Goal: Task Accomplishment & Management: Use online tool/utility

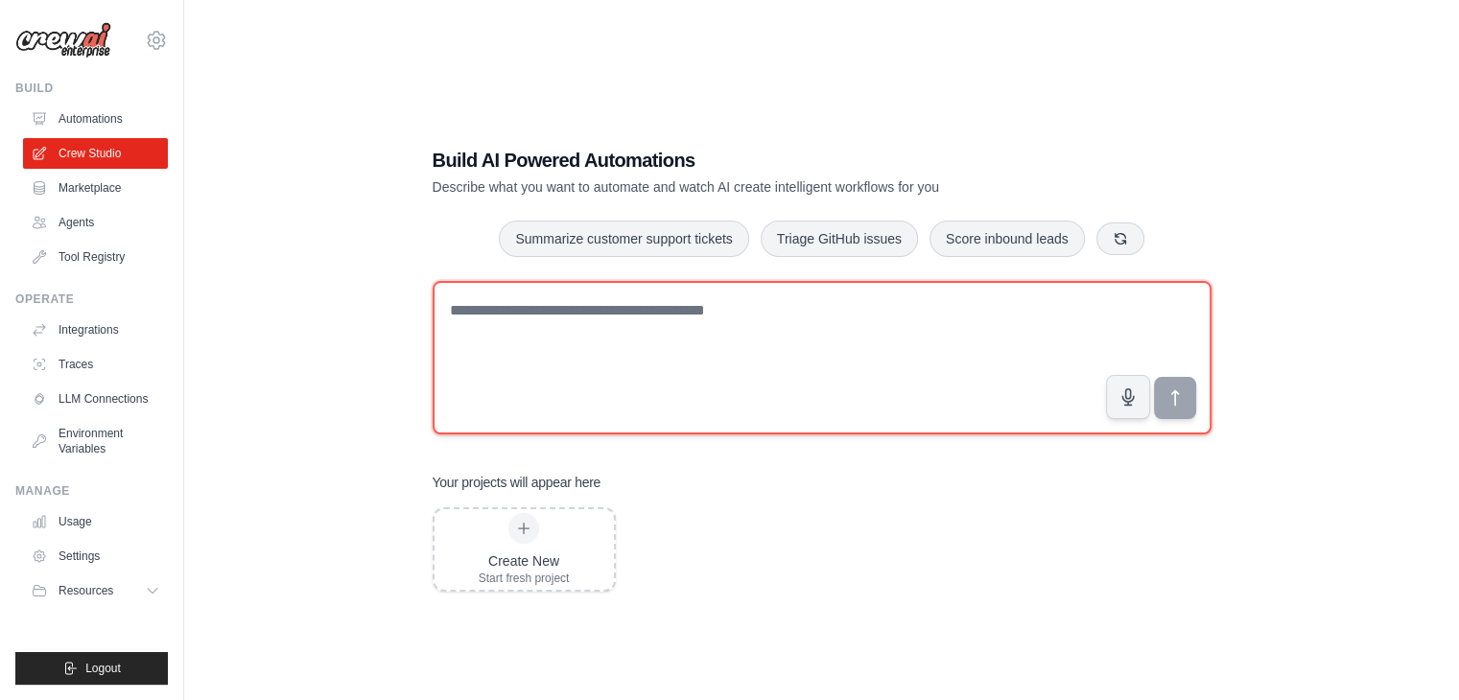
click at [786, 308] on textarea at bounding box center [822, 358] width 779 height 154
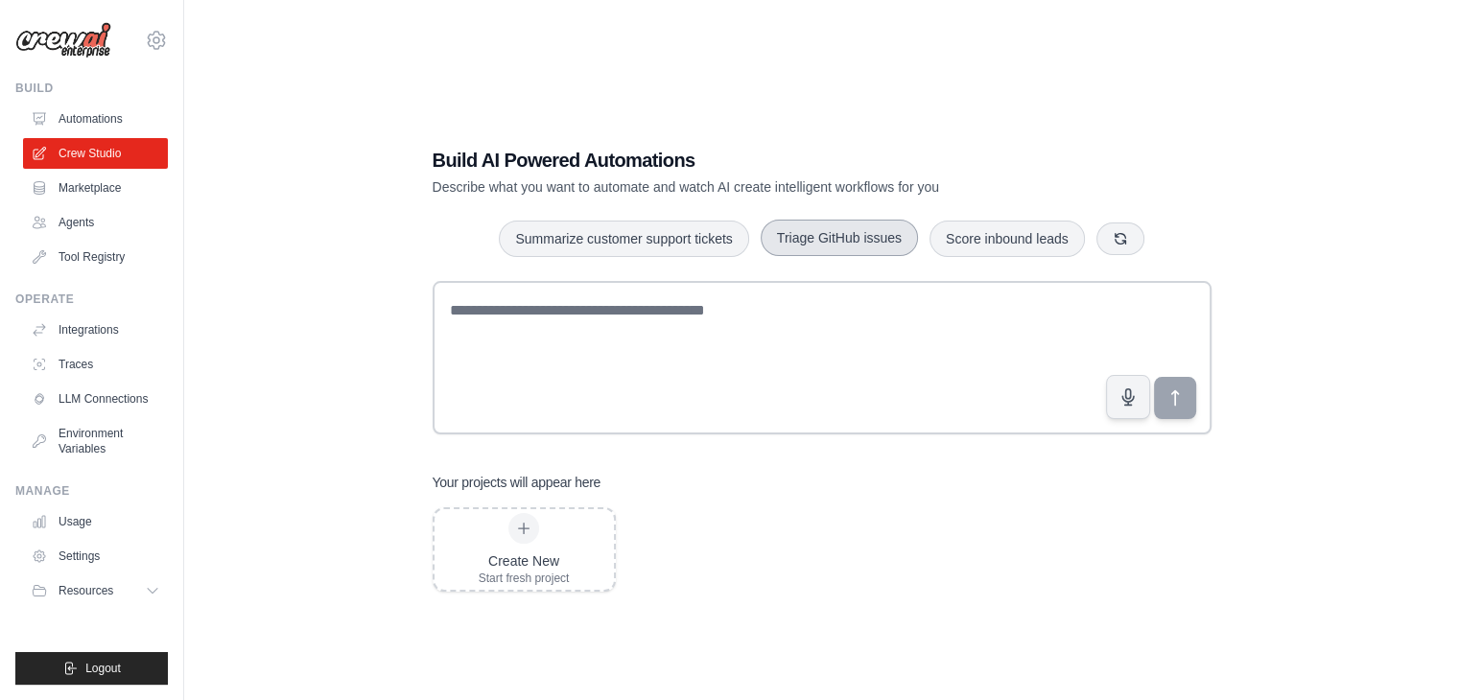
click at [868, 246] on button "Triage GitHub issues" at bounding box center [839, 238] width 157 height 36
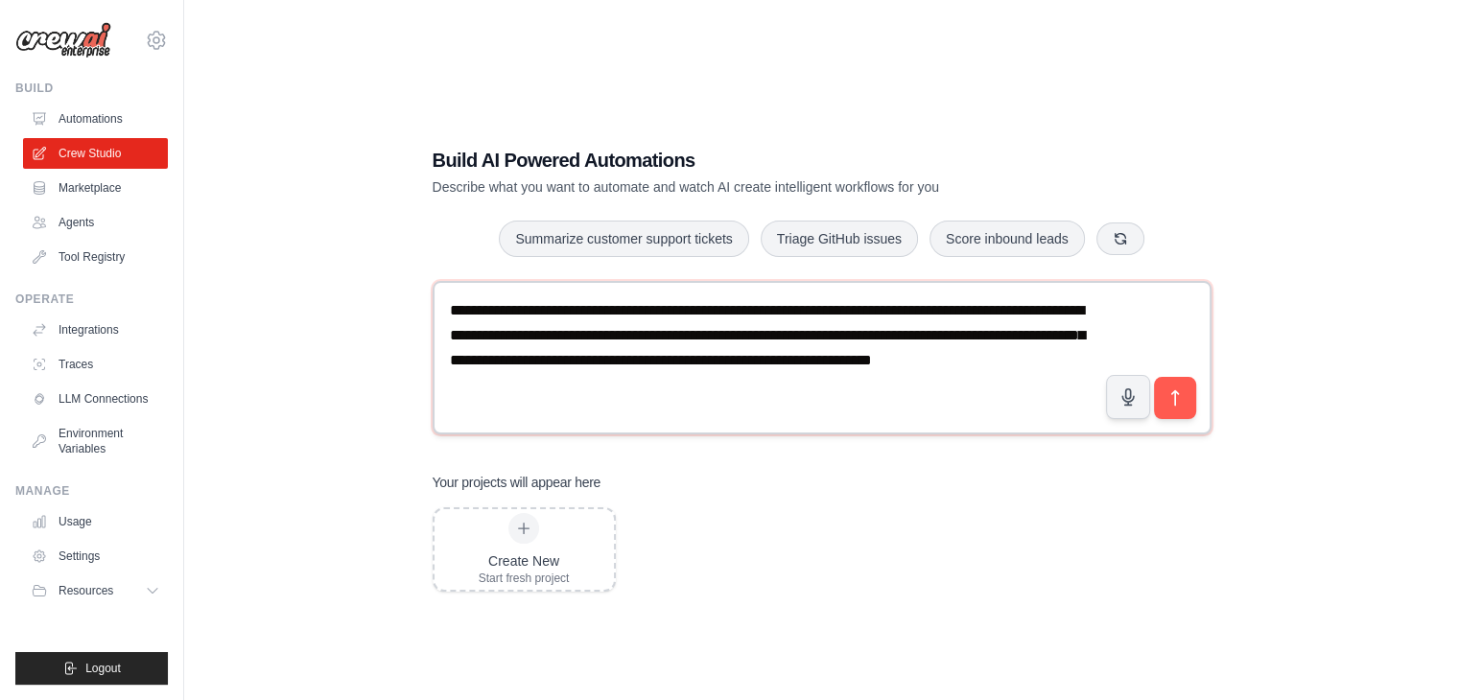
click at [941, 385] on textarea "**********" at bounding box center [822, 358] width 779 height 154
click at [1113, 244] on icon "button" at bounding box center [1120, 237] width 15 height 15
click at [1101, 237] on icon "button" at bounding box center [1100, 237] width 15 height 15
click at [1178, 238] on icon "button" at bounding box center [1175, 238] width 11 height 11
click at [1122, 239] on icon "button" at bounding box center [1121, 237] width 15 height 15
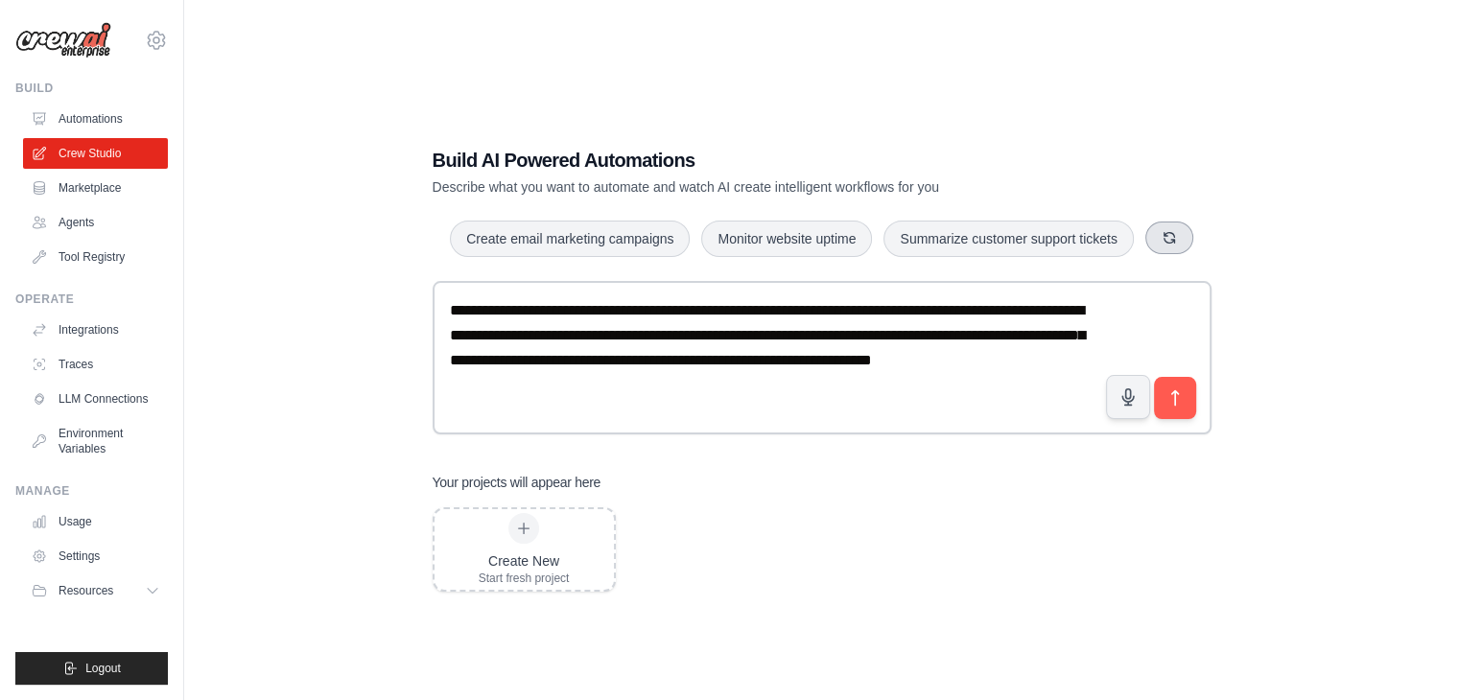
click at [1164, 243] on icon "button" at bounding box center [1169, 237] width 15 height 15
click at [998, 228] on button "Analyze customer feedback" at bounding box center [1032, 238] width 198 height 36
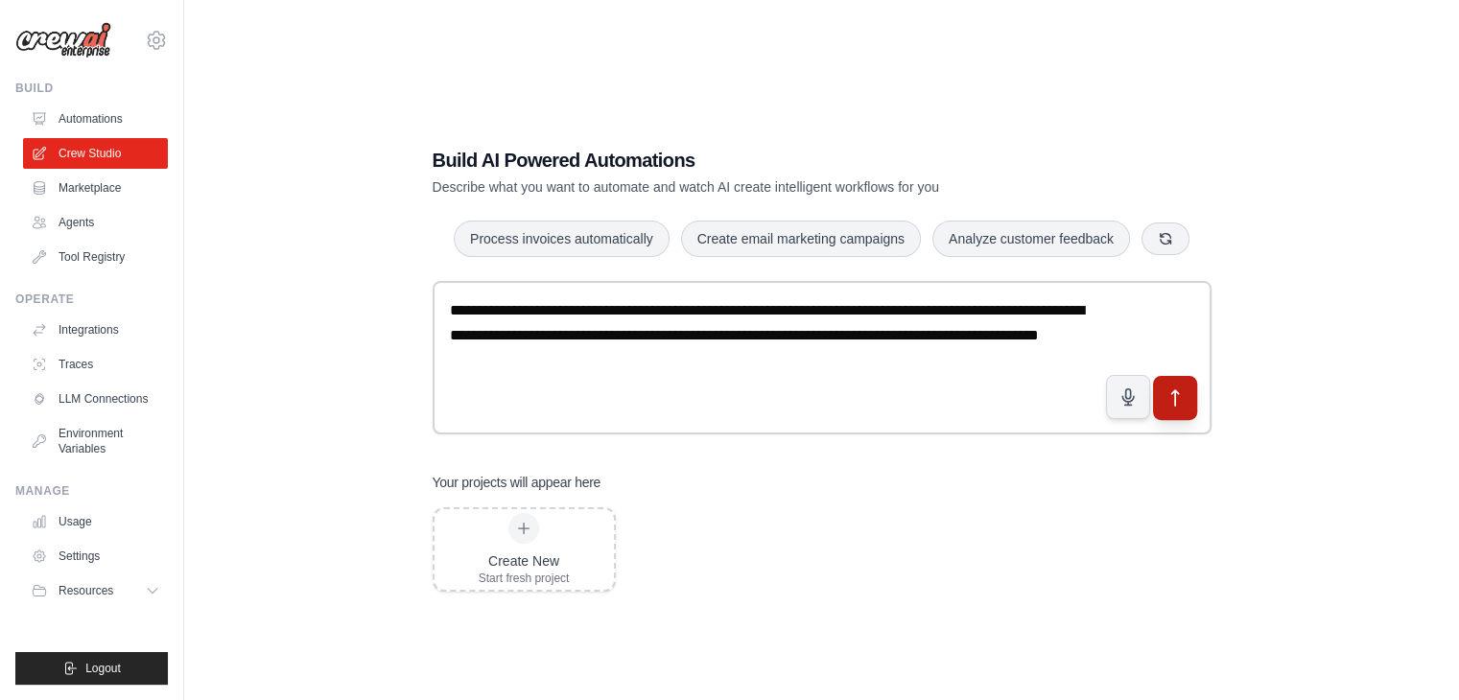
click at [1160, 398] on button "submit" at bounding box center [1174, 398] width 44 height 44
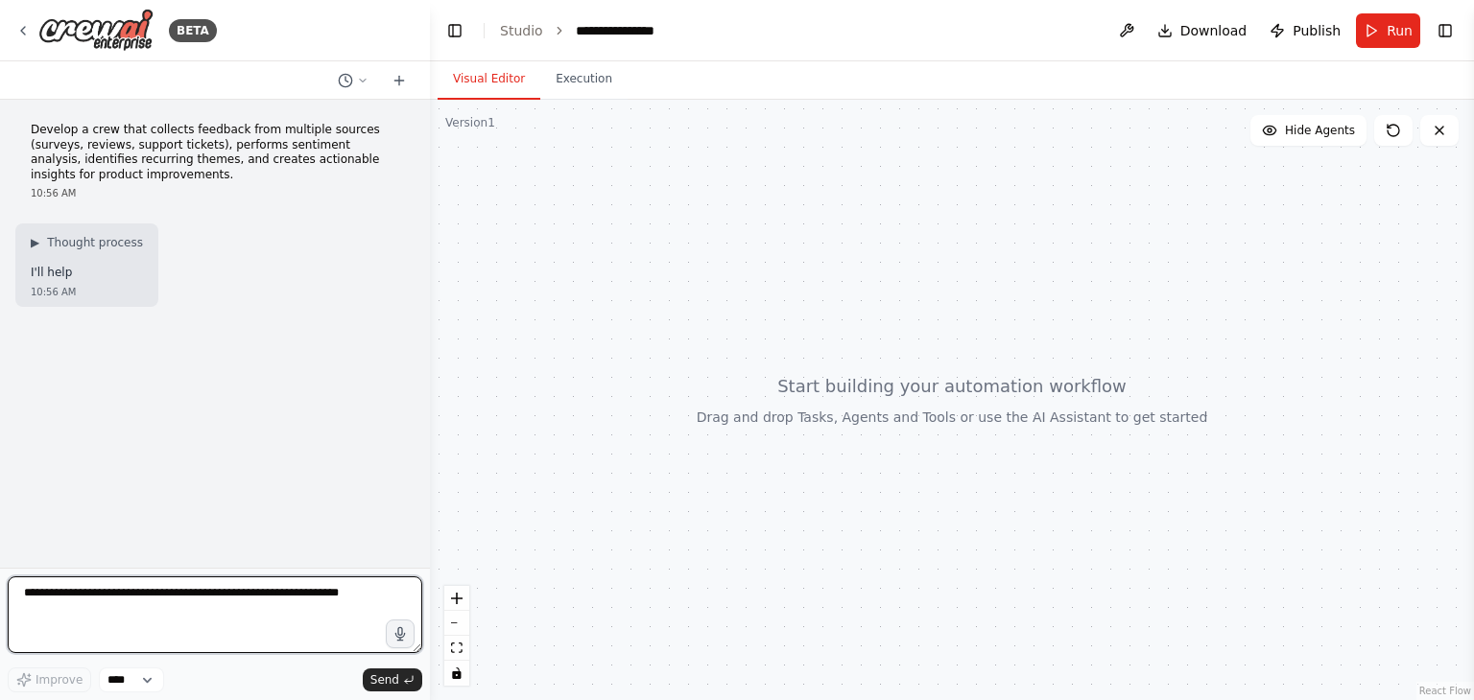
click at [195, 615] on textarea at bounding box center [215, 615] width 415 height 77
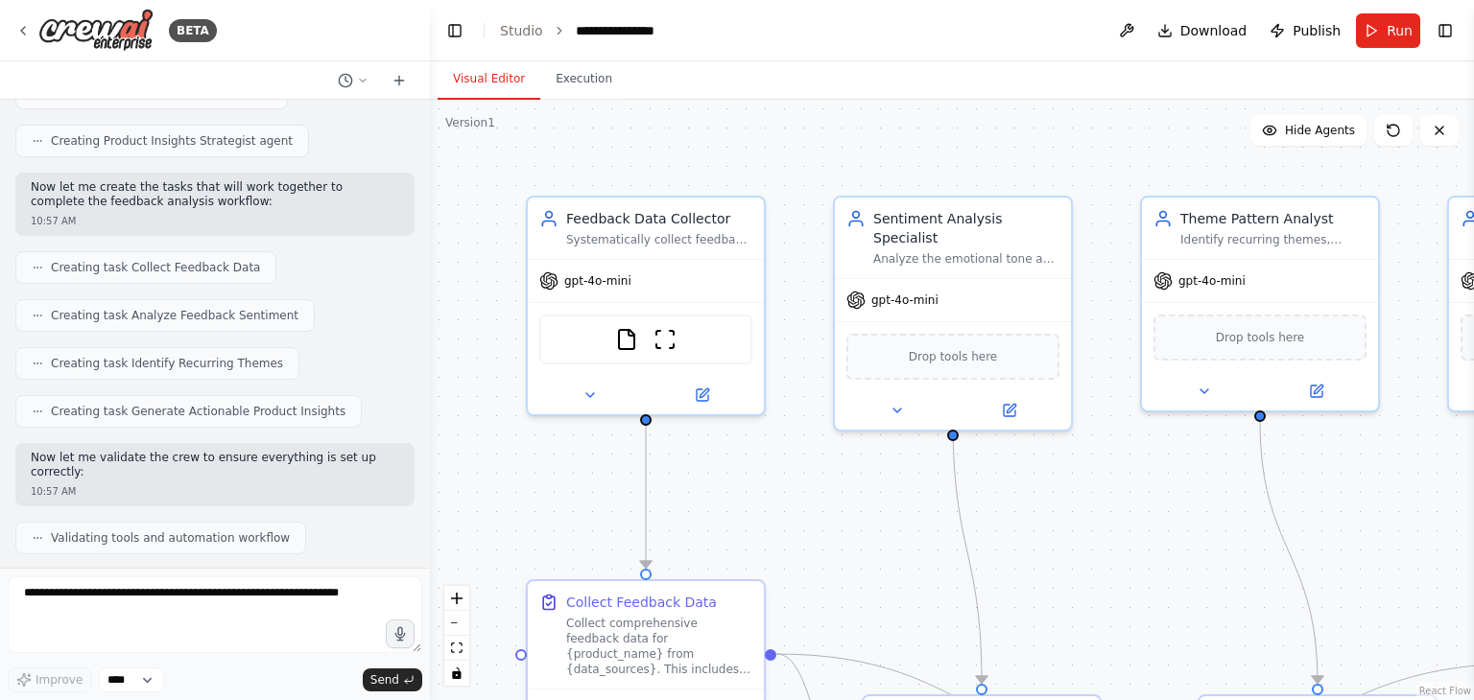
scroll to position [1117, 0]
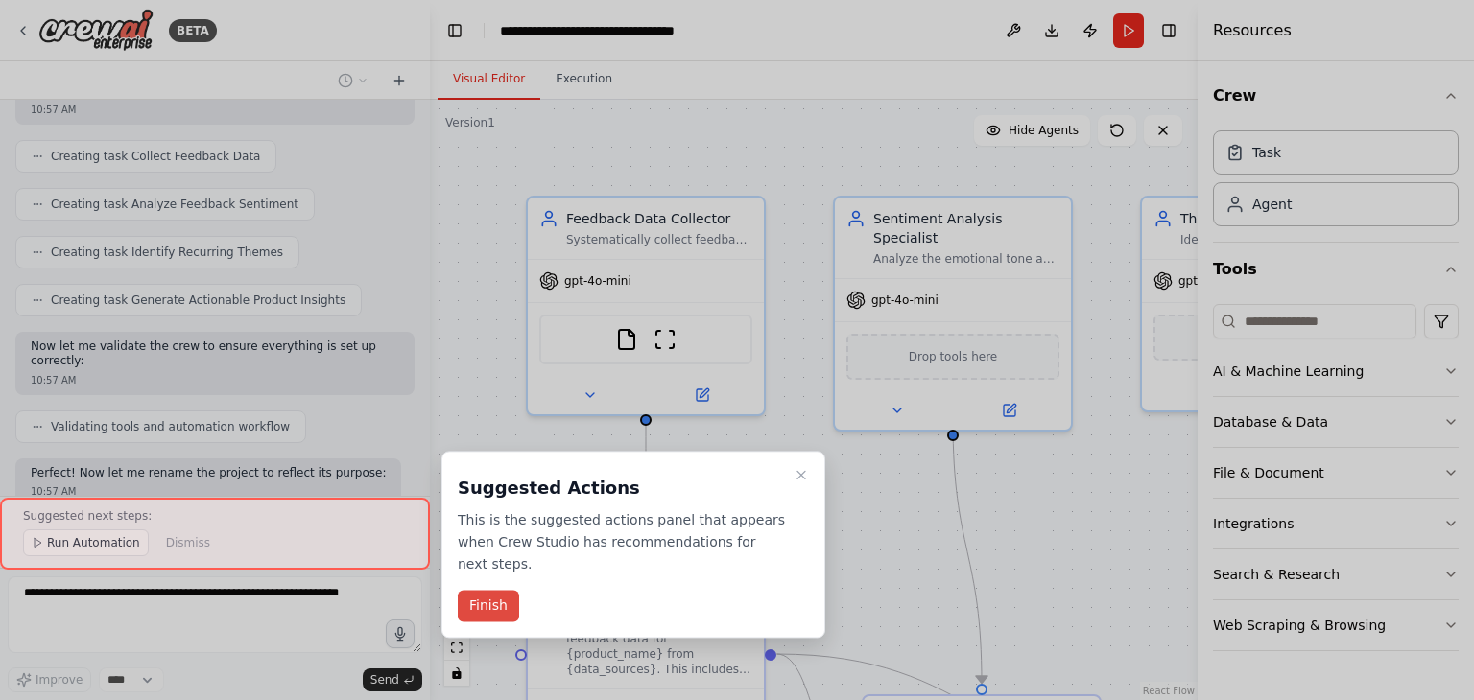
click at [480, 591] on button "Finish" at bounding box center [488, 607] width 61 height 32
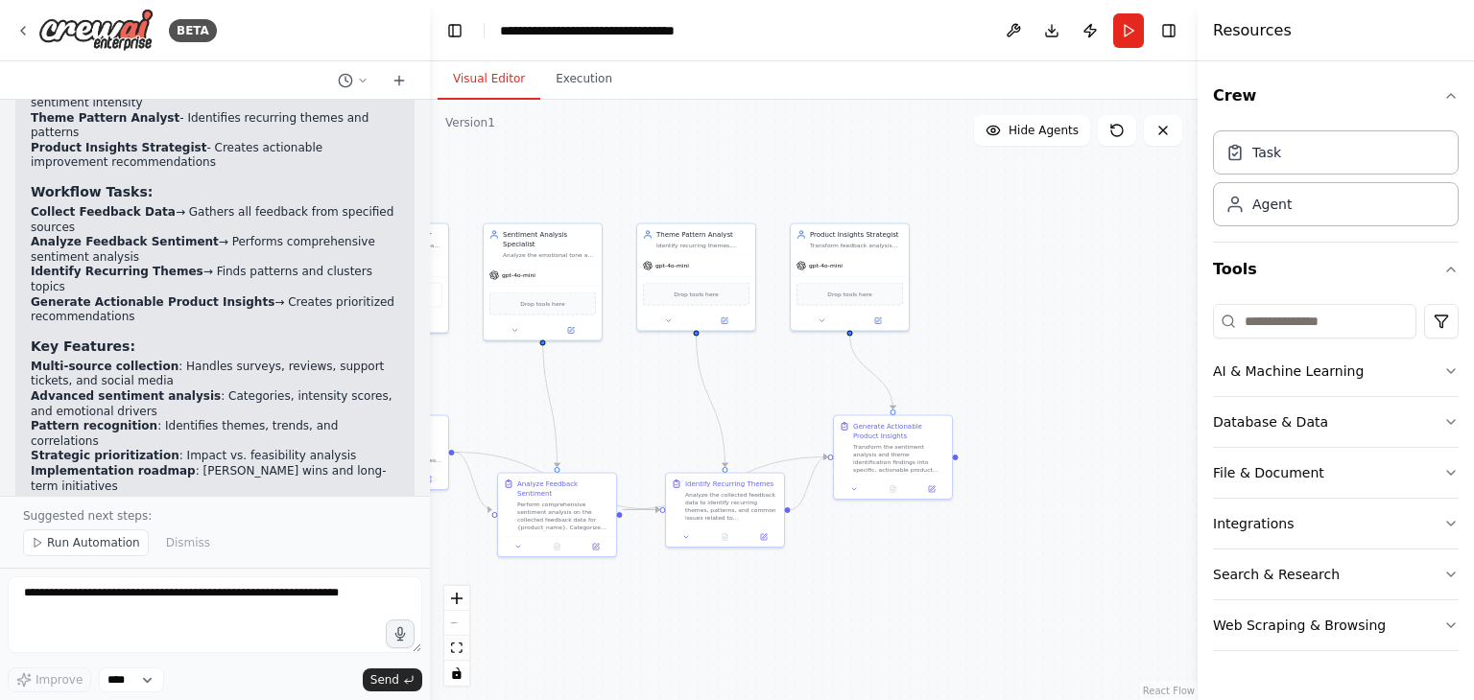
drag, startPoint x: 947, startPoint y: 478, endPoint x: 609, endPoint y: 428, distance: 341.4
click at [609, 428] on div ".deletable-edge-delete-btn { width: 20px; height: 20px; border: 0px solid #ffff…" at bounding box center [814, 400] width 768 height 601
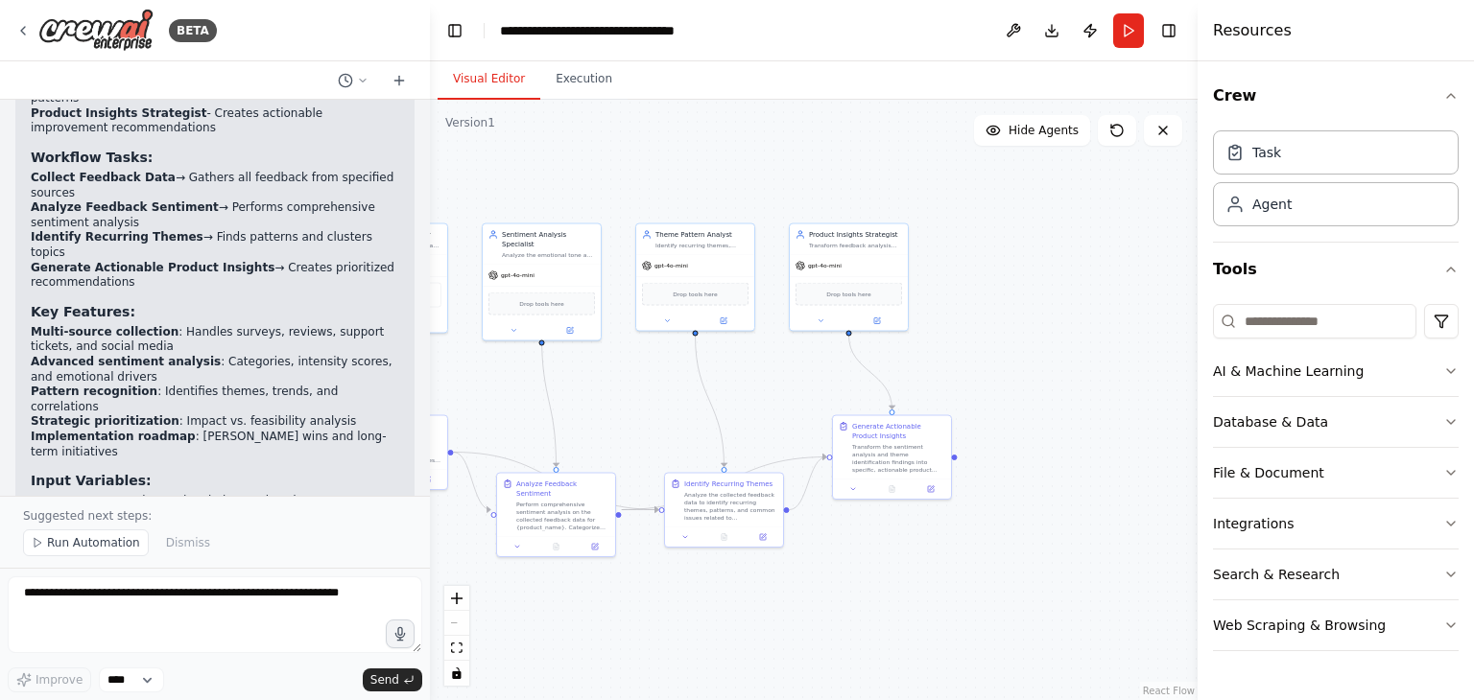
scroll to position [1772, 0]
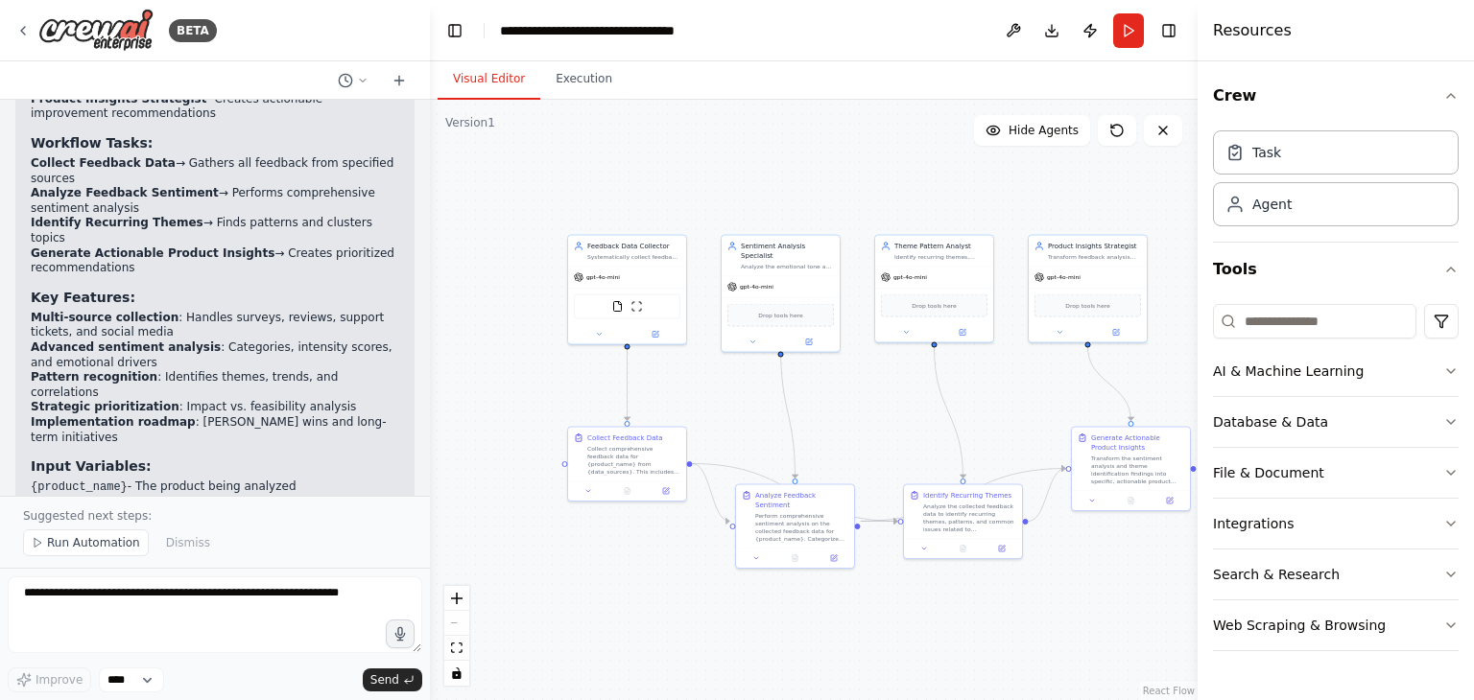
drag, startPoint x: 609, startPoint y: 428, endPoint x: 936, endPoint y: 437, distance: 327.3
click at [936, 437] on div ".deletable-edge-delete-btn { width: 20px; height: 20px; border: 0px solid #ffff…" at bounding box center [814, 400] width 768 height 601
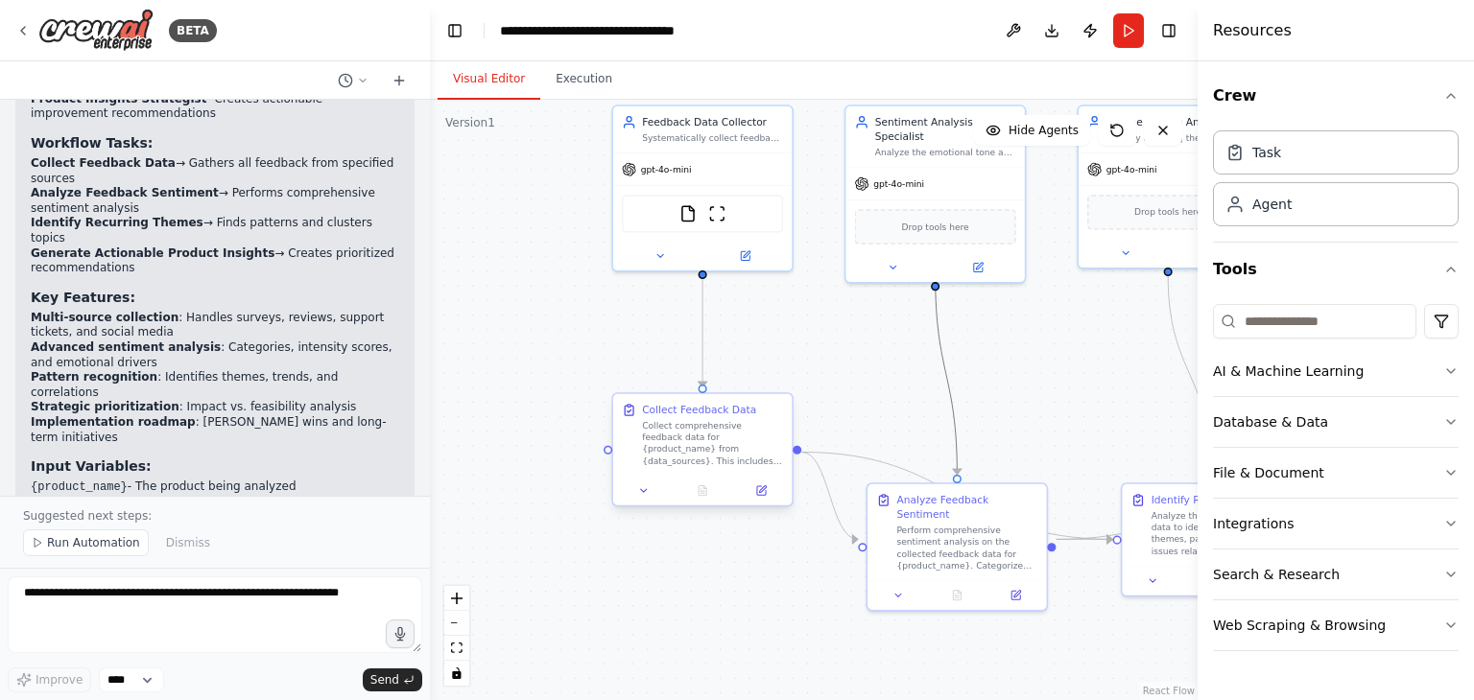
drag, startPoint x: 942, startPoint y: 386, endPoint x: 787, endPoint y: 475, distance: 179.2
click at [787, 475] on div ".deletable-edge-delete-btn { width: 20px; height: 20px; border: 0px solid #ffff…" at bounding box center [829, 259] width 581 height 455
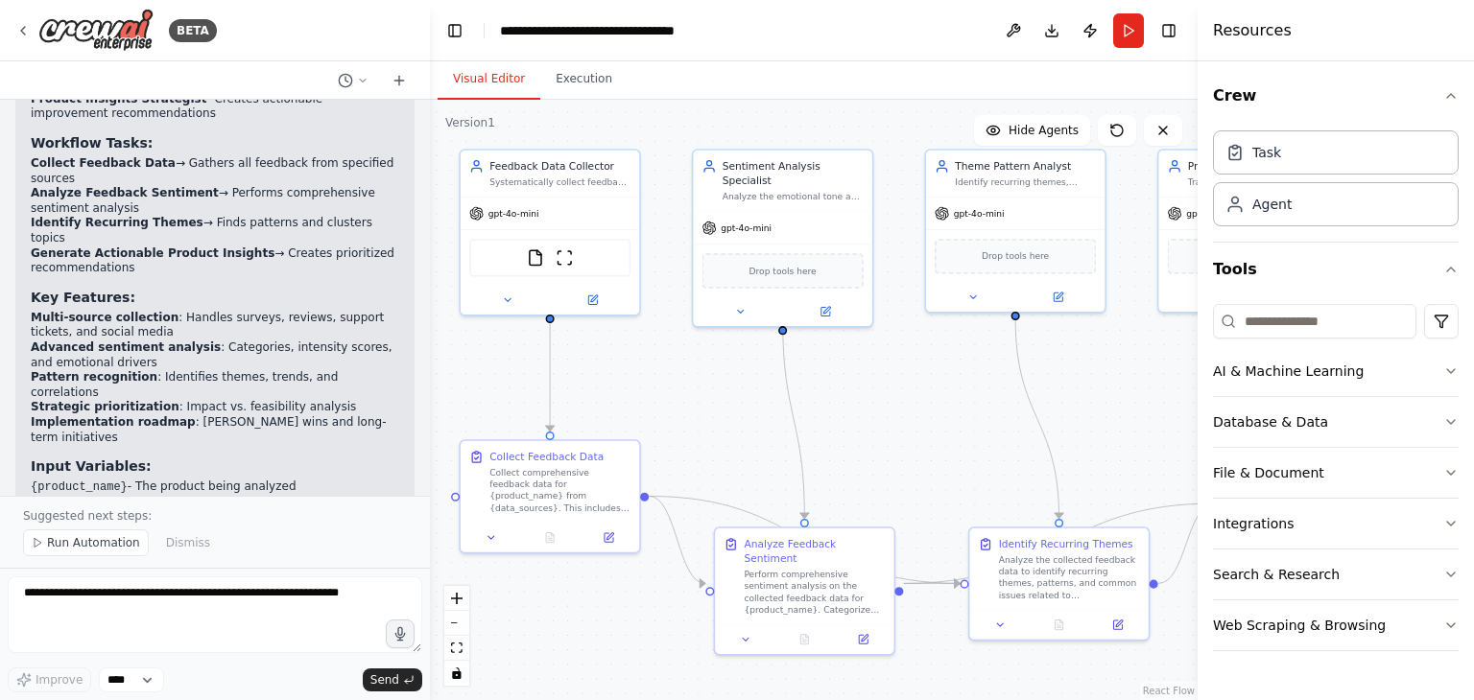
drag, startPoint x: 914, startPoint y: 364, endPoint x: 760, endPoint y: 408, distance: 160.7
click at [760, 408] on div ".deletable-edge-delete-btn { width: 20px; height: 20px; border: 0px solid #ffff…" at bounding box center [814, 400] width 768 height 601
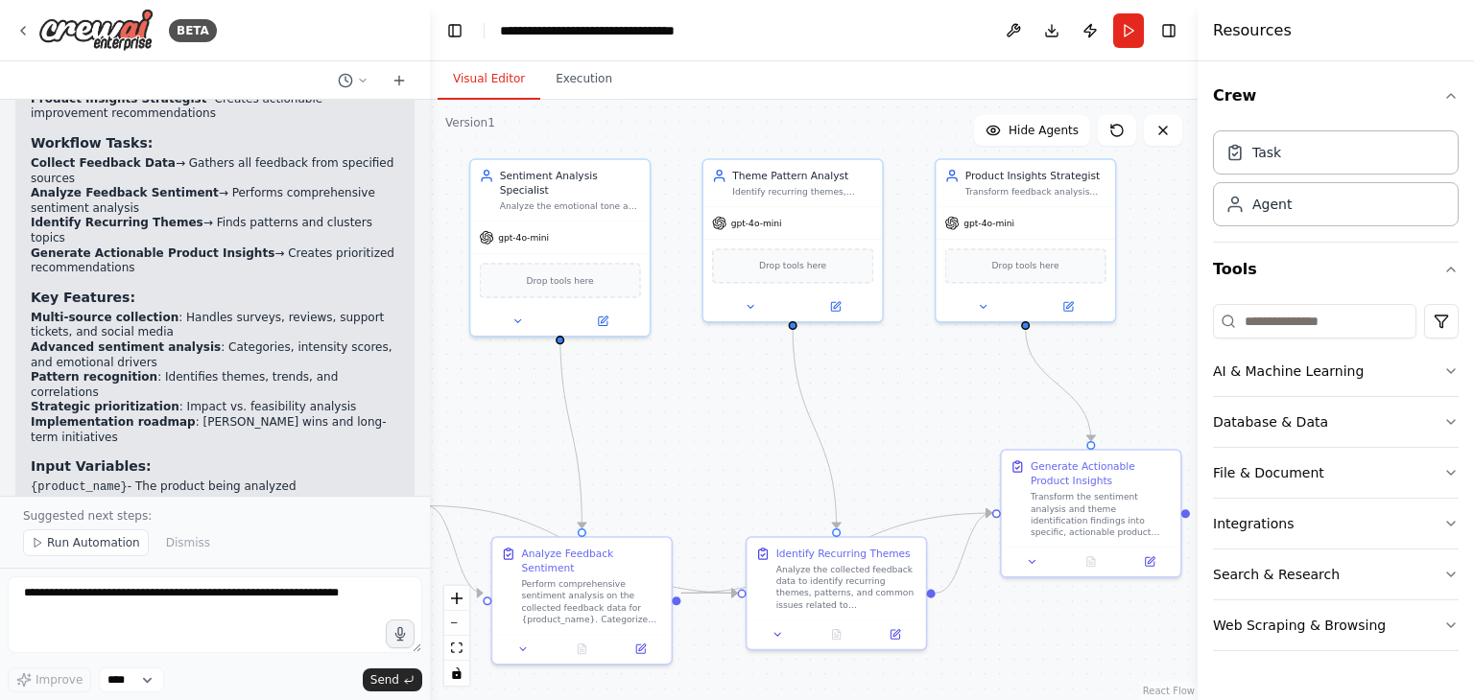
drag, startPoint x: 908, startPoint y: 400, endPoint x: 735, endPoint y: 400, distance: 172.7
click at [735, 400] on div ".deletable-edge-delete-btn { width: 20px; height: 20px; border: 0px solid #ffff…" at bounding box center [814, 400] width 768 height 601
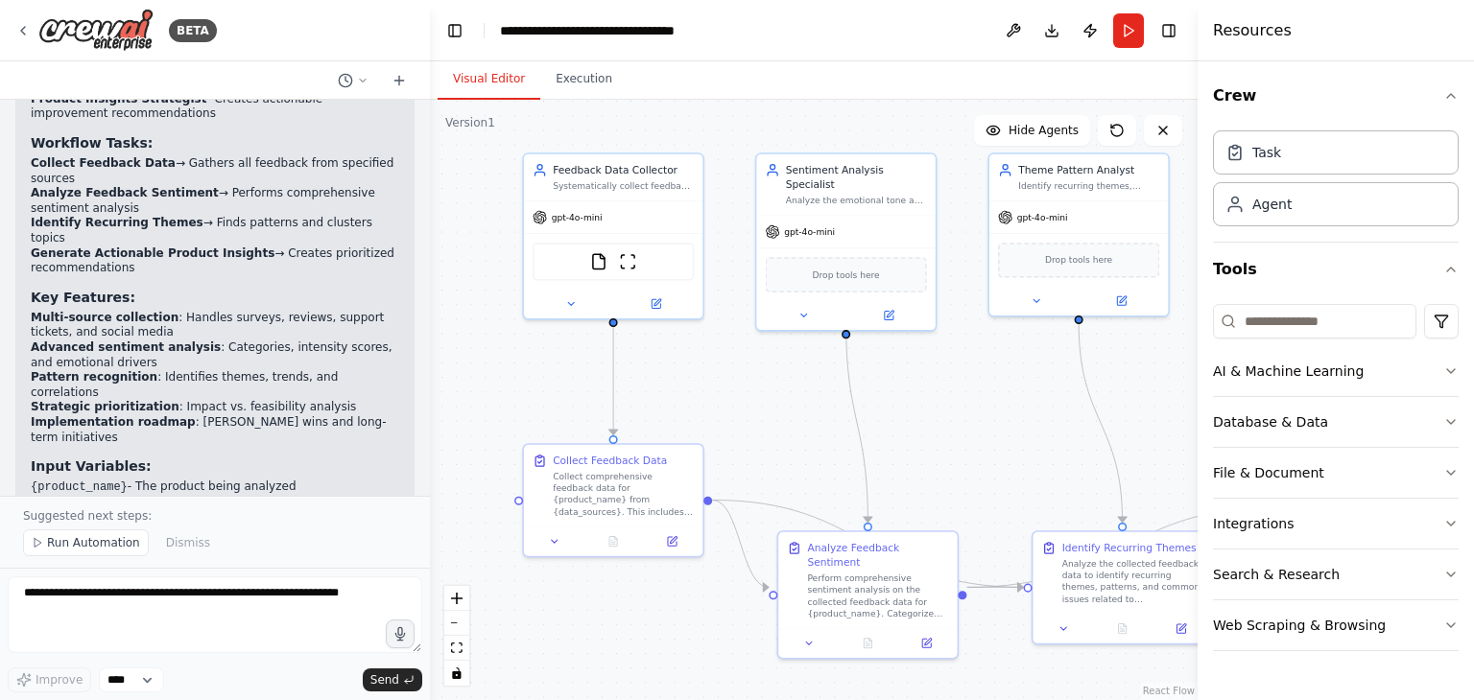
drag, startPoint x: 493, startPoint y: 408, endPoint x: 936, endPoint y: 381, distance: 443.1
click at [936, 381] on div ".deletable-edge-delete-btn { width: 20px; height: 20px; border: 0px solid #ffff…" at bounding box center [814, 400] width 768 height 601
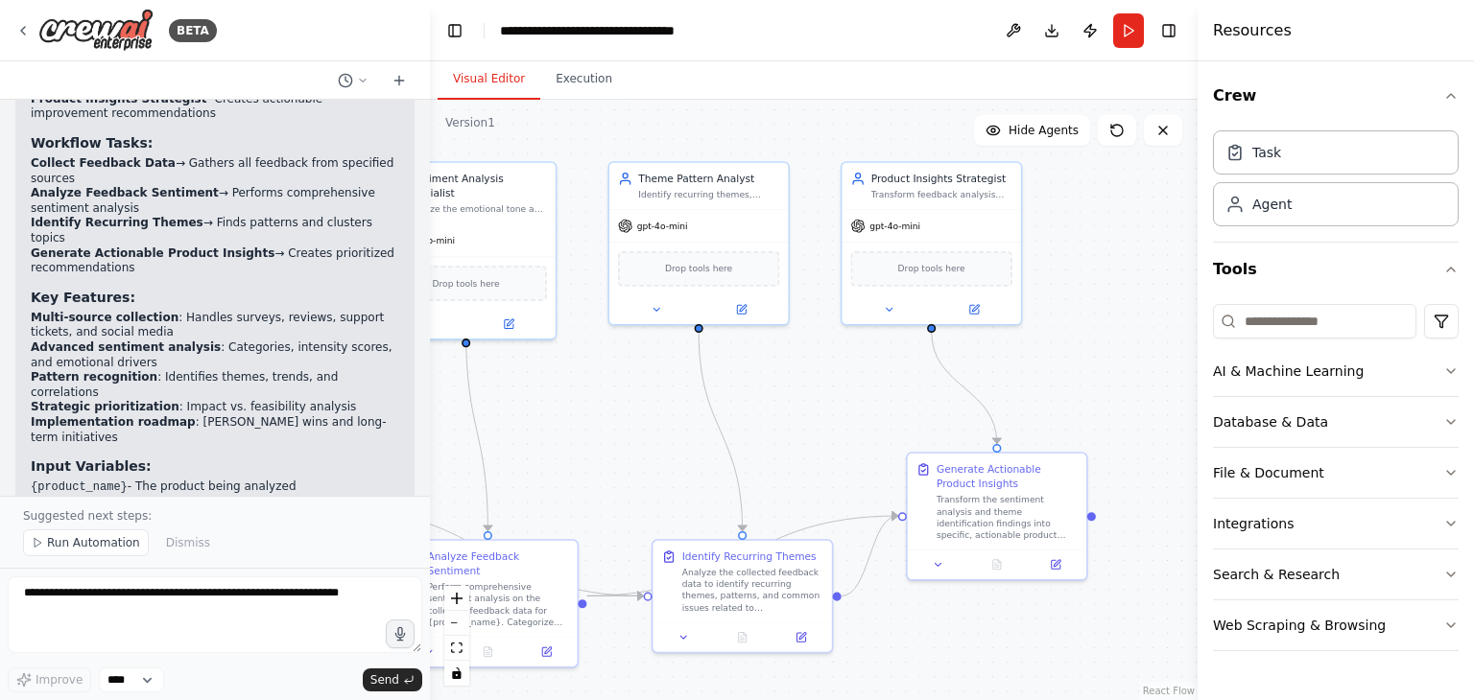
drag, startPoint x: 984, startPoint y: 420, endPoint x: 598, endPoint y: 500, distance: 394.8
click at [598, 500] on div ".deletable-edge-delete-btn { width: 20px; height: 20px; border: 0px solid #ffff…" at bounding box center [814, 400] width 768 height 601
click at [146, 480] on li "{product_name} - The product being analyzed" at bounding box center [215, 488] width 368 height 16
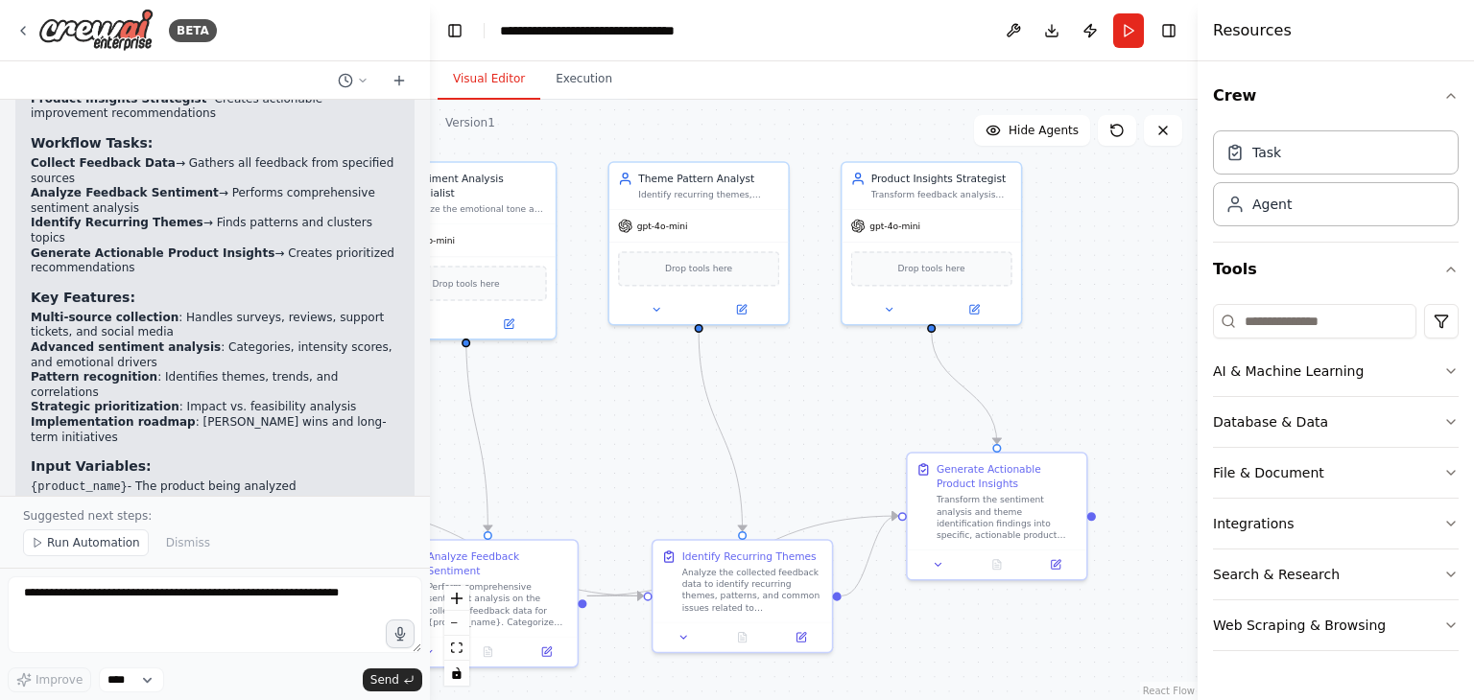
click at [169, 496] on li "{data_sources} - Specific sources of feedback to collect from" at bounding box center [215, 504] width 368 height 16
click at [152, 523] on p "The automation is ready to run! It will systematically process your feedback da…" at bounding box center [215, 545] width 368 height 45
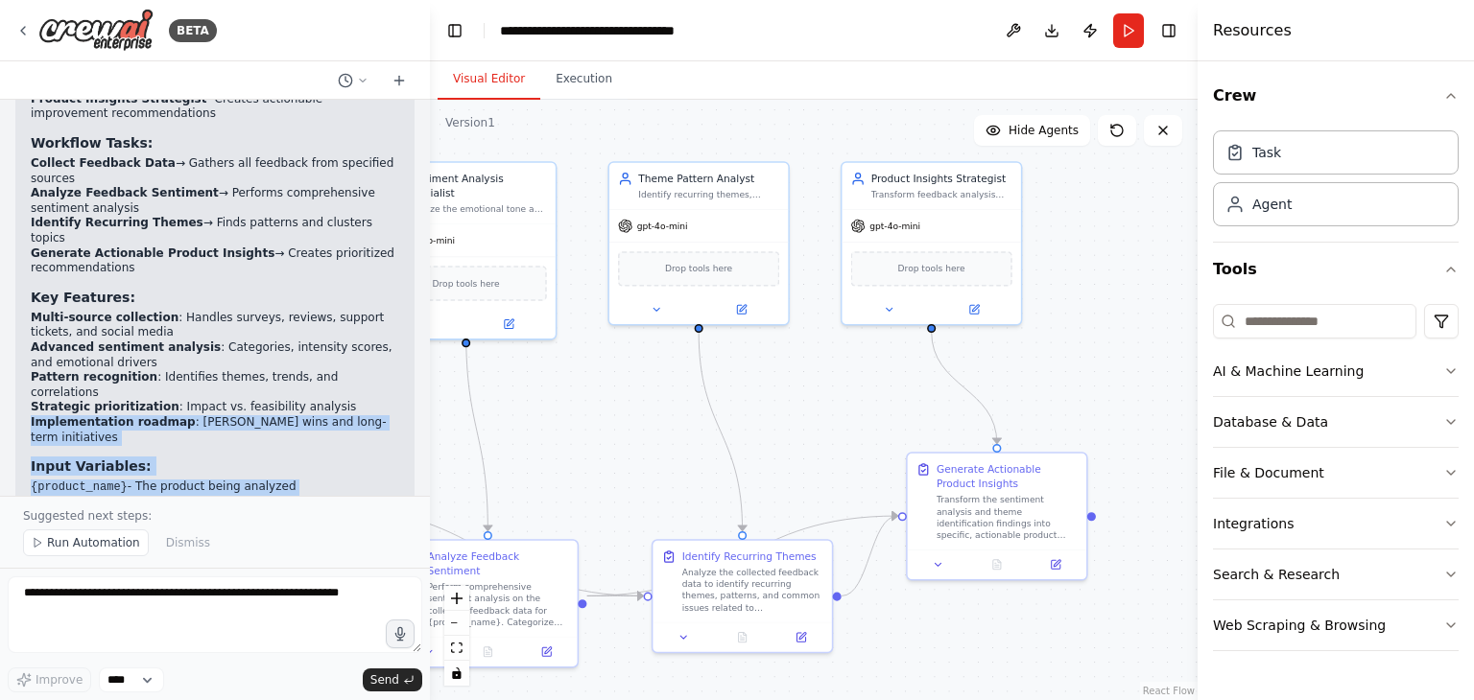
drag, startPoint x: 155, startPoint y: 453, endPoint x: 8, endPoint y: 331, distance: 191.5
click at [8, 331] on div "Develop a crew that collects feedback from multiple sources (surveys, reviews, …" at bounding box center [215, 298] width 430 height 396
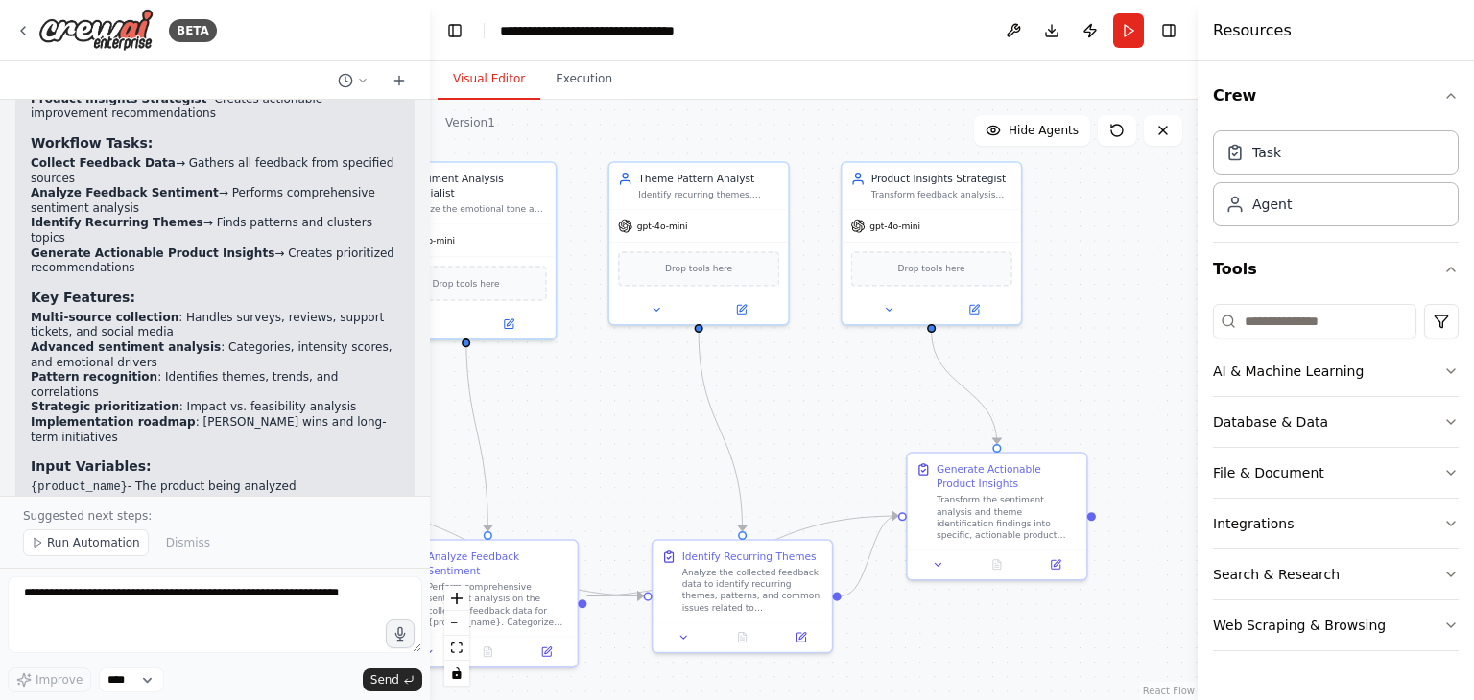
click at [31, 341] on strong "Advanced sentiment analysis" at bounding box center [126, 347] width 190 height 13
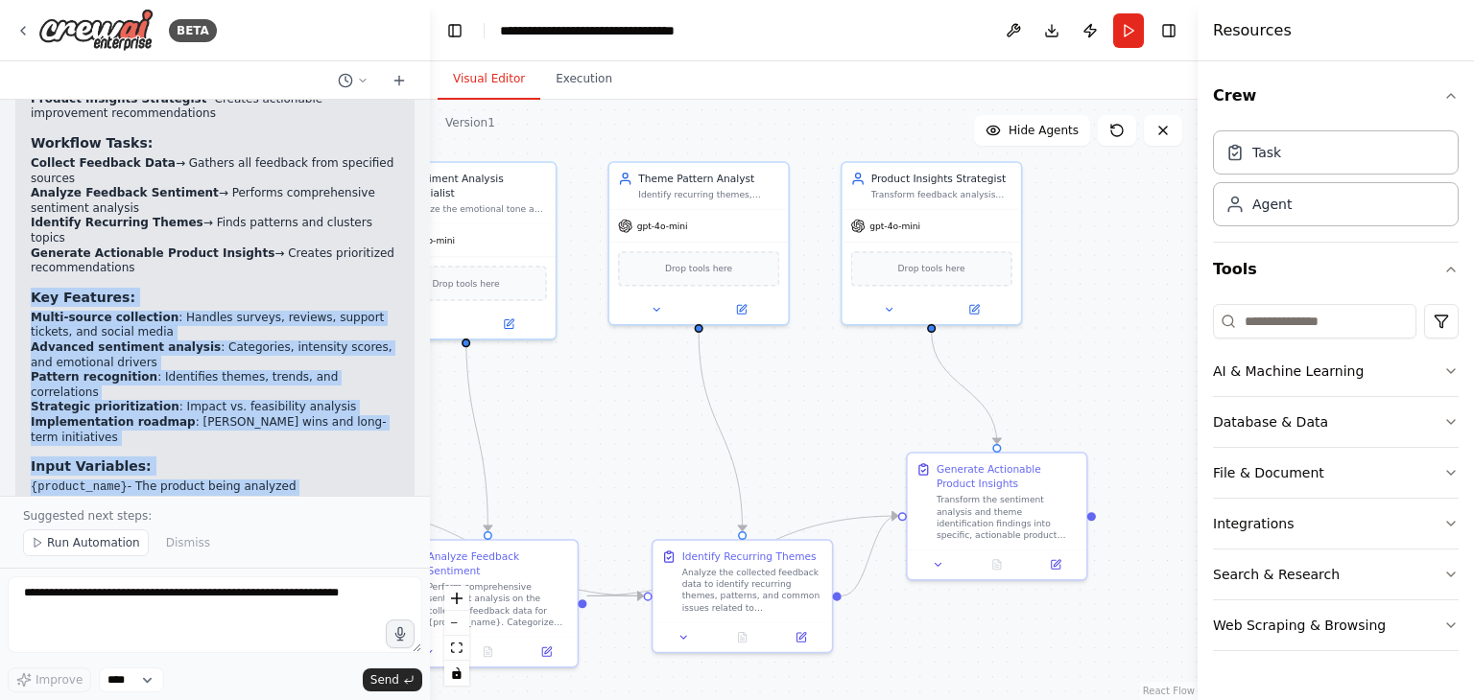
drag, startPoint x: 26, startPoint y: 210, endPoint x: 161, endPoint y: 442, distance: 268.7
click at [161, 442] on div "Feedback Analysis Crew Created! 🚀 I've successfully created a comprehensive fee…" at bounding box center [214, 254] width 399 height 679
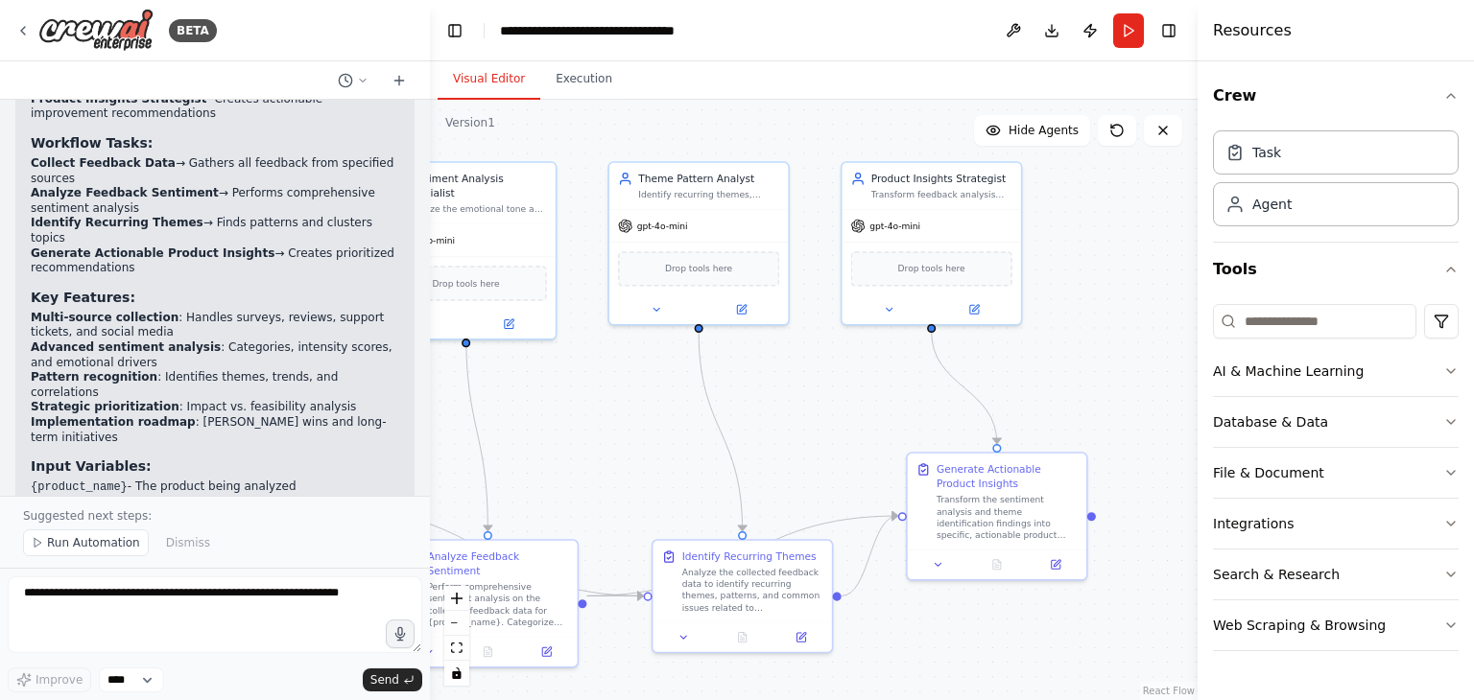
click at [163, 459] on div "Feedback Analysis Crew Created! 🚀 I've successfully created a comprehensive fee…" at bounding box center [214, 254] width 399 height 679
click at [109, 459] on strong "Input Variables:" at bounding box center [91, 466] width 121 height 15
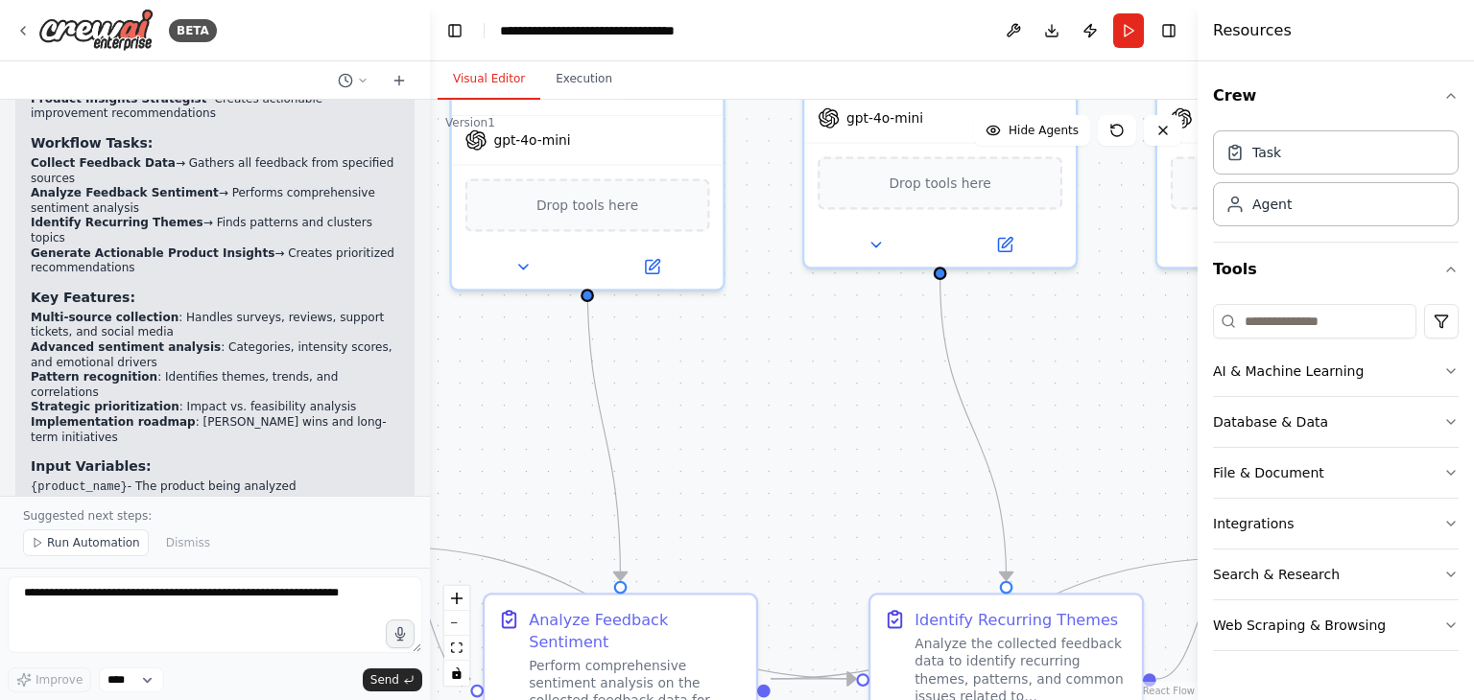
drag, startPoint x: 645, startPoint y: 481, endPoint x: 1141, endPoint y: 507, distance: 496.7
click at [1025, 508] on div ".deletable-edge-delete-btn { width: 20px; height: 20px; border: 0px solid #ffff…" at bounding box center [814, 400] width 768 height 601
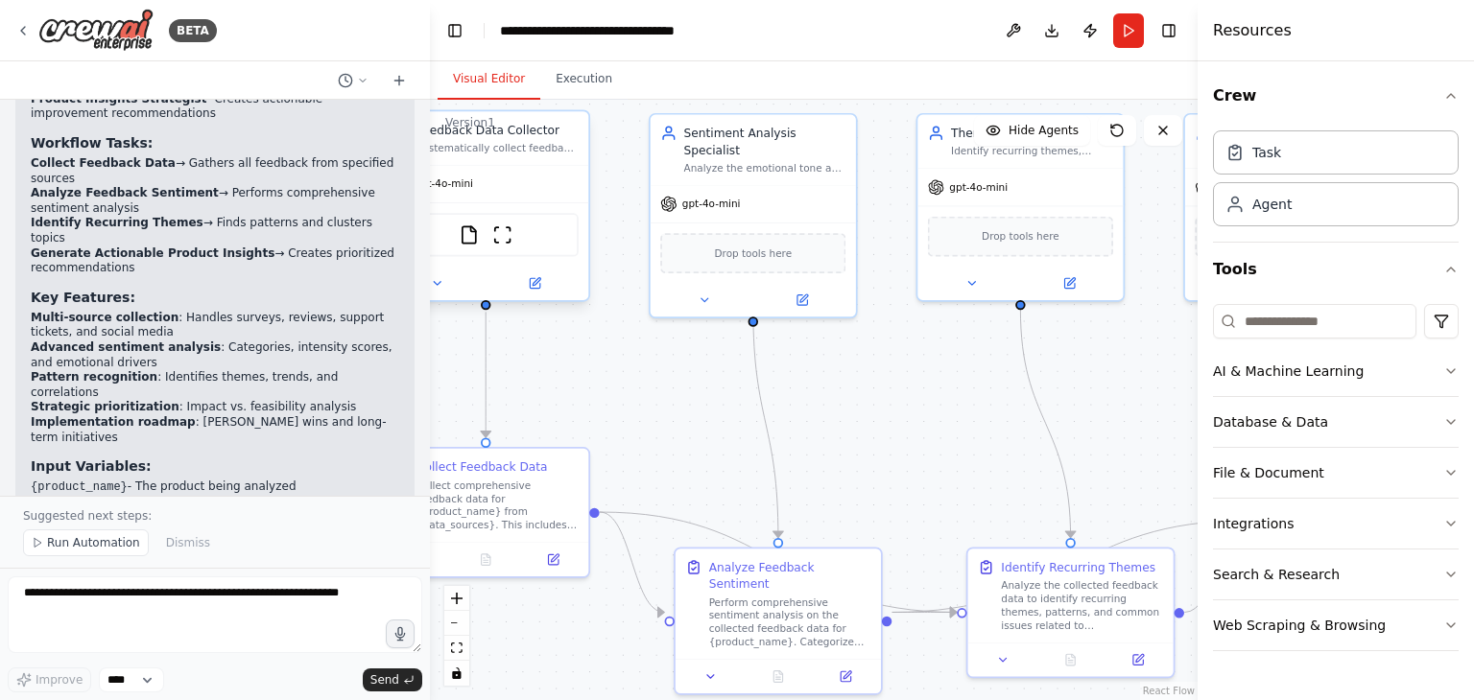
click at [487, 249] on div "FileReadTool ScrapeWebsiteTool" at bounding box center [485, 234] width 185 height 43
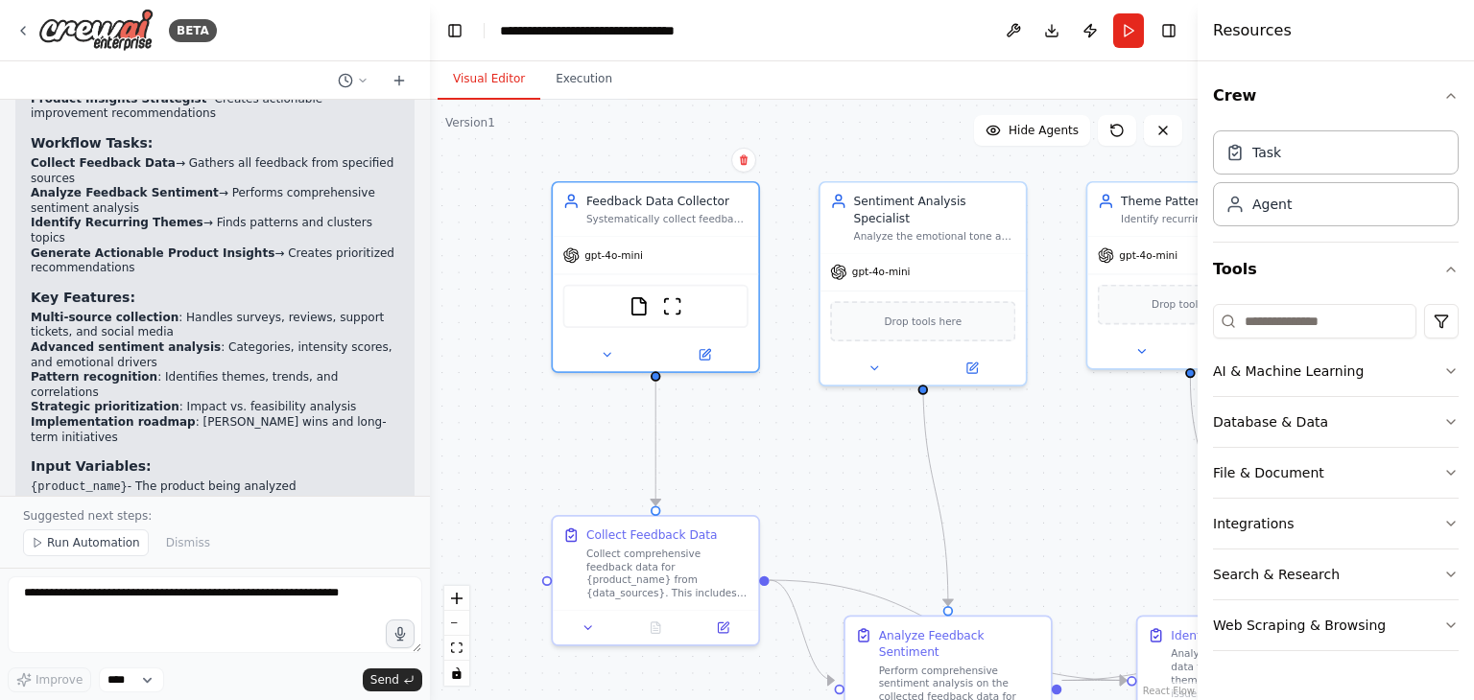
drag, startPoint x: 548, startPoint y: 358, endPoint x: 724, endPoint y: 430, distance: 190.6
click at [724, 430] on div ".deletable-edge-delete-btn { width: 20px; height: 20px; border: 0px solid #ffff…" at bounding box center [814, 400] width 768 height 601
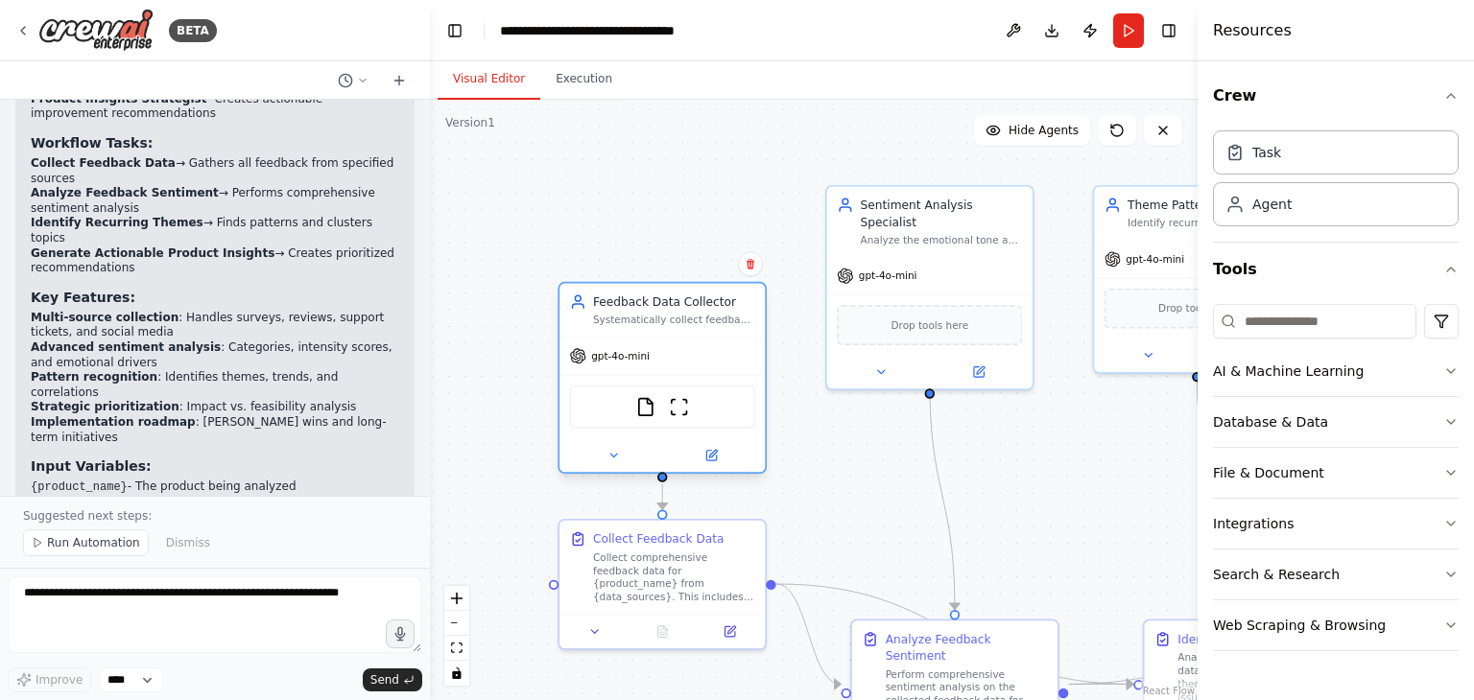
drag, startPoint x: 689, startPoint y: 267, endPoint x: 691, endPoint y: 360, distance: 93.1
click at [691, 360] on div "gpt-4o-mini" at bounding box center [661, 356] width 205 height 36
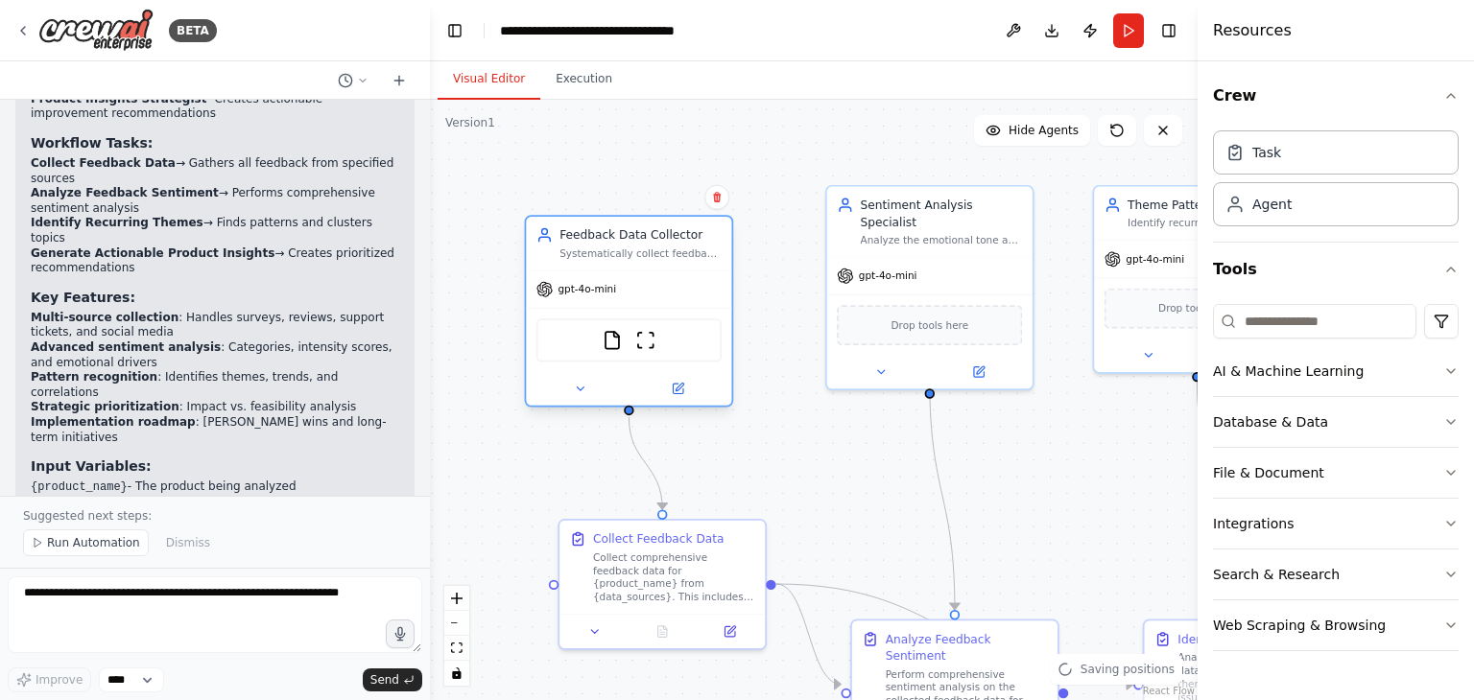
drag, startPoint x: 697, startPoint y: 335, endPoint x: 664, endPoint y: 263, distance: 79.0
click at [664, 263] on div "Feedback Data Collector Systematically collect feedback data from multiple sour…" at bounding box center [628, 244] width 205 height 54
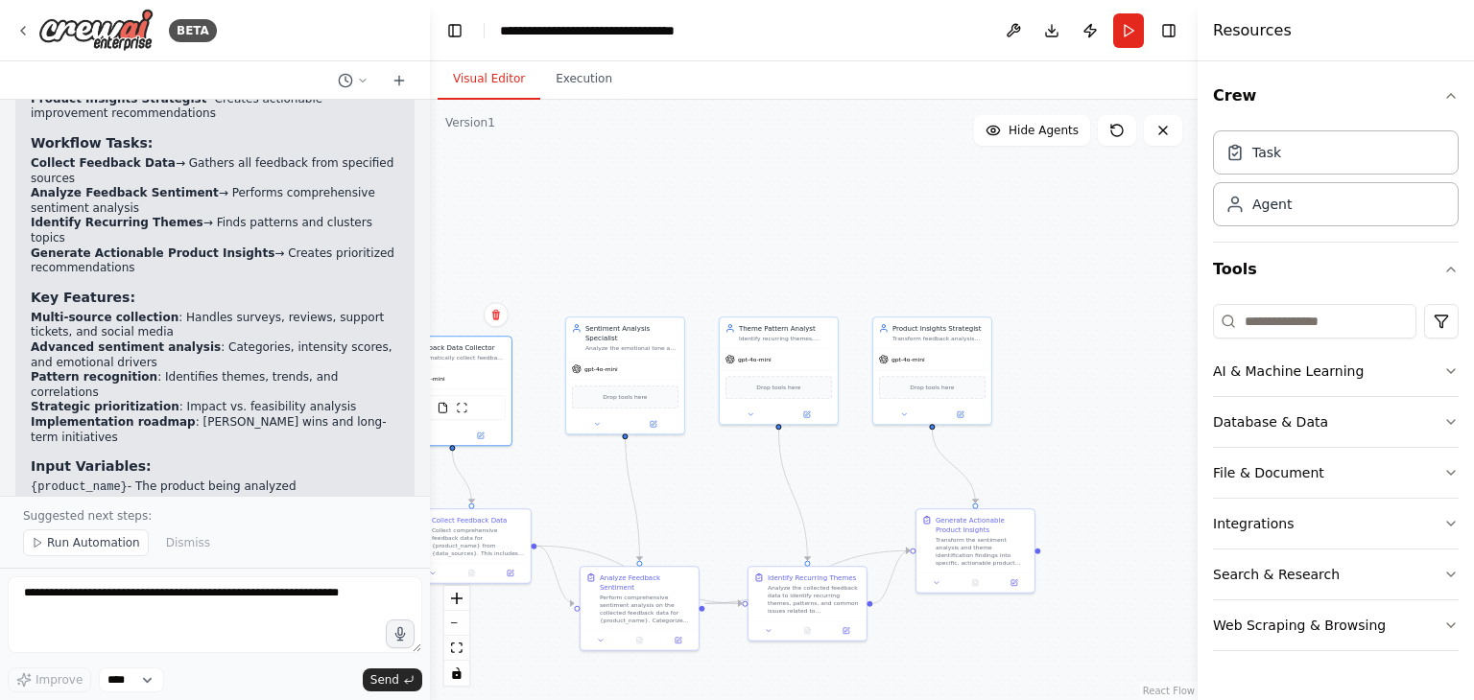
drag, startPoint x: 998, startPoint y: 479, endPoint x: 726, endPoint y: 494, distance: 272.0
click at [726, 494] on div ".deletable-edge-delete-btn { width: 20px; height: 20px; border: 0px solid #ffff…" at bounding box center [814, 400] width 768 height 601
drag, startPoint x: 942, startPoint y: 353, endPoint x: 1009, endPoint y: 373, distance: 70.1
click at [1009, 373] on div "gpt-4o-mini" at bounding box center [999, 377] width 118 height 21
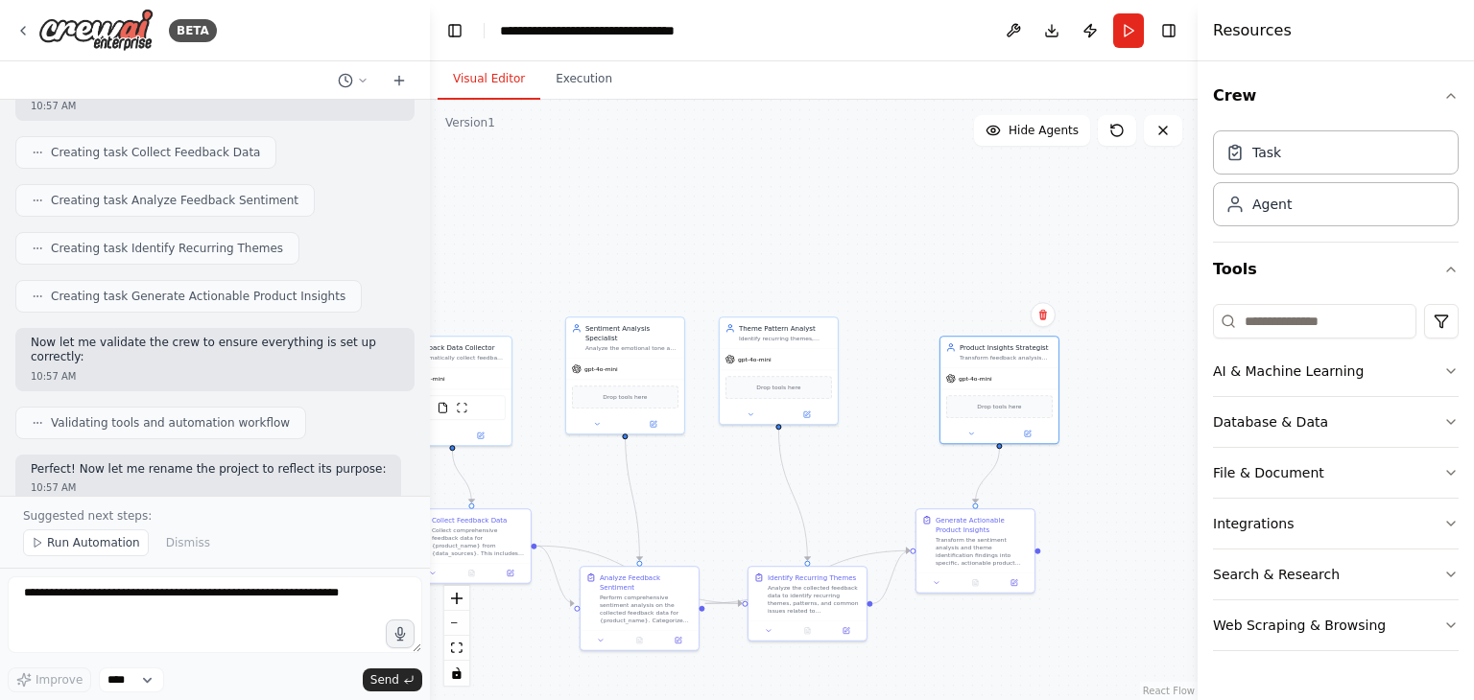
scroll to position [1005, 0]
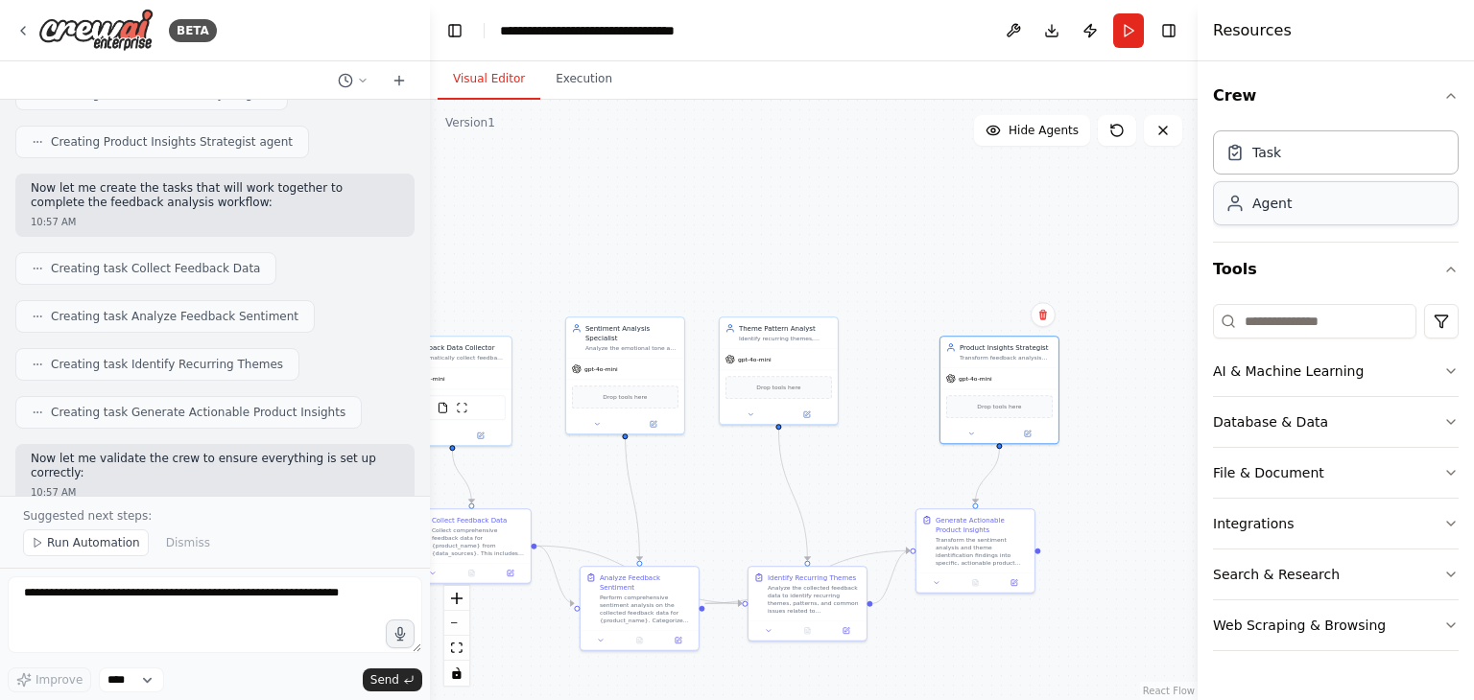
click at [1282, 214] on div "Agent" at bounding box center [1336, 203] width 246 height 44
drag, startPoint x: 971, startPoint y: 277, endPoint x: 887, endPoint y: 202, distance: 112.8
click at [887, 218] on div "Goal of the agent" at bounding box center [852, 222] width 93 height 8
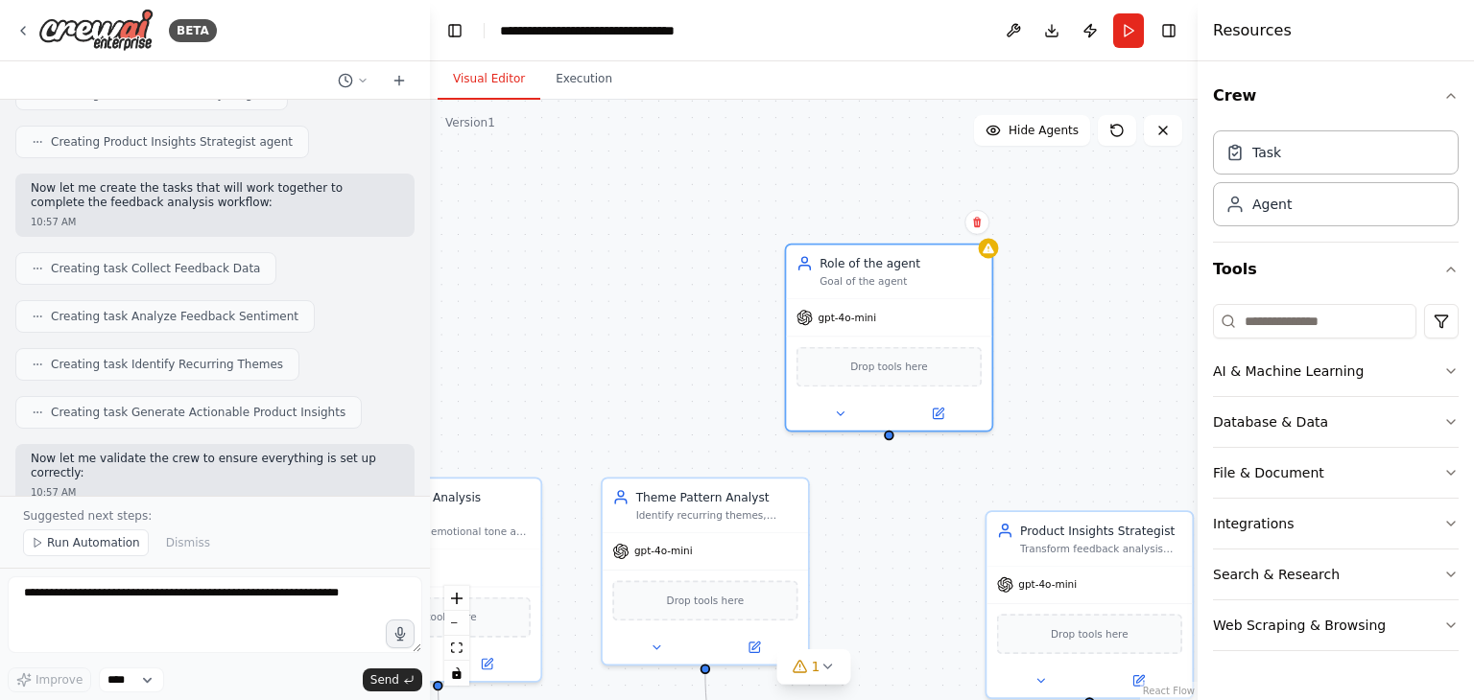
drag, startPoint x: 1126, startPoint y: 273, endPoint x: 1082, endPoint y: 402, distance: 135.9
click at [1110, 432] on div ".deletable-edge-delete-btn { width: 20px; height: 20px; border: 0px solid #ffff…" at bounding box center [814, 400] width 768 height 601
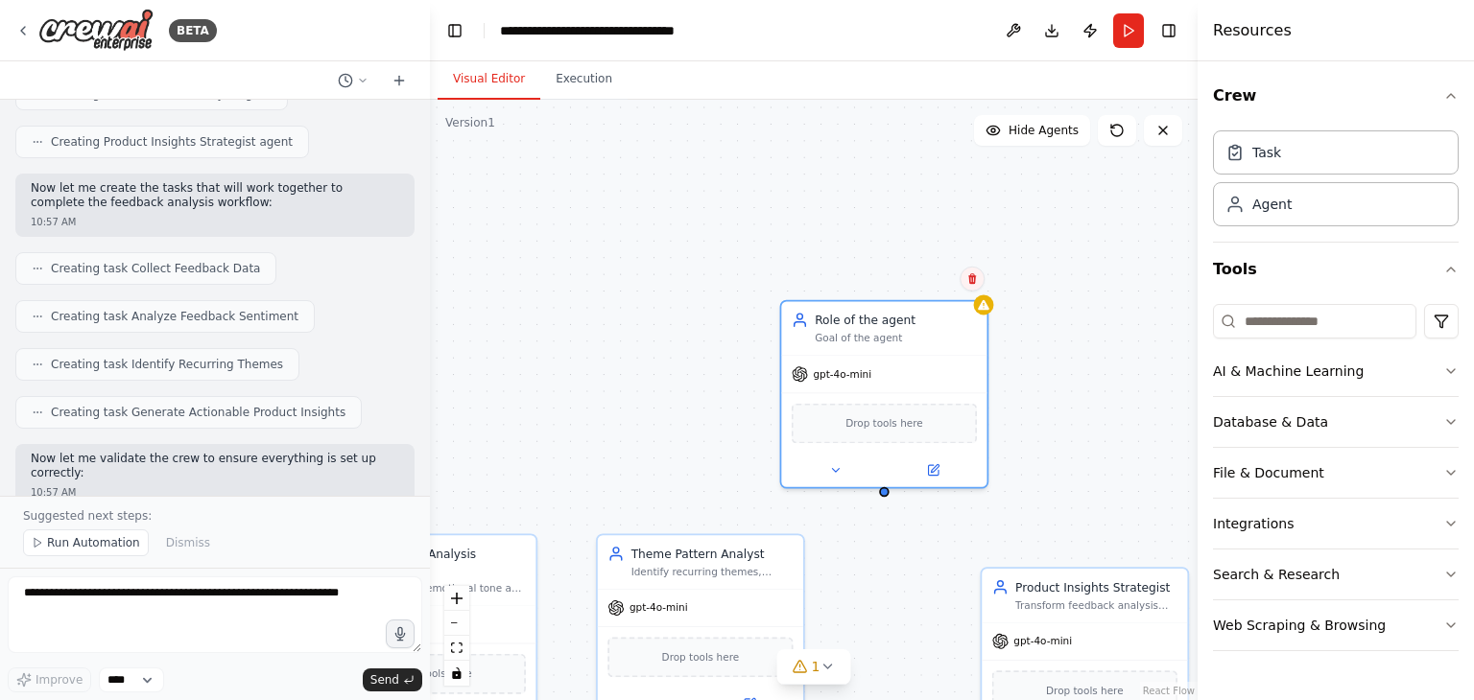
click at [971, 279] on icon at bounding box center [972, 279] width 12 height 12
click at [934, 274] on button "Confirm" at bounding box center [918, 279] width 68 height 23
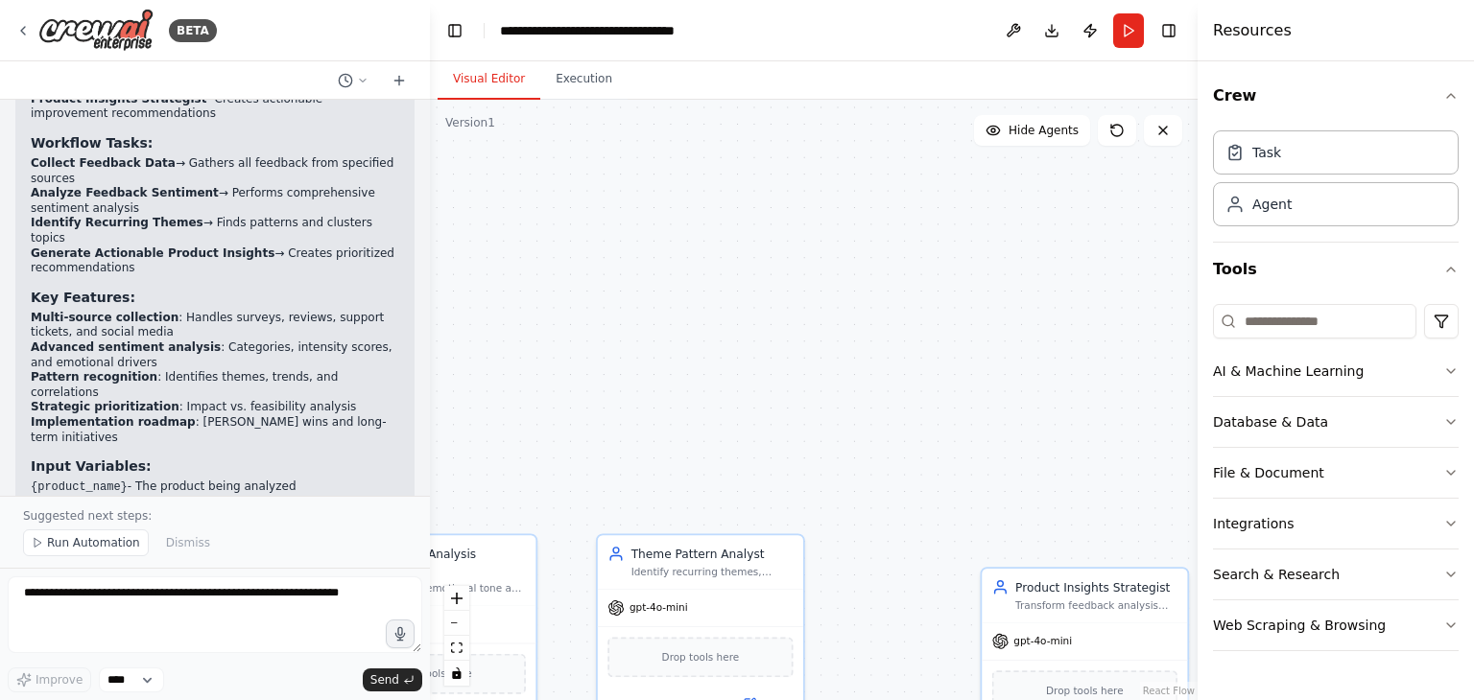
scroll to position [1580, 0]
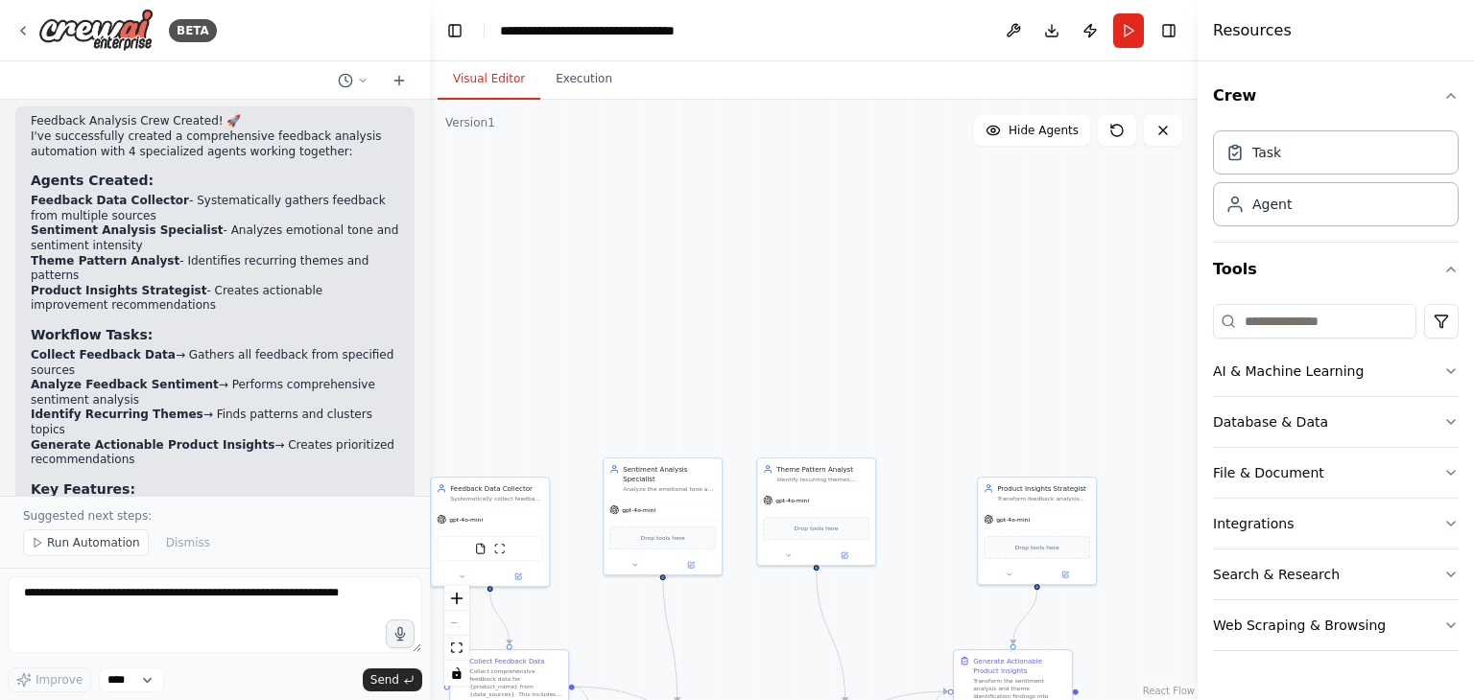
drag, startPoint x: 892, startPoint y: 480, endPoint x: 942, endPoint y: 254, distance: 230.9
click at [936, 270] on div ".deletable-edge-delete-btn { width: 20px; height: 20px; border: 0px solid #ffff…" at bounding box center [814, 400] width 768 height 601
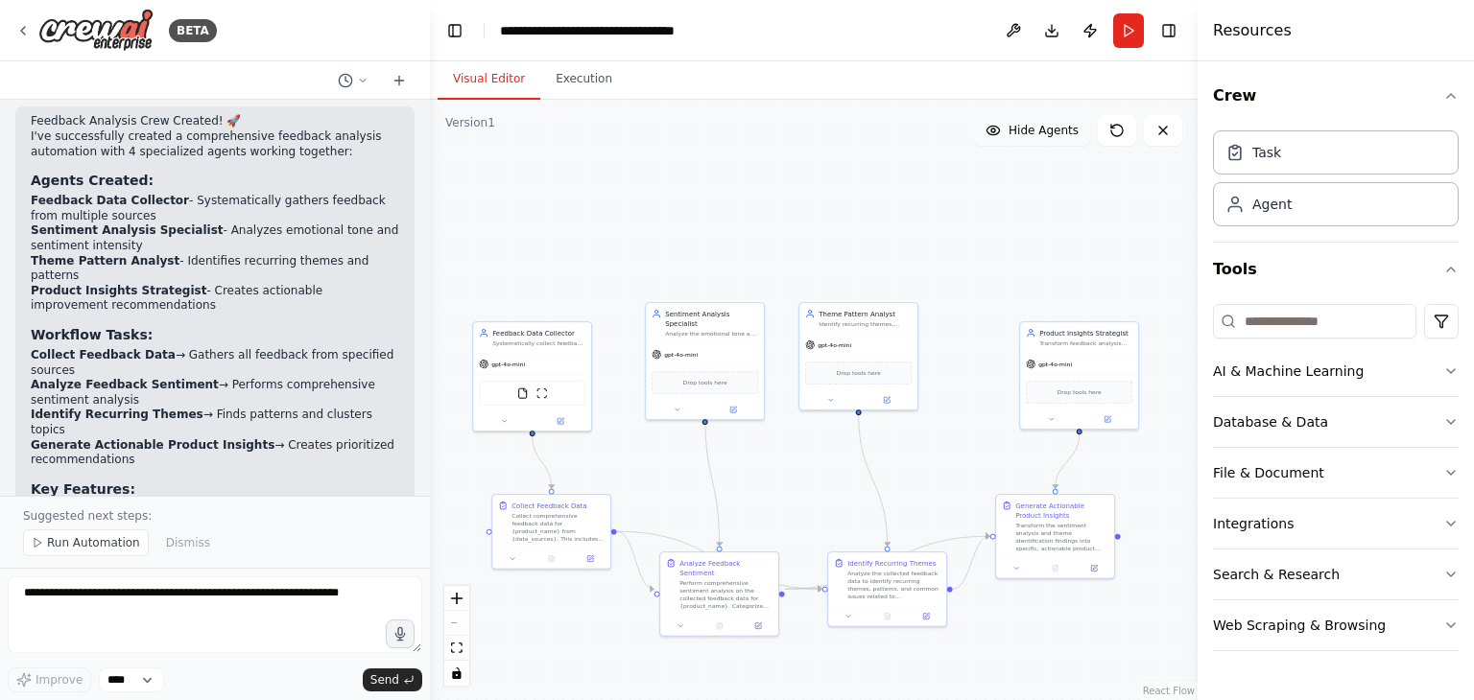
click at [1065, 132] on span "Hide Agents" at bounding box center [1043, 130] width 70 height 15
click at [1065, 132] on span "Show Agents" at bounding box center [1041, 130] width 75 height 15
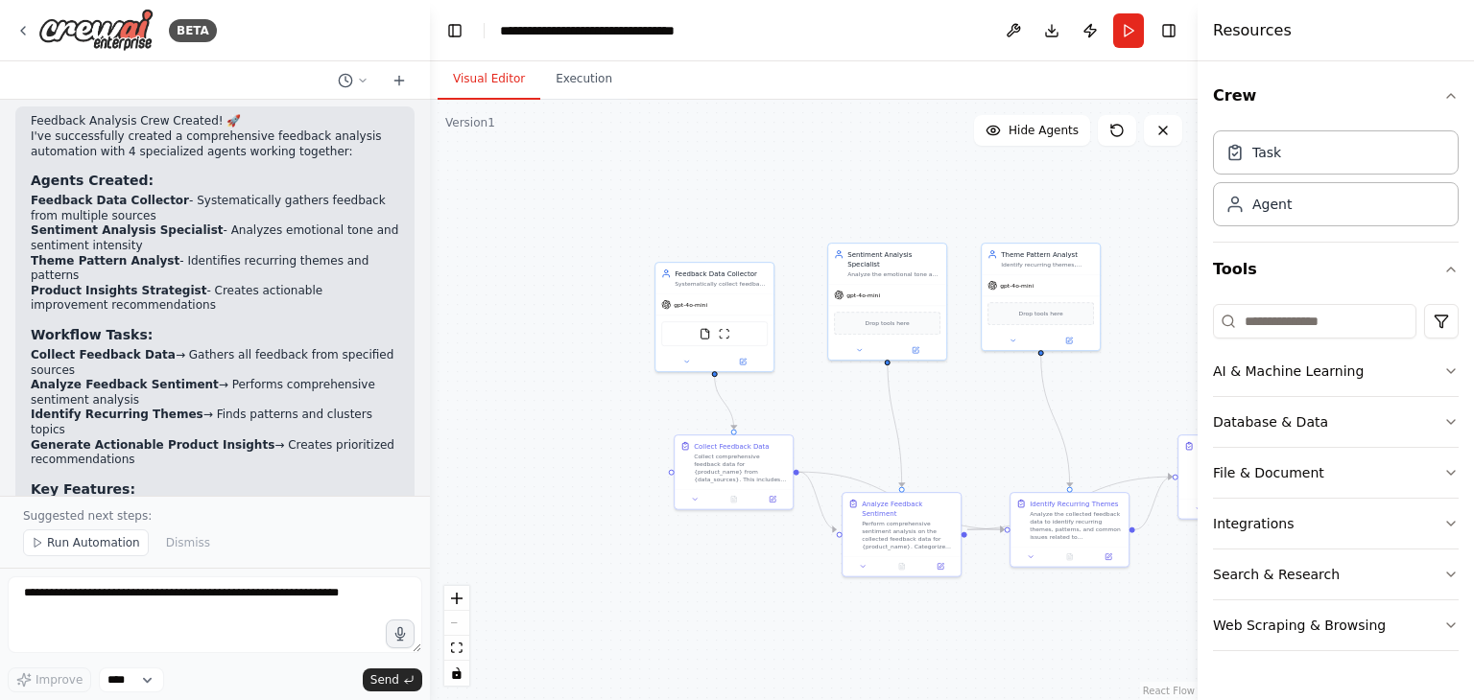
drag, startPoint x: 549, startPoint y: 261, endPoint x: 787, endPoint y: 178, distance: 251.9
click at [786, 180] on div ".deletable-edge-delete-btn { width: 20px; height: 20px; border: 0px solid #ffff…" at bounding box center [814, 400] width 768 height 601
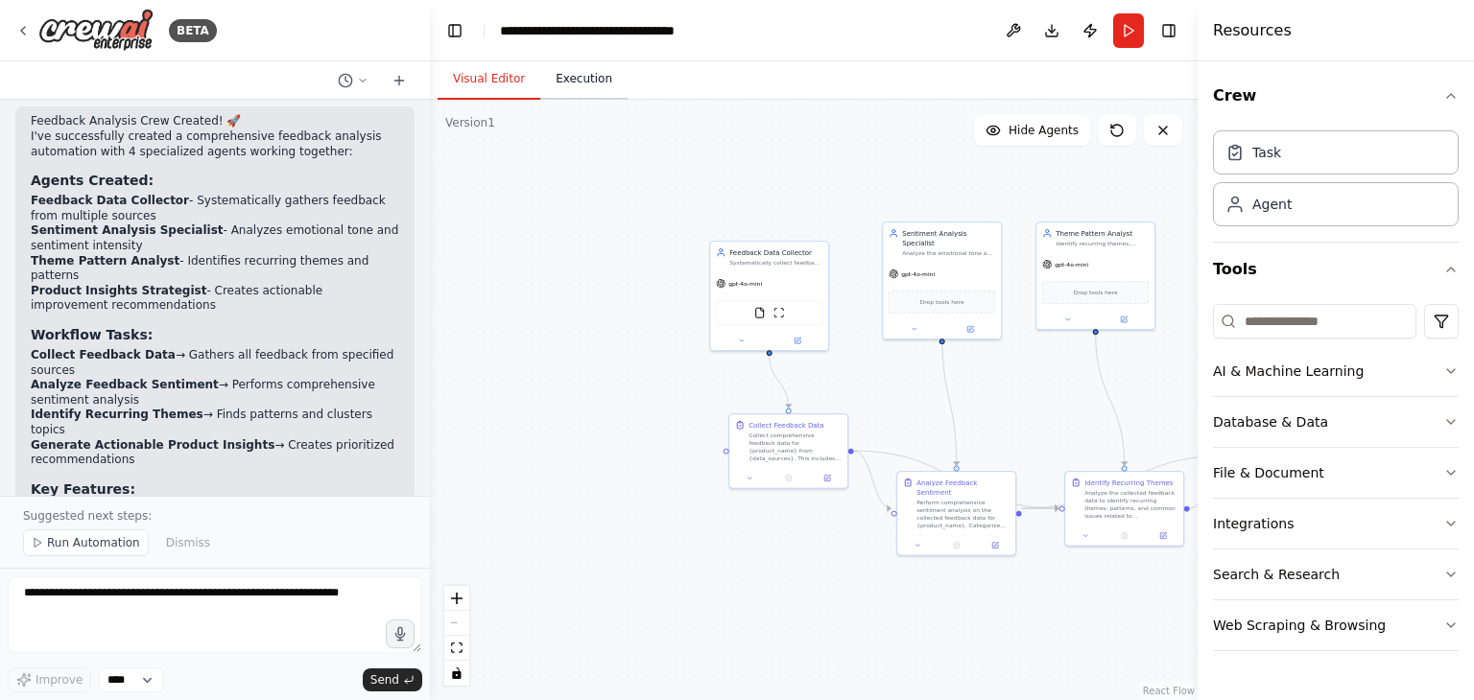
click at [584, 82] on button "Execution" at bounding box center [583, 79] width 87 height 40
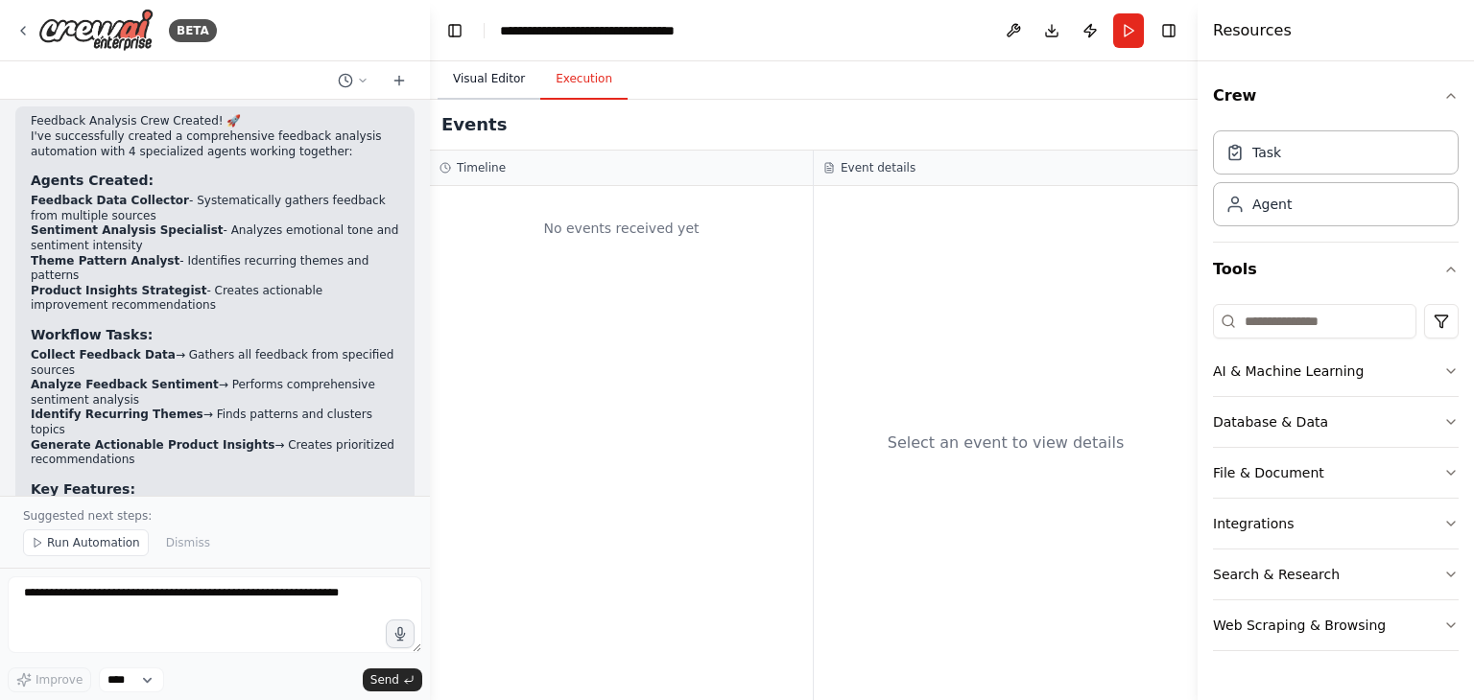
click at [479, 76] on button "Visual Editor" at bounding box center [489, 79] width 103 height 40
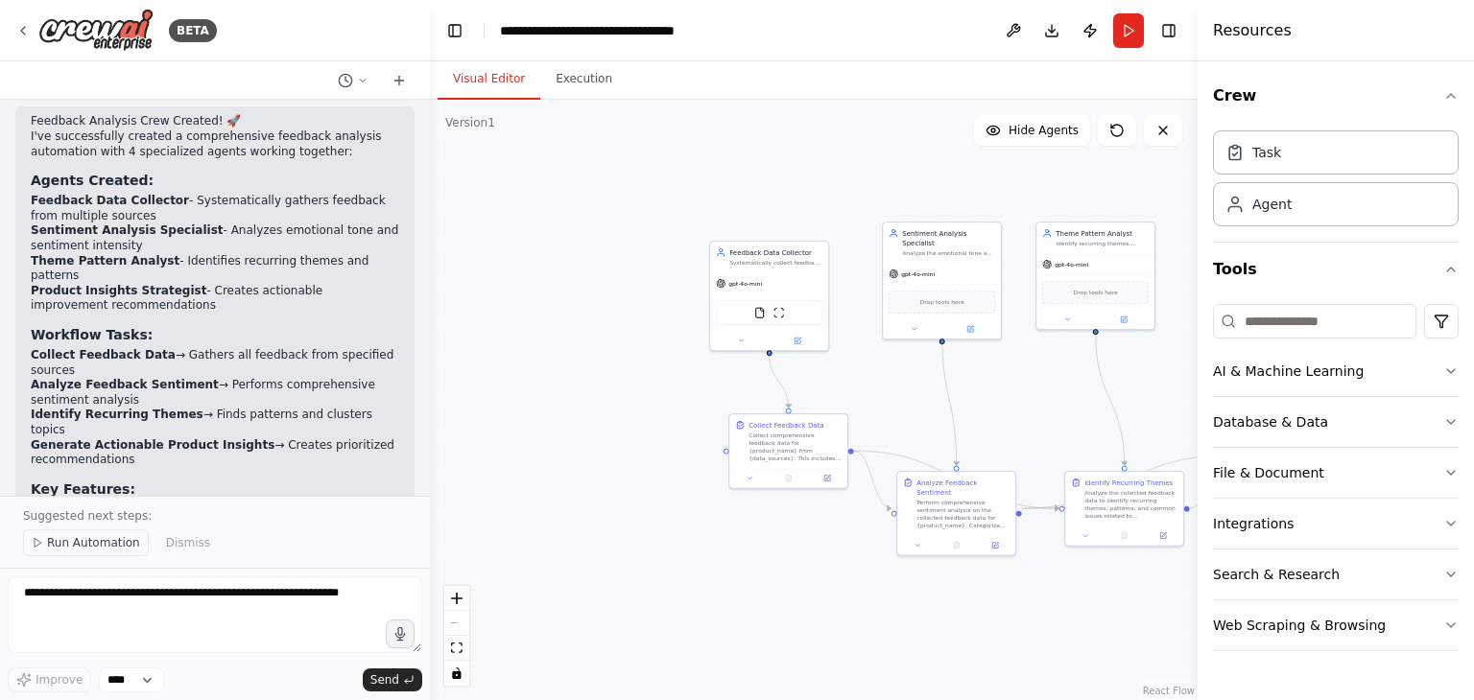
click at [96, 544] on span "Run Automation" at bounding box center [93, 542] width 93 height 15
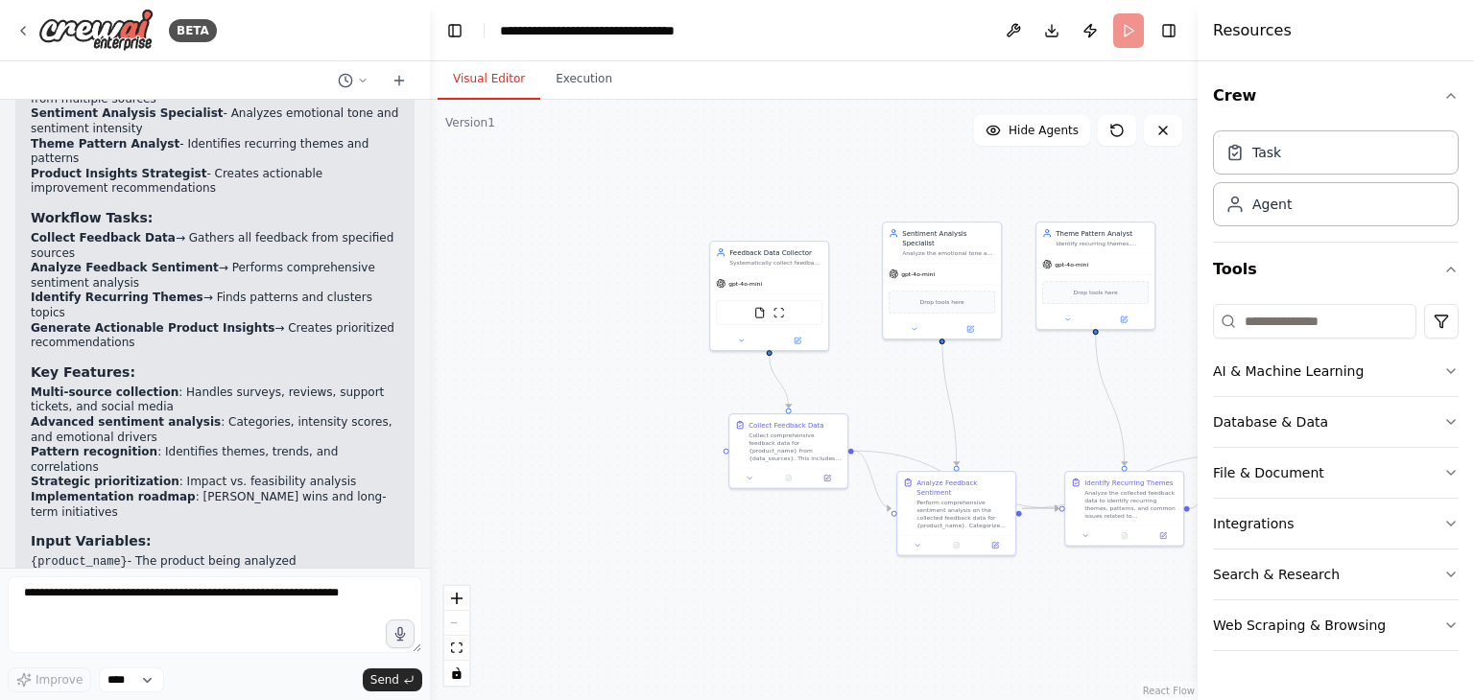
scroll to position [1700, 0]
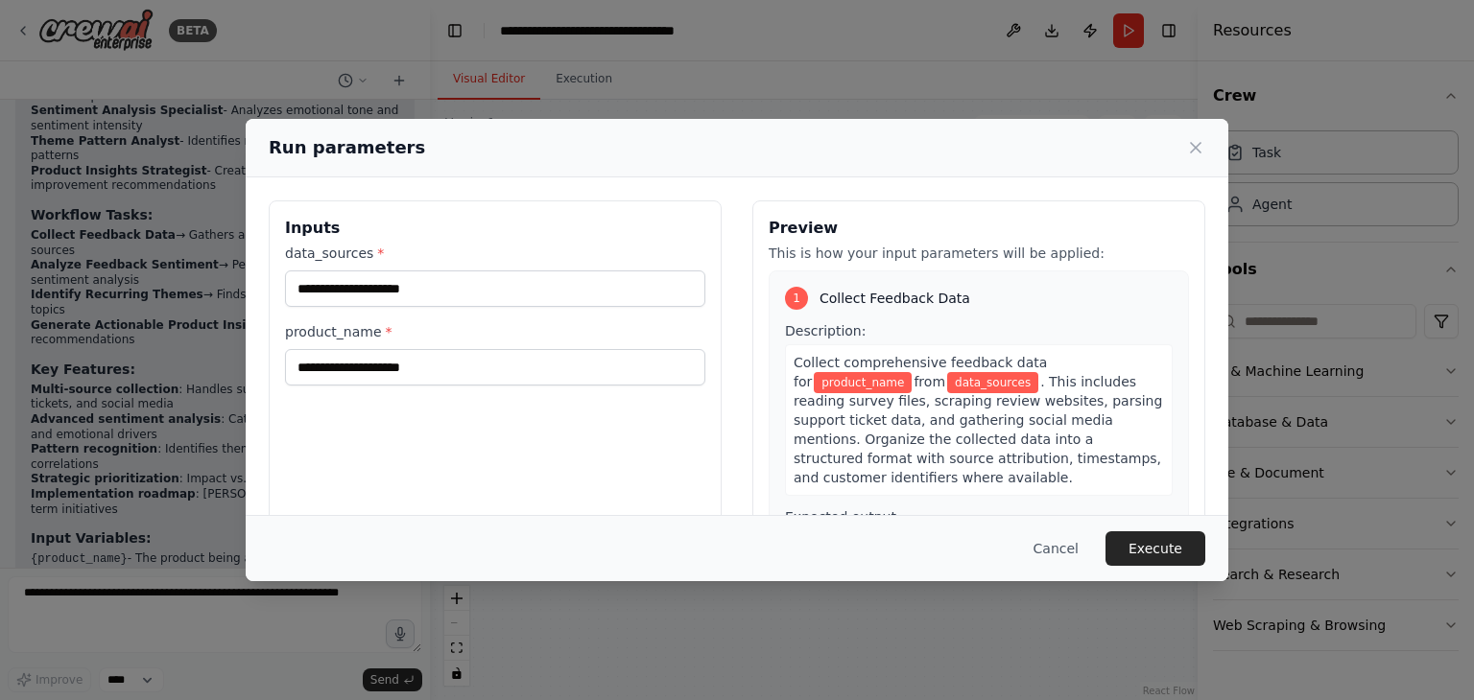
click at [947, 385] on span "data_sources" at bounding box center [992, 382] width 91 height 21
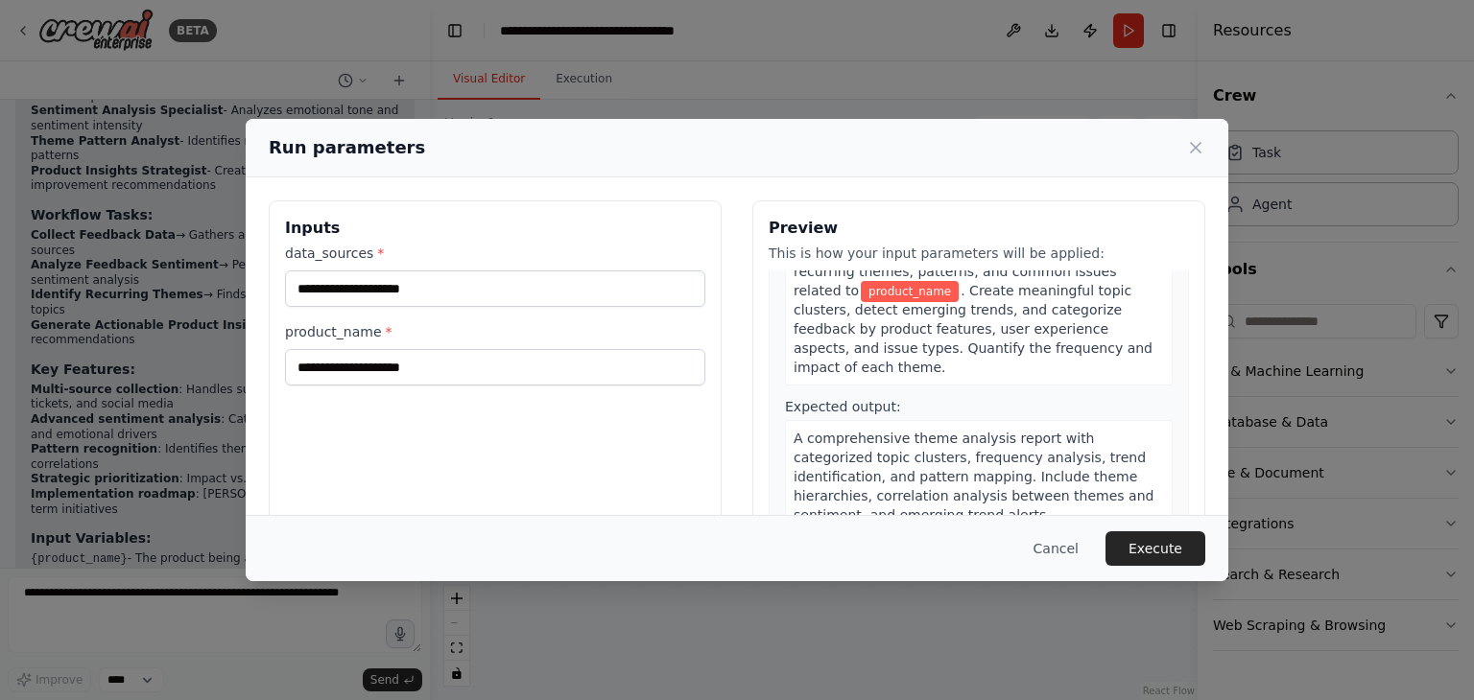
scroll to position [1193, 0]
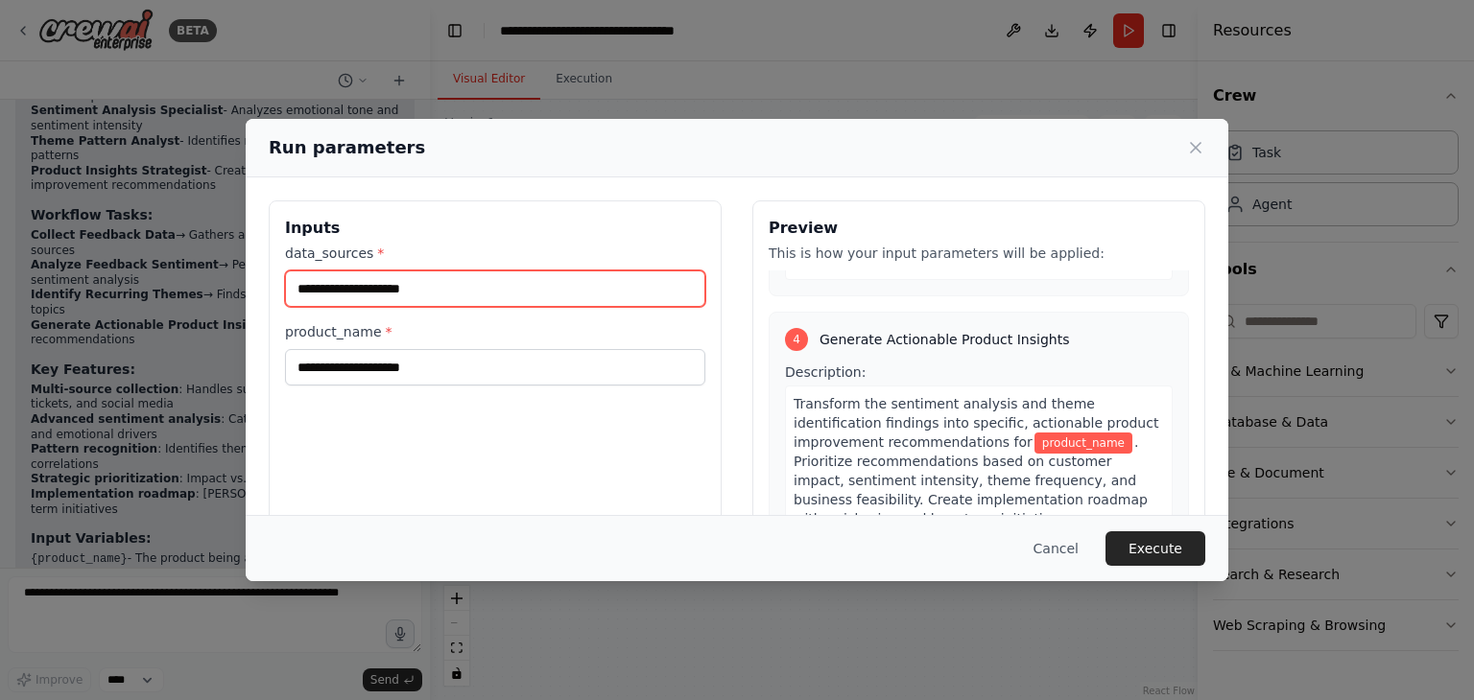
click at [491, 273] on input "data_sources *" at bounding box center [495, 289] width 420 height 36
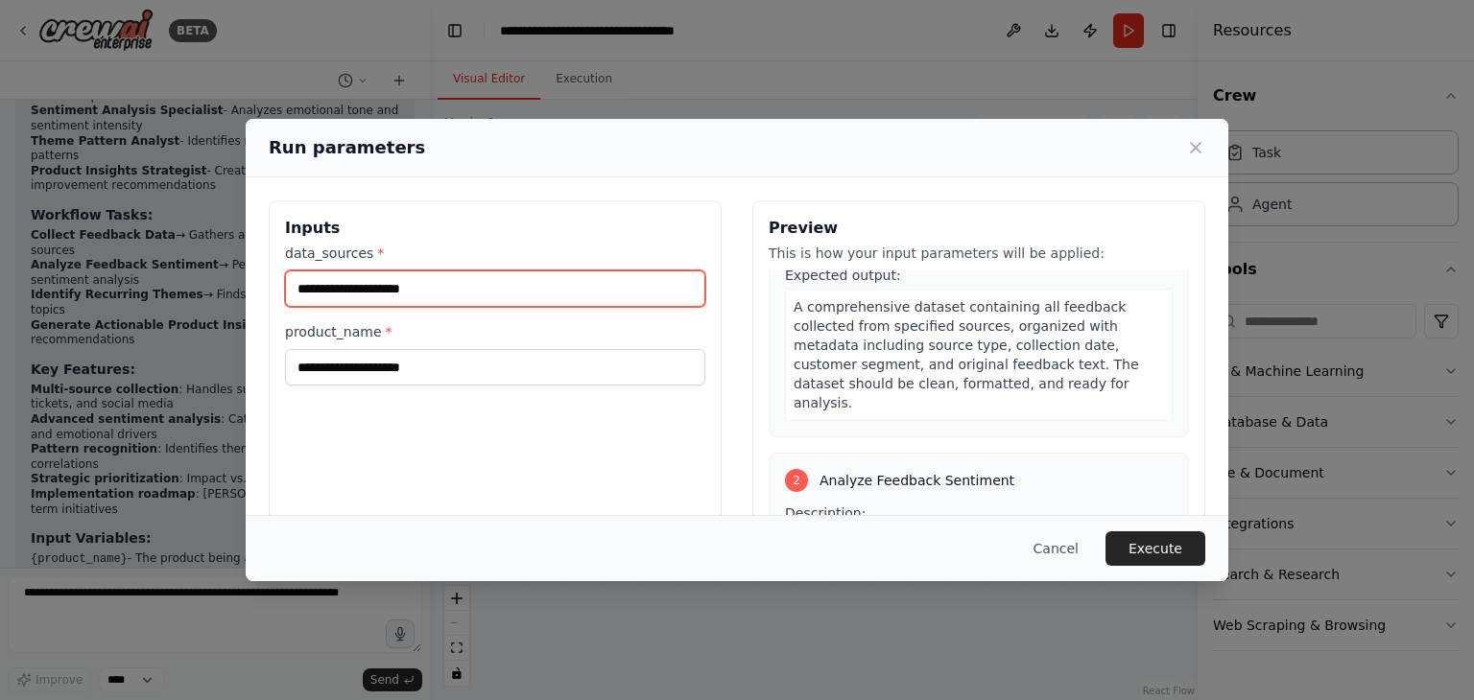
scroll to position [288, 0]
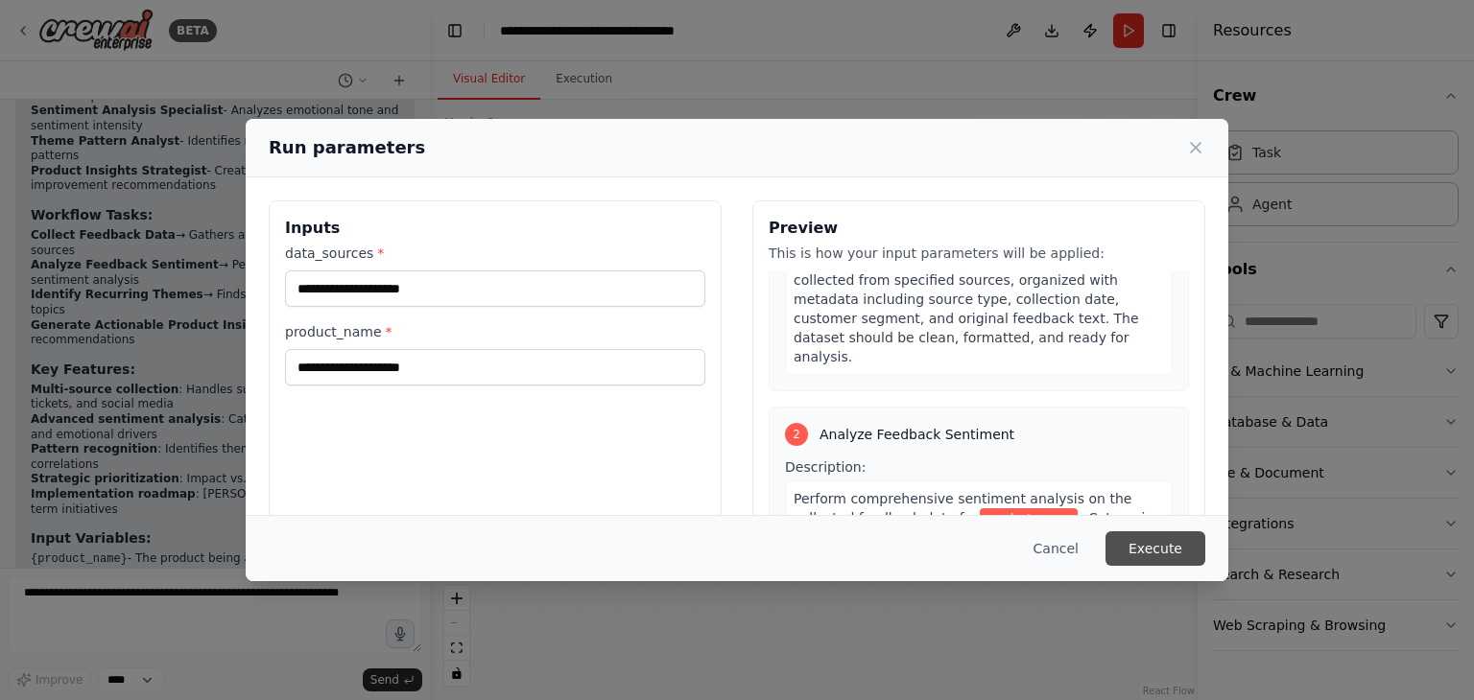
click at [1151, 544] on button "Execute" at bounding box center [1155, 549] width 100 height 35
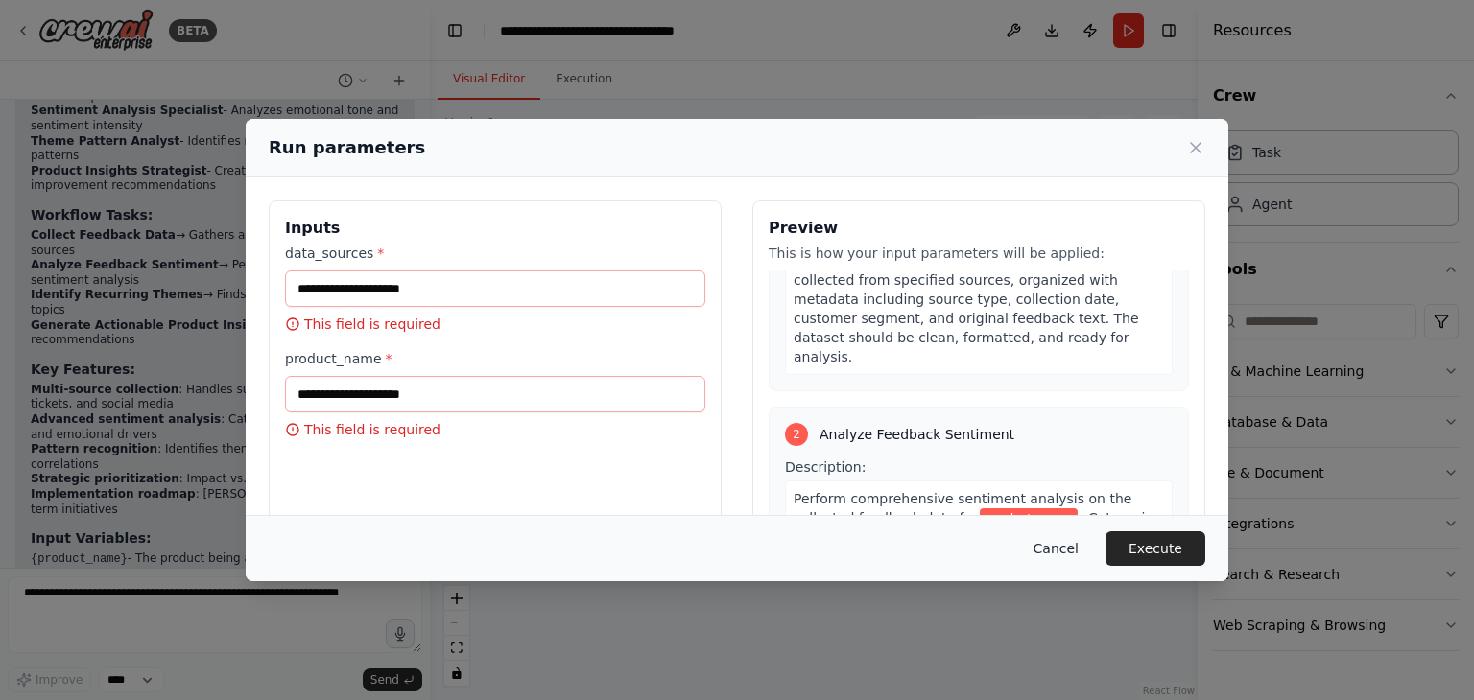
click at [1070, 538] on button "Cancel" at bounding box center [1056, 549] width 76 height 35
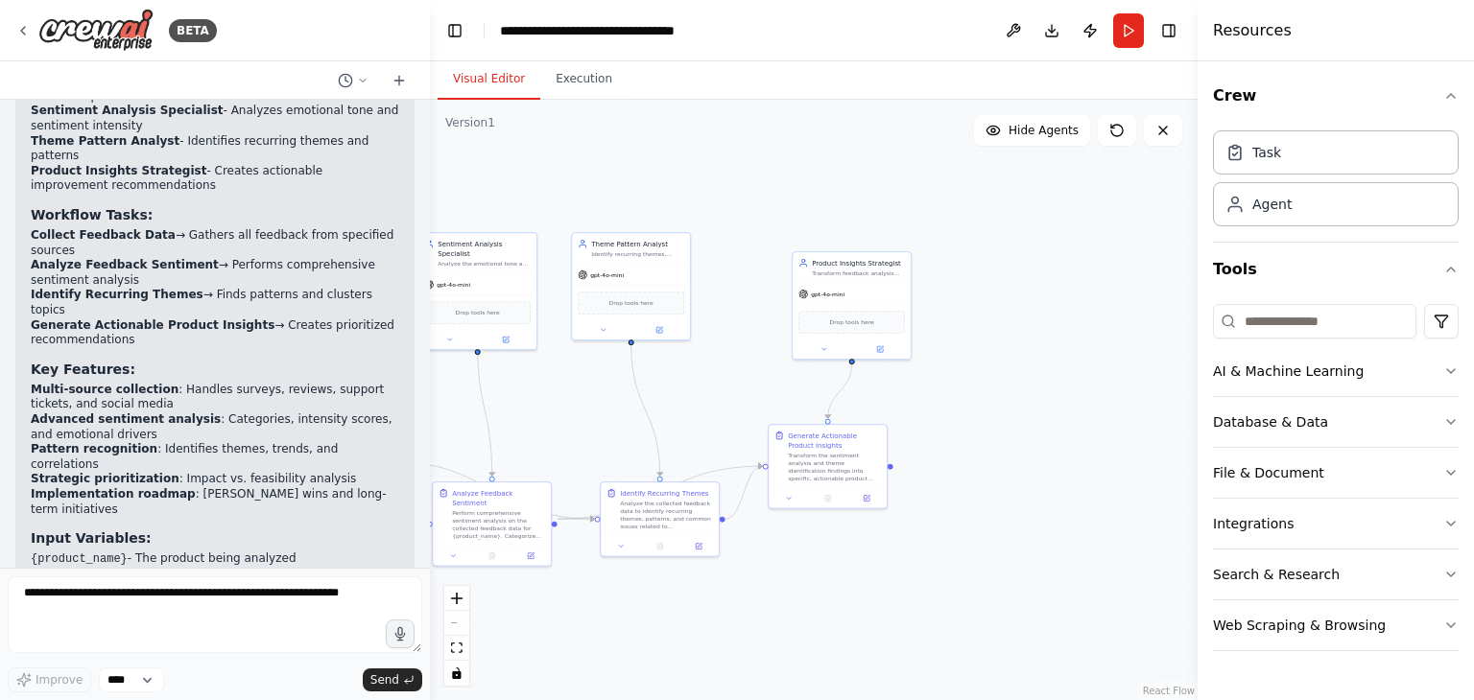
drag, startPoint x: 1052, startPoint y: 391, endPoint x: 576, endPoint y: 402, distance: 476.0
click at [576, 402] on div ".deletable-edge-delete-btn { width: 20px; height: 20px; border: 0px solid #ffff…" at bounding box center [814, 400] width 768 height 601
click at [1169, 29] on button "Toggle Right Sidebar" at bounding box center [1168, 30] width 27 height 27
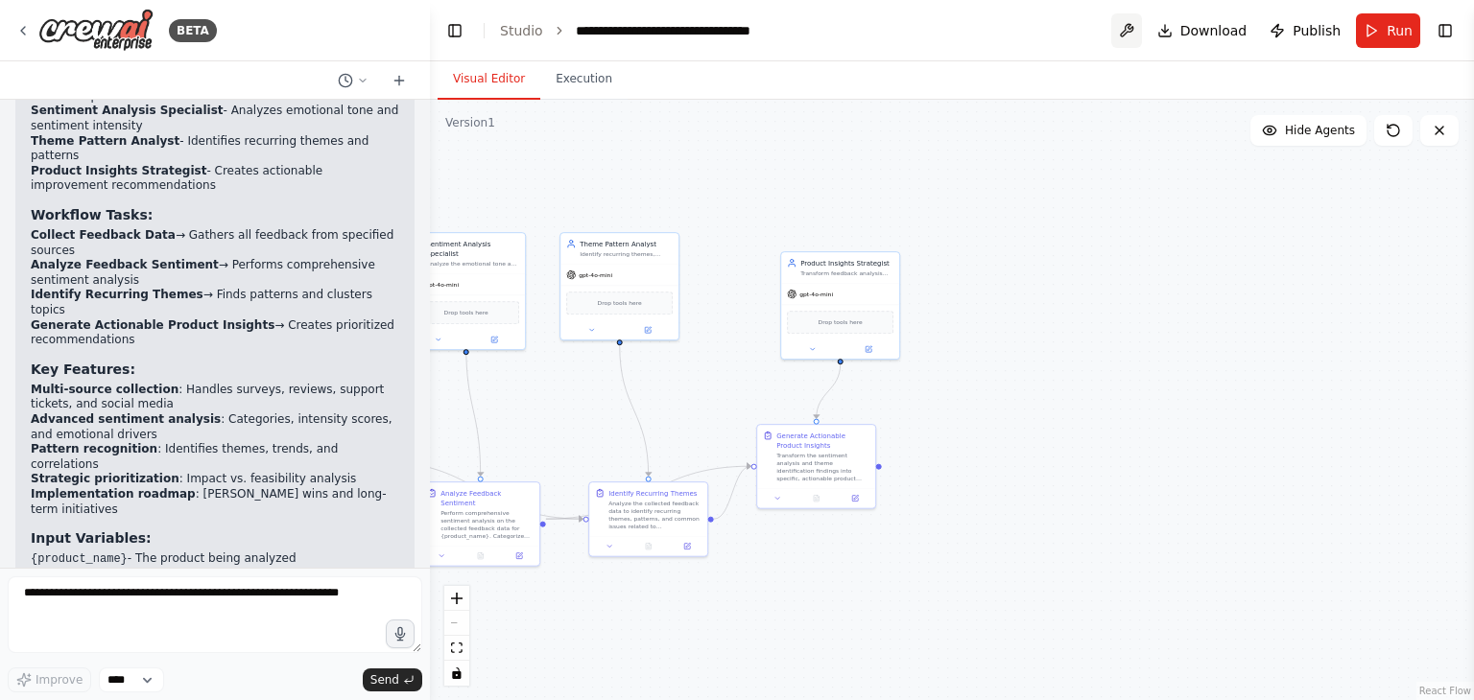
click at [1131, 36] on button at bounding box center [1126, 30] width 31 height 35
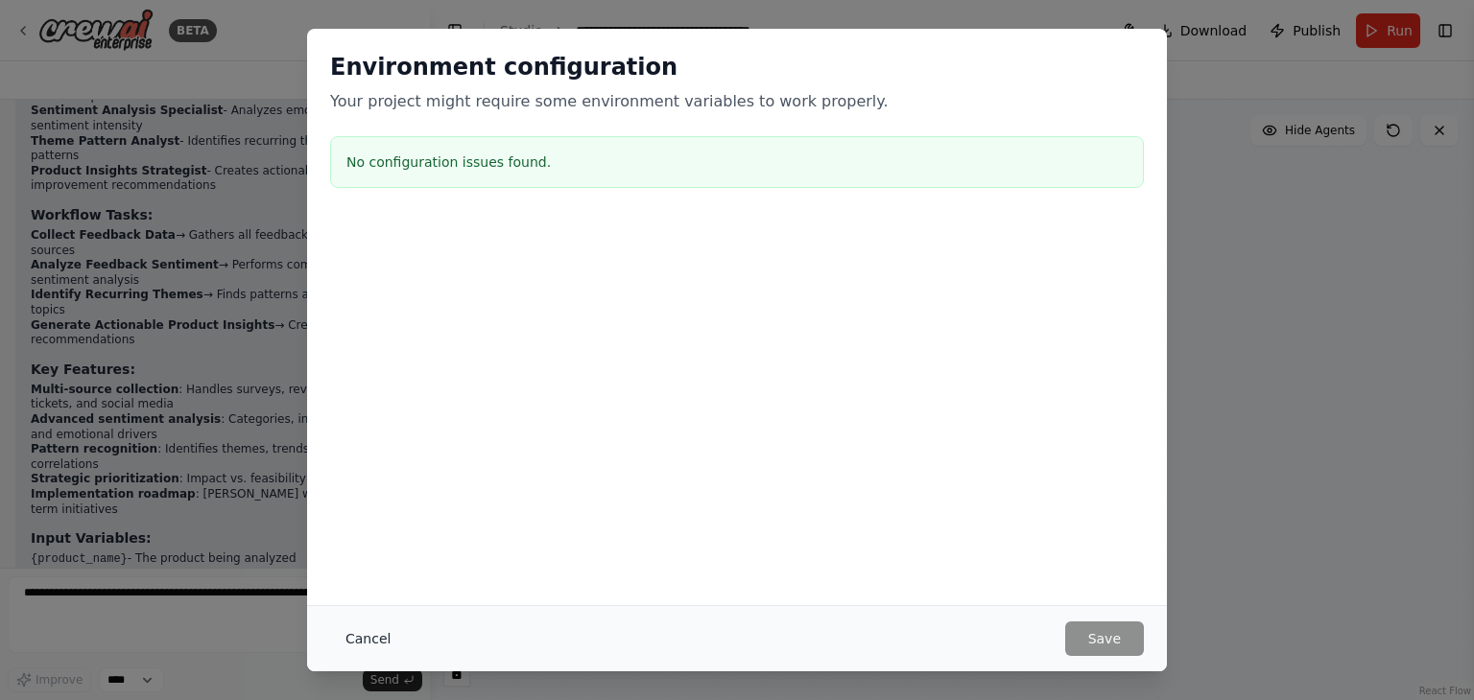
click at [356, 623] on button "Cancel" at bounding box center [368, 639] width 76 height 35
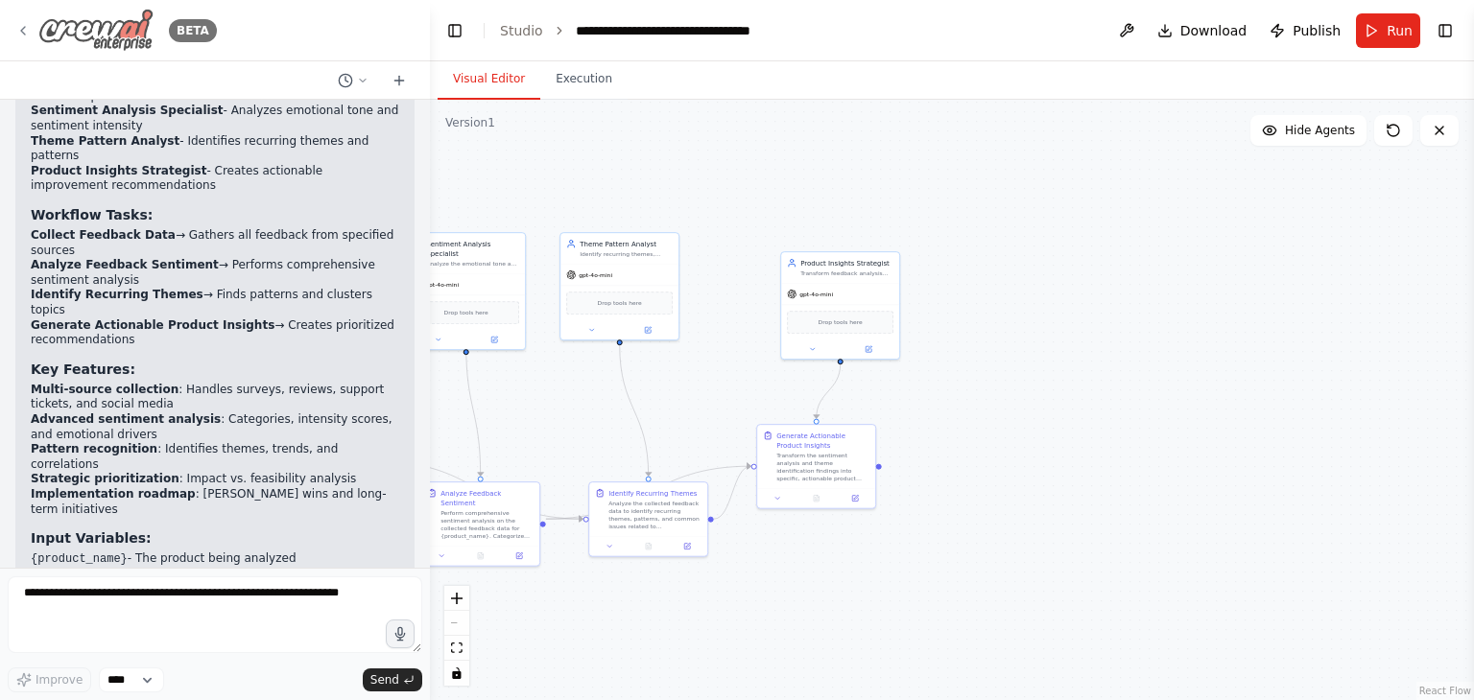
click at [25, 30] on icon at bounding box center [22, 30] width 15 height 15
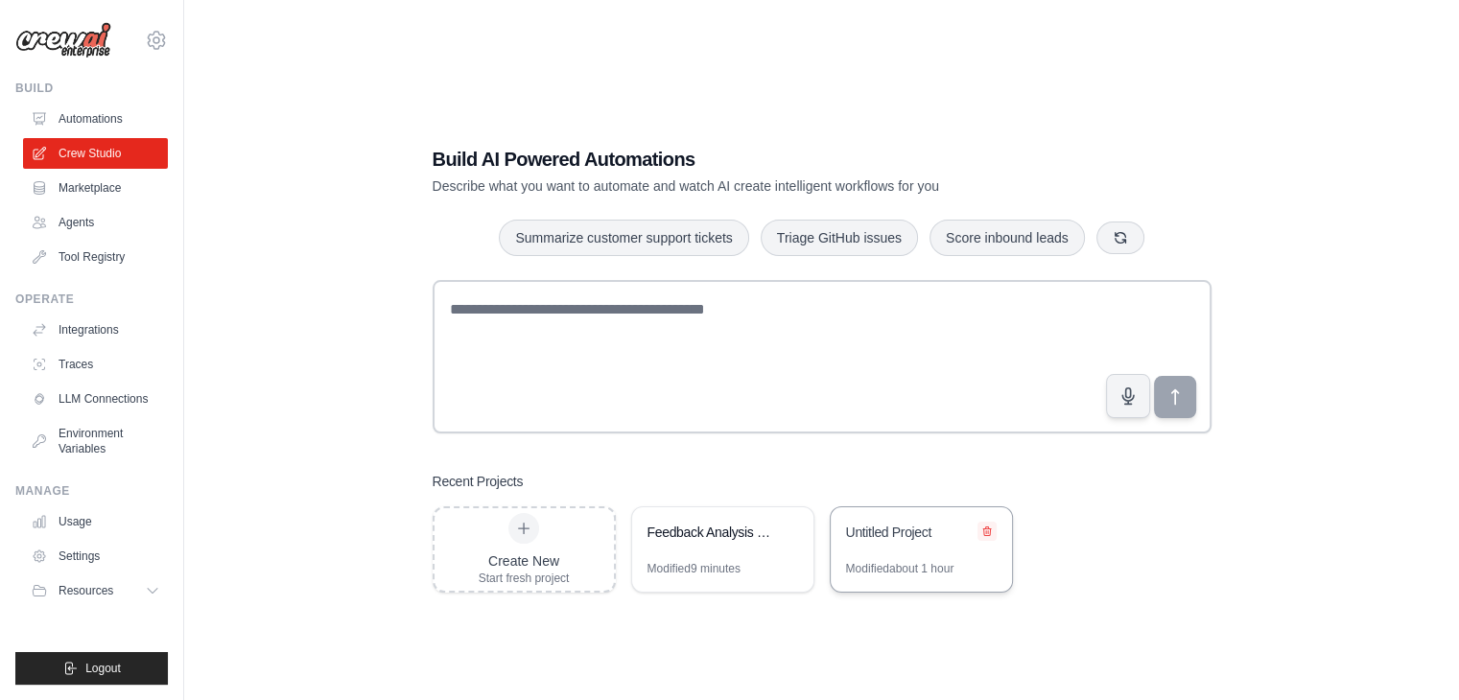
click at [979, 538] on button at bounding box center [987, 531] width 19 height 19
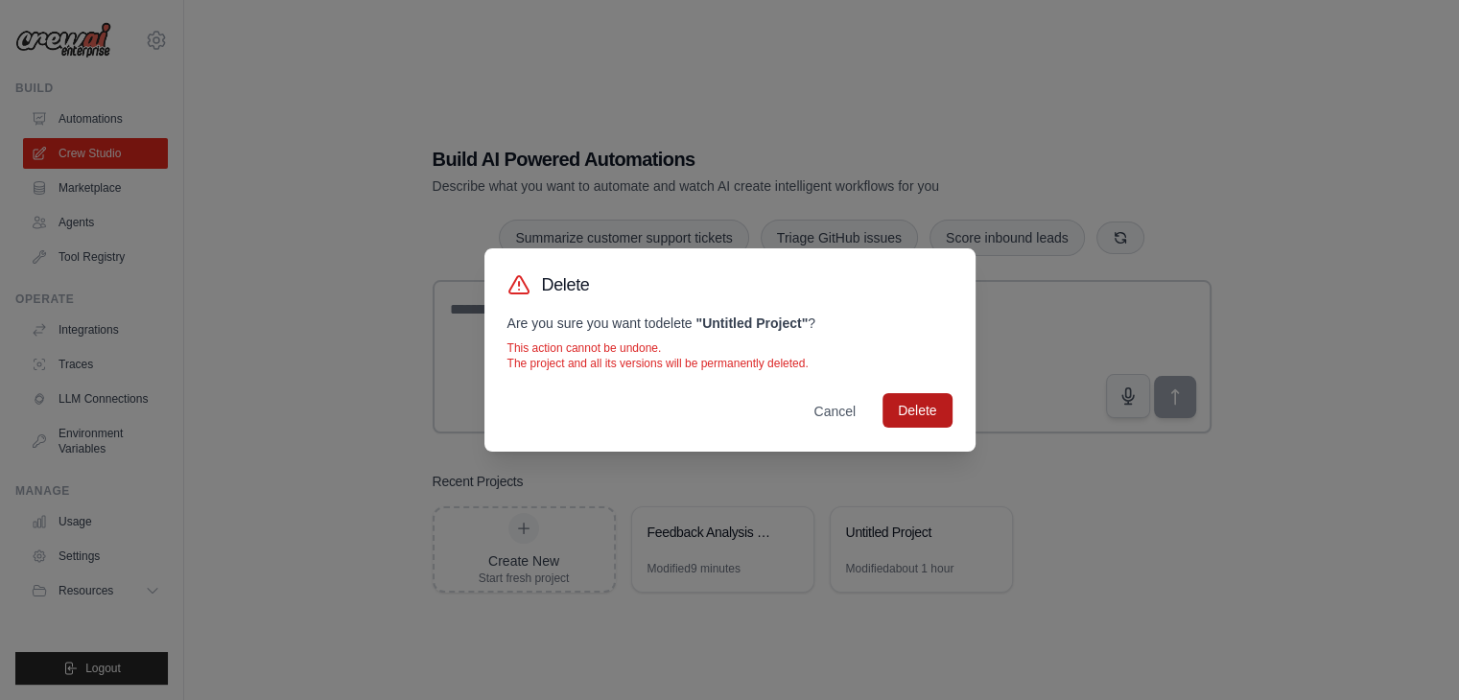
click at [898, 406] on button "Delete" at bounding box center [917, 410] width 69 height 35
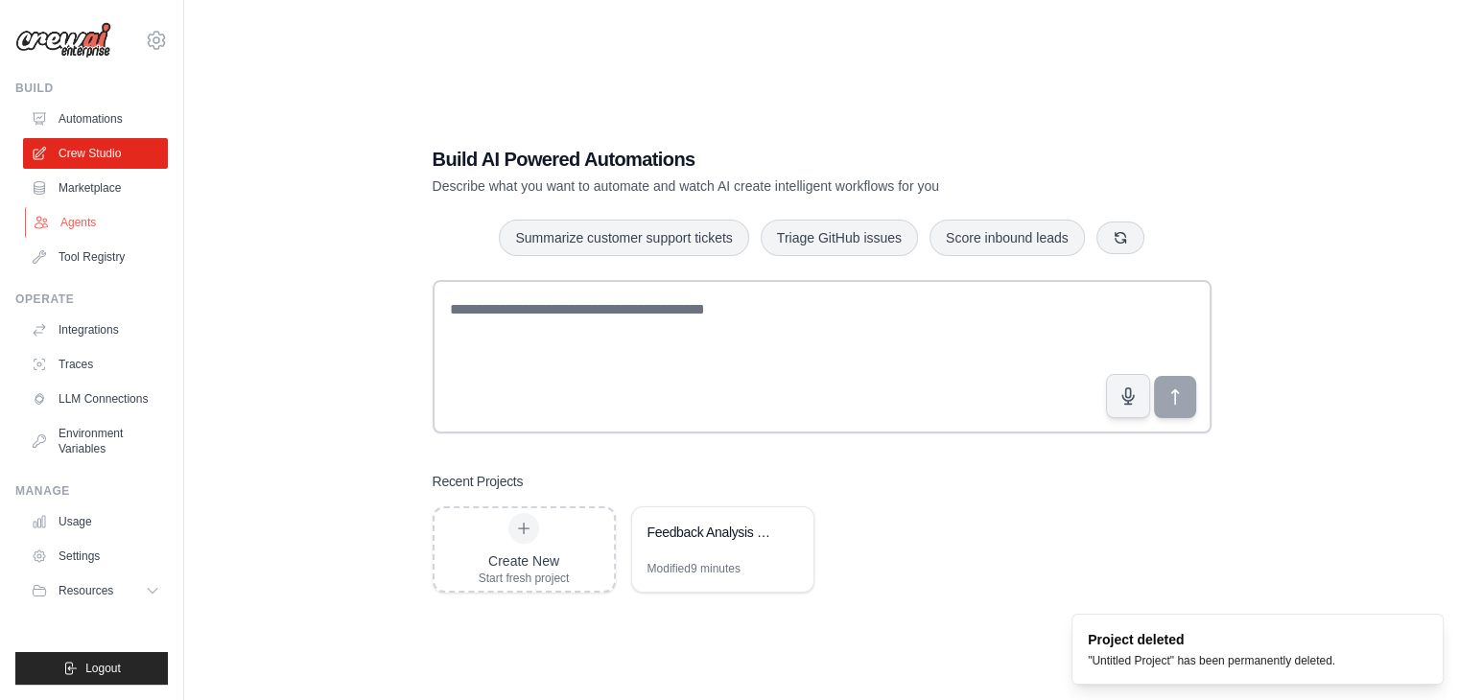
click at [85, 216] on link "Agents" at bounding box center [97, 222] width 145 height 31
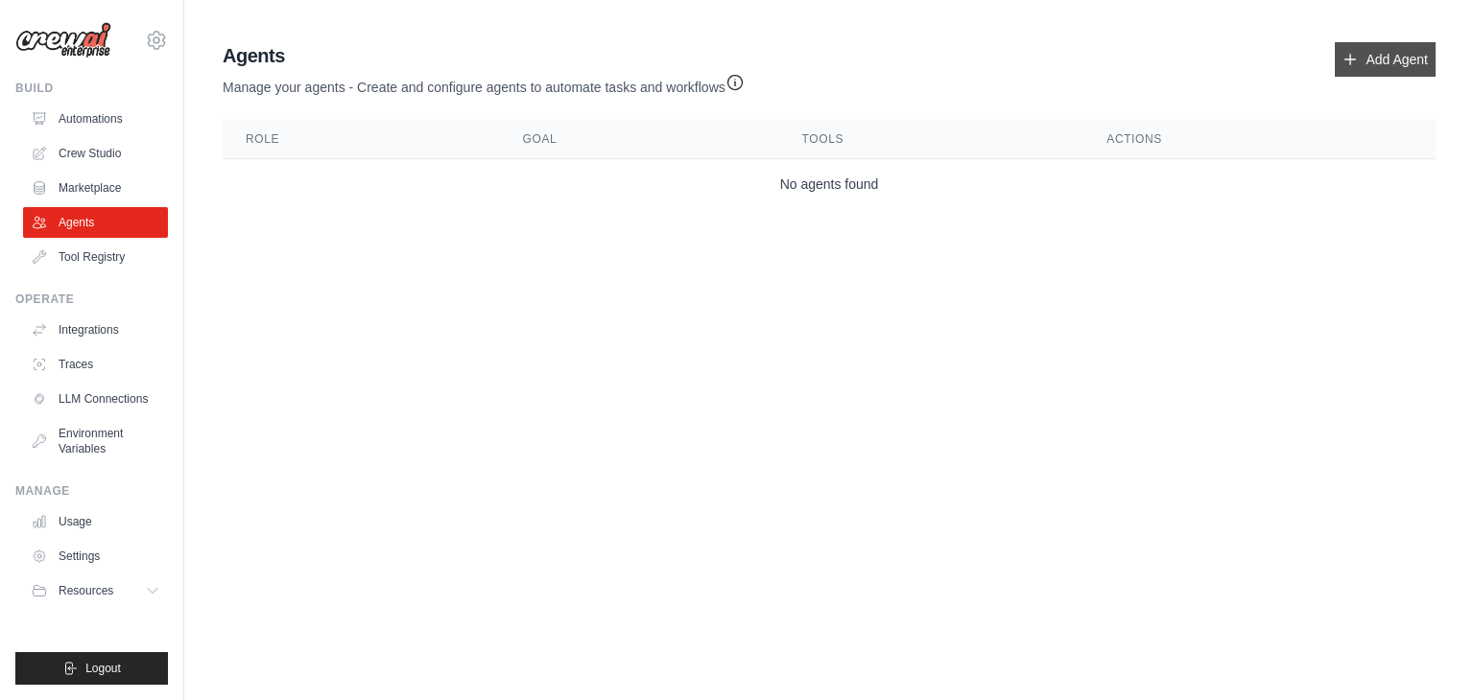
click at [1409, 70] on link "Add Agent" at bounding box center [1385, 59] width 101 height 35
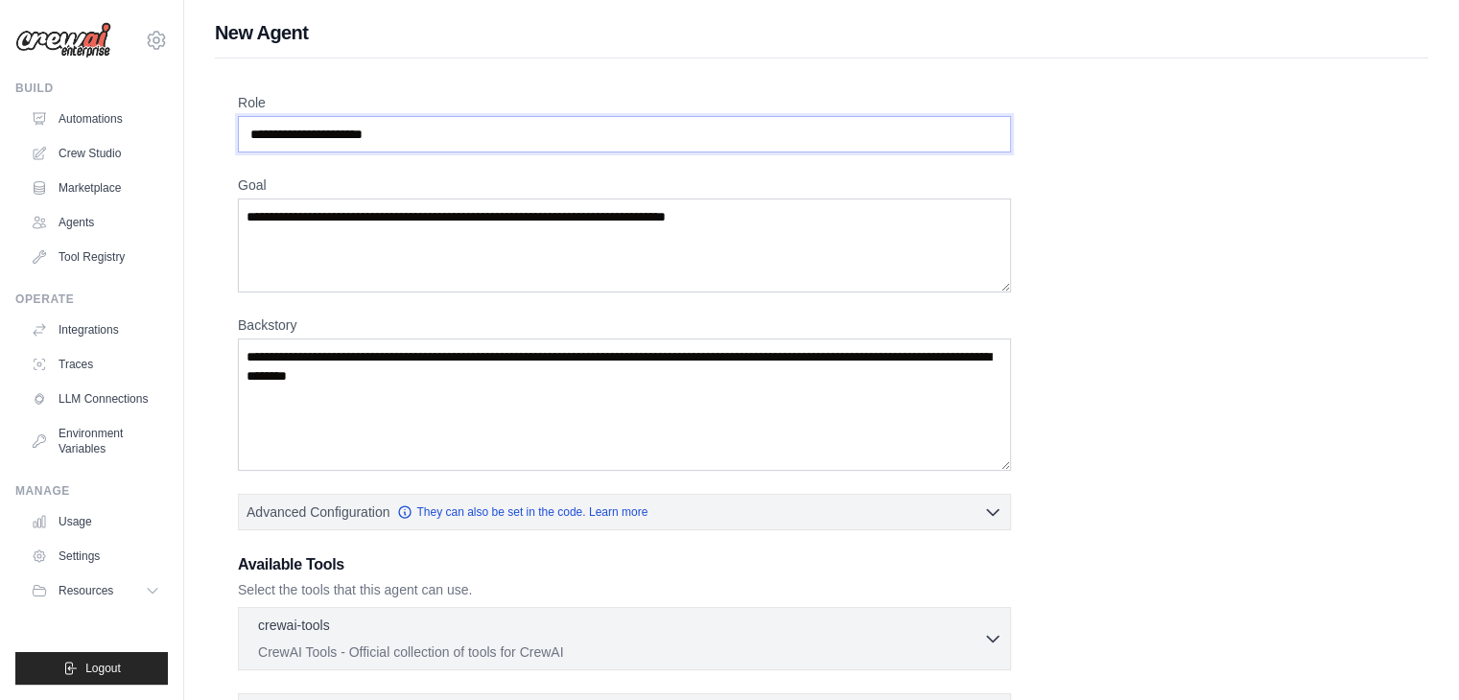
click at [478, 123] on input "Role" at bounding box center [624, 134] width 773 height 36
click at [492, 259] on textarea "Goal" at bounding box center [624, 246] width 773 height 94
click at [917, 225] on textarea "Goal" at bounding box center [624, 246] width 773 height 94
click at [601, 390] on textarea "Backstory" at bounding box center [624, 405] width 773 height 132
drag, startPoint x: 556, startPoint y: 389, endPoint x: 533, endPoint y: 379, distance: 24.1
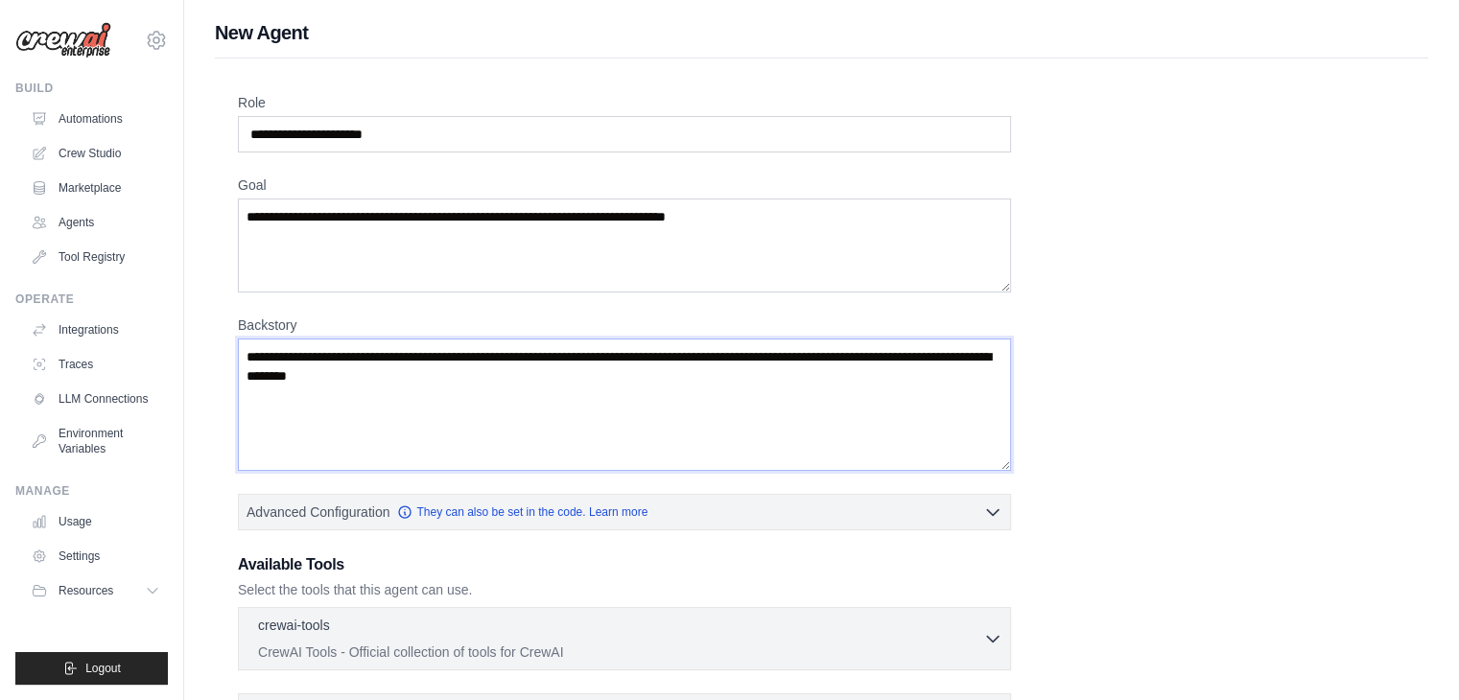
click at [555, 389] on textarea "Backstory" at bounding box center [624, 405] width 773 height 132
click at [520, 373] on textarea "Backstory" at bounding box center [624, 405] width 773 height 132
click at [496, 367] on textarea "Backstory" at bounding box center [624, 405] width 773 height 132
click at [484, 374] on textarea "Backstory" at bounding box center [624, 405] width 773 height 132
click at [369, 201] on textarea "Goal" at bounding box center [624, 246] width 773 height 94
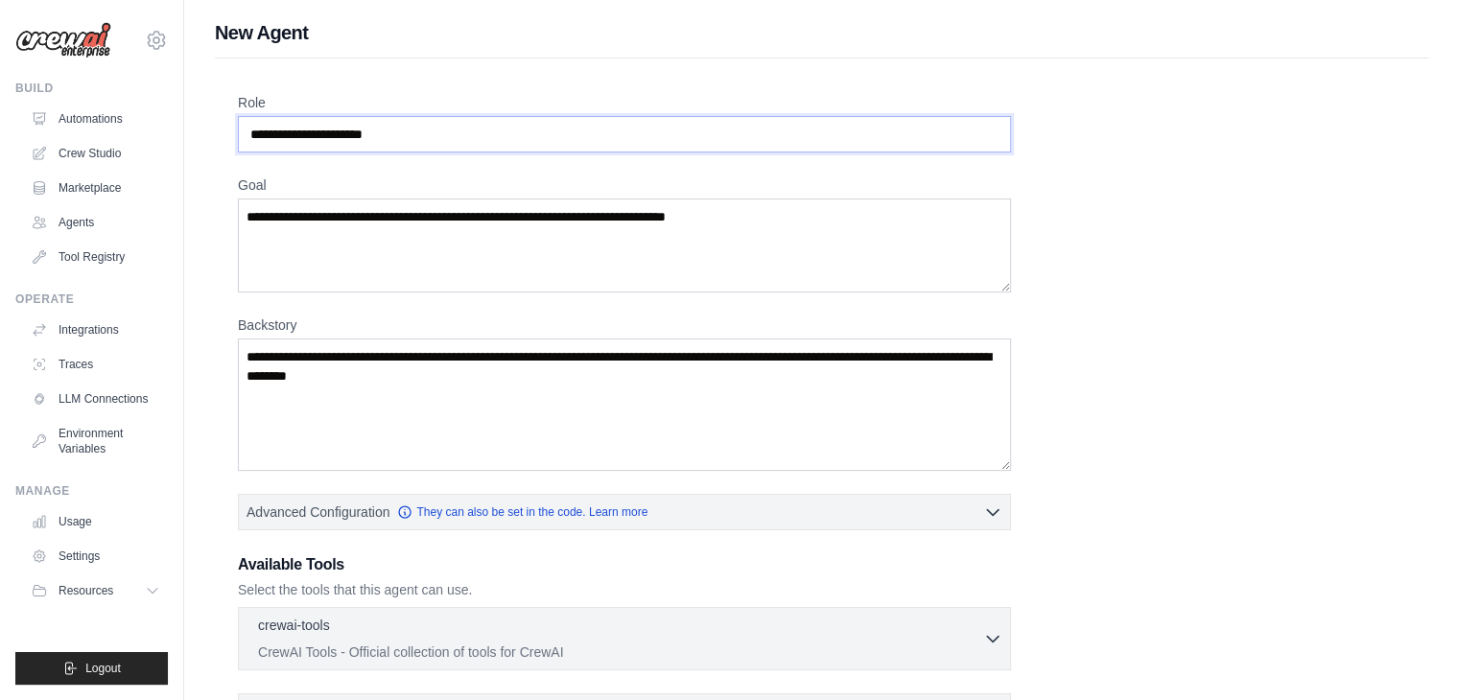
click at [419, 132] on input "Role" at bounding box center [624, 134] width 773 height 36
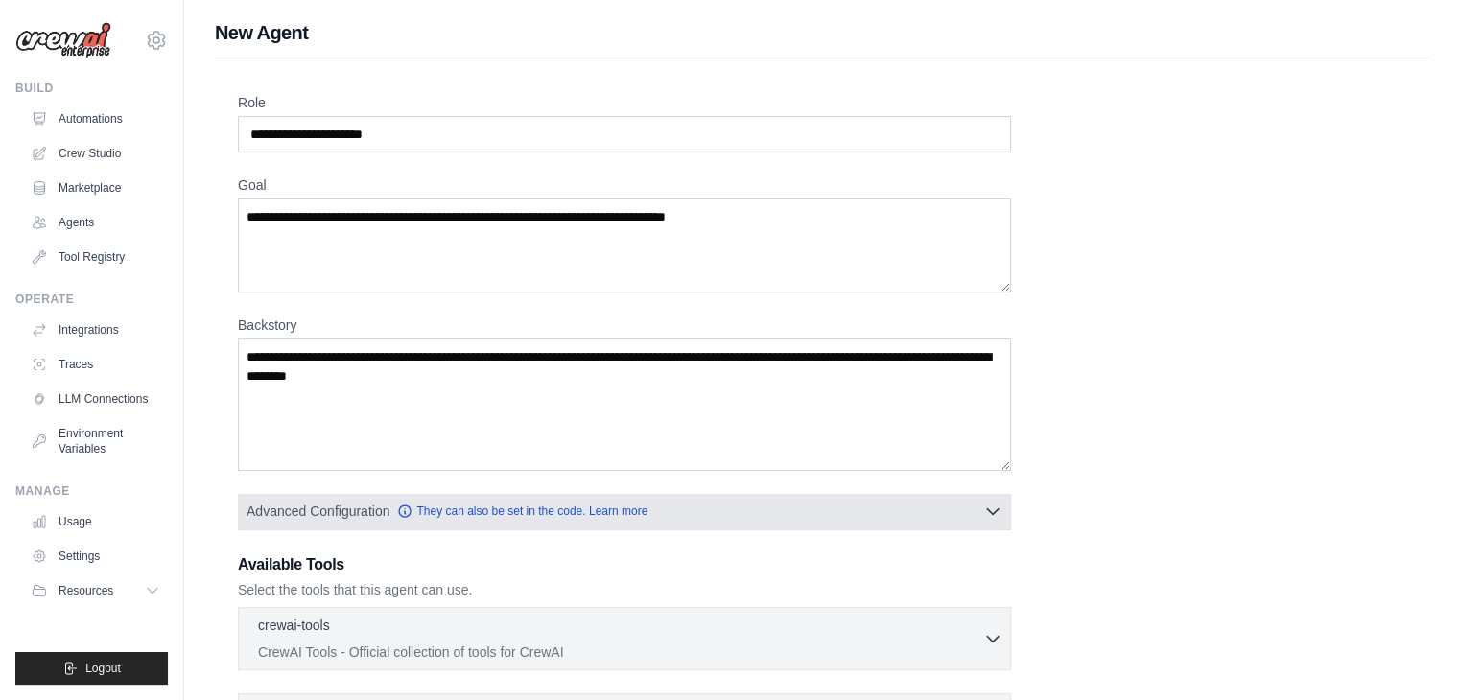
click at [1002, 511] on icon "button" at bounding box center [992, 511] width 19 height 19
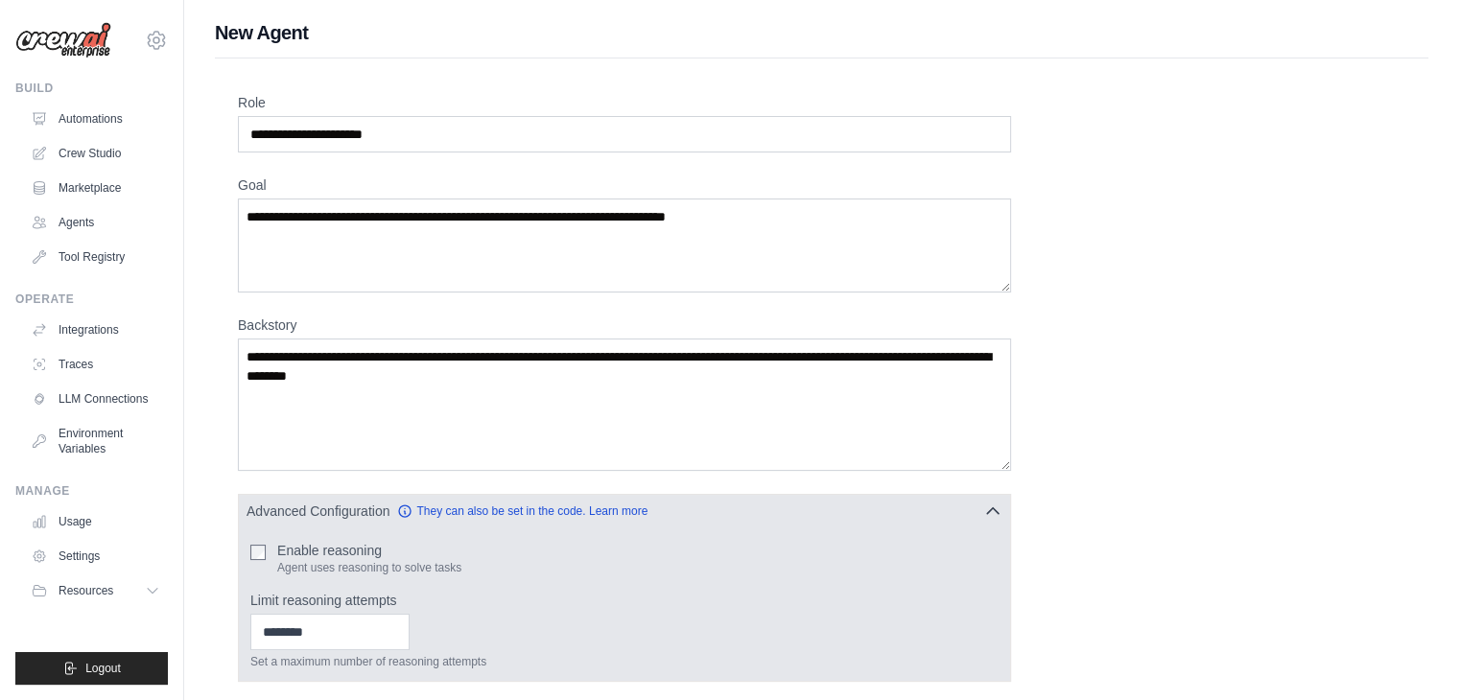
click at [976, 515] on button "Advanced Configuration They can also be set in the code. Learn more" at bounding box center [624, 511] width 771 height 35
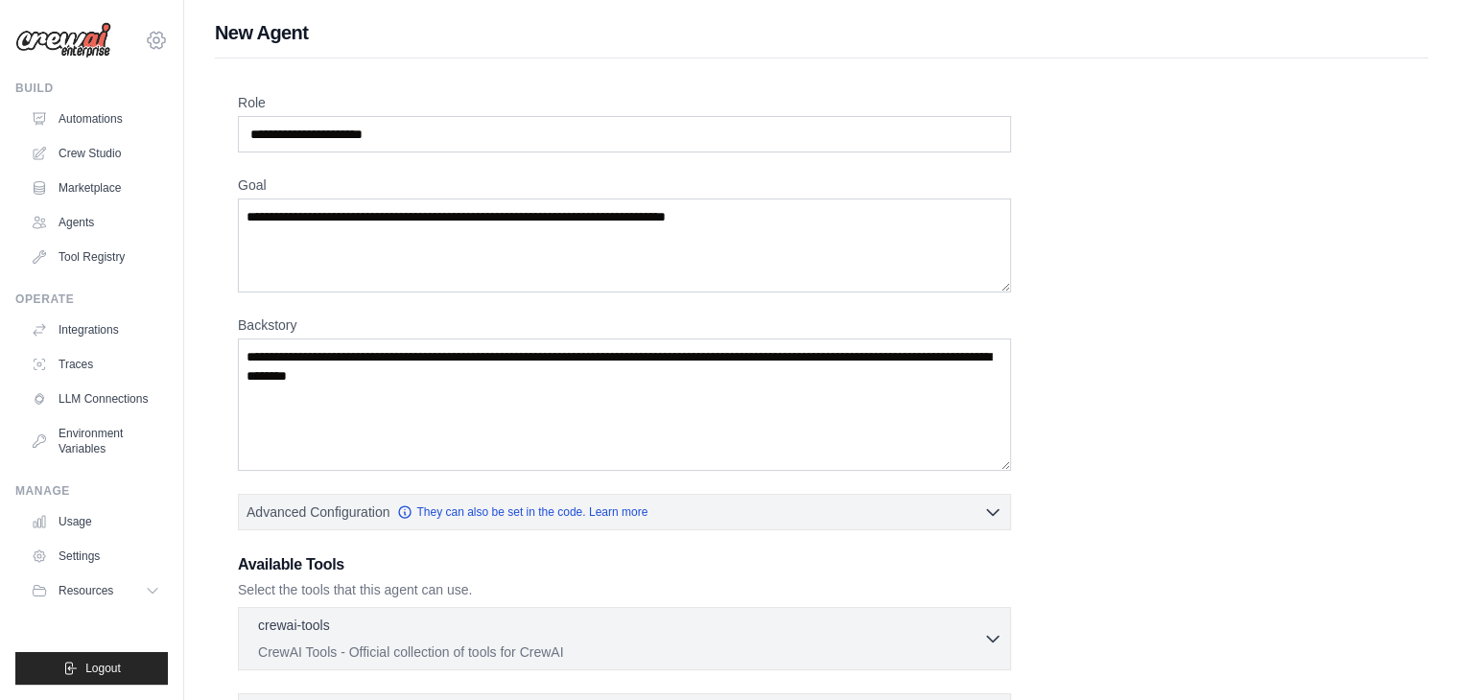
click at [154, 43] on icon at bounding box center [156, 40] width 23 height 23
click at [200, 224] on div "New Agent Role Goal Backstory Advanced Configuration They can also be set in th…" at bounding box center [821, 514] width 1275 height 991
click at [60, 39] on img at bounding box center [63, 40] width 96 height 36
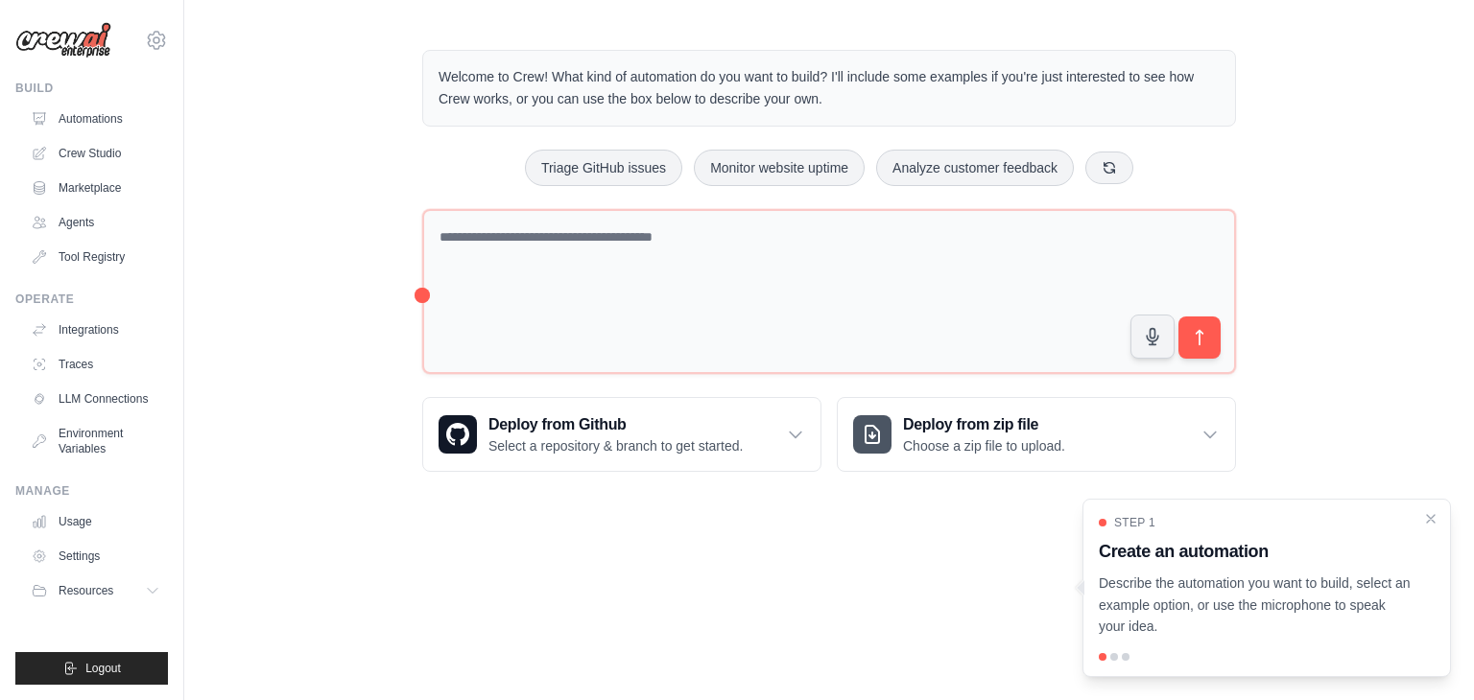
click at [1113, 657] on div at bounding box center [1114, 657] width 8 height 8
click at [592, 96] on p "Welcome to Crew! What kind of automation do you want to build? I'll include som…" at bounding box center [828, 88] width 781 height 44
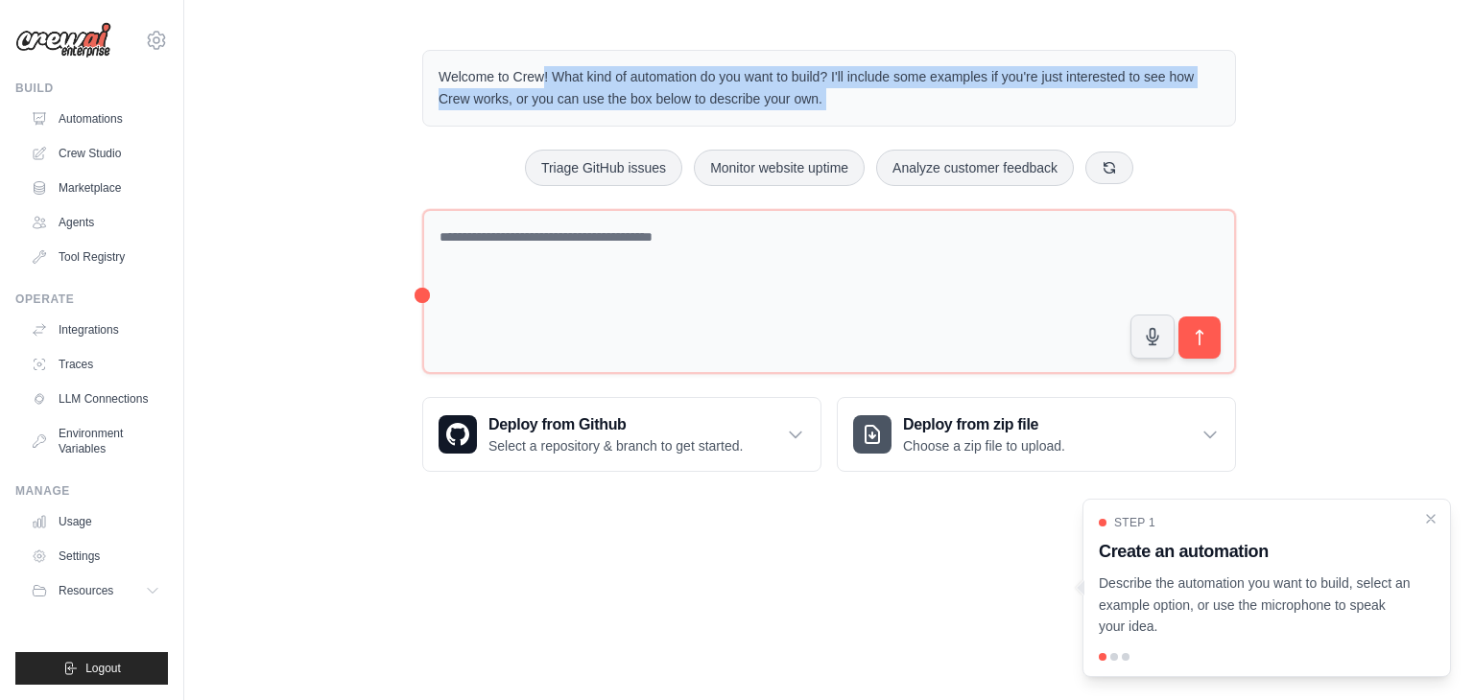
click at [592, 96] on p "Welcome to Crew! What kind of automation do you want to build? I'll include som…" at bounding box center [828, 88] width 781 height 44
click at [445, 74] on p "Welcome to Crew! What kind of automation do you want to build? I'll include som…" at bounding box center [828, 88] width 781 height 44
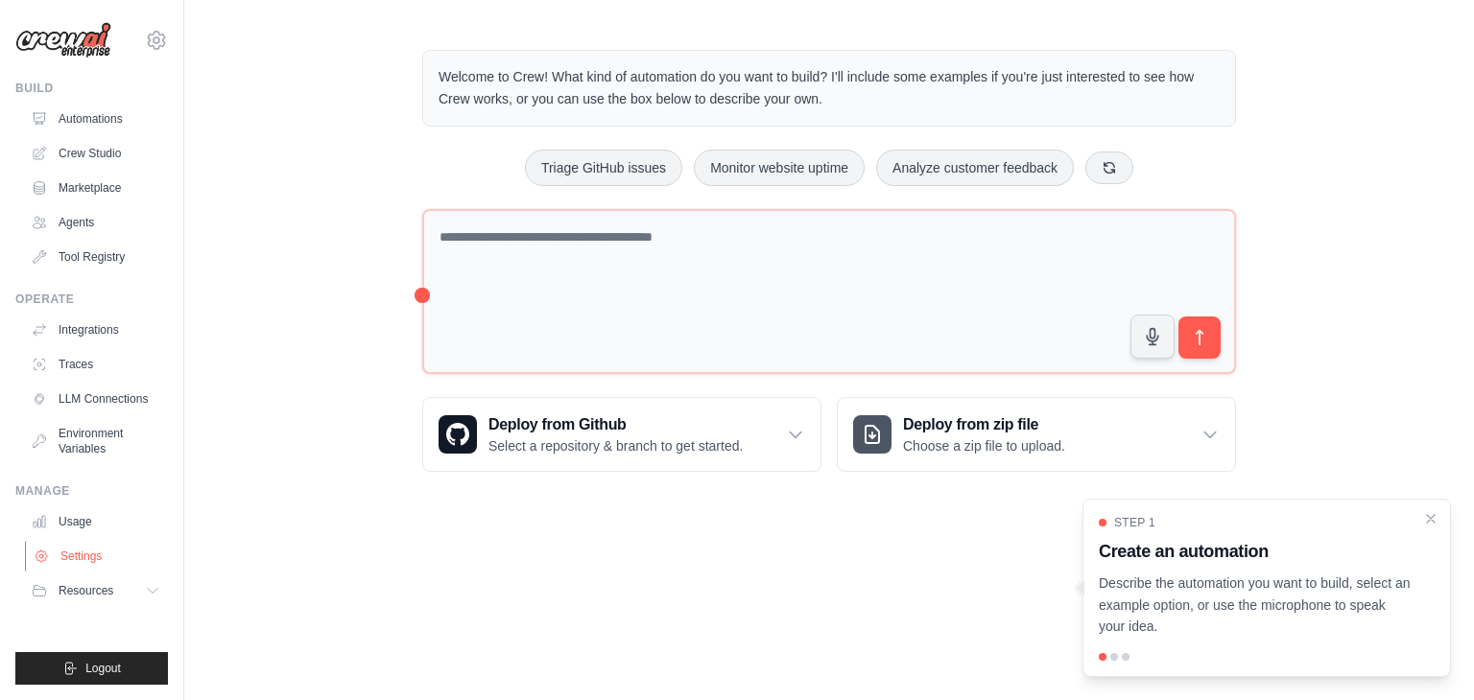
click at [74, 550] on link "Settings" at bounding box center [97, 556] width 145 height 31
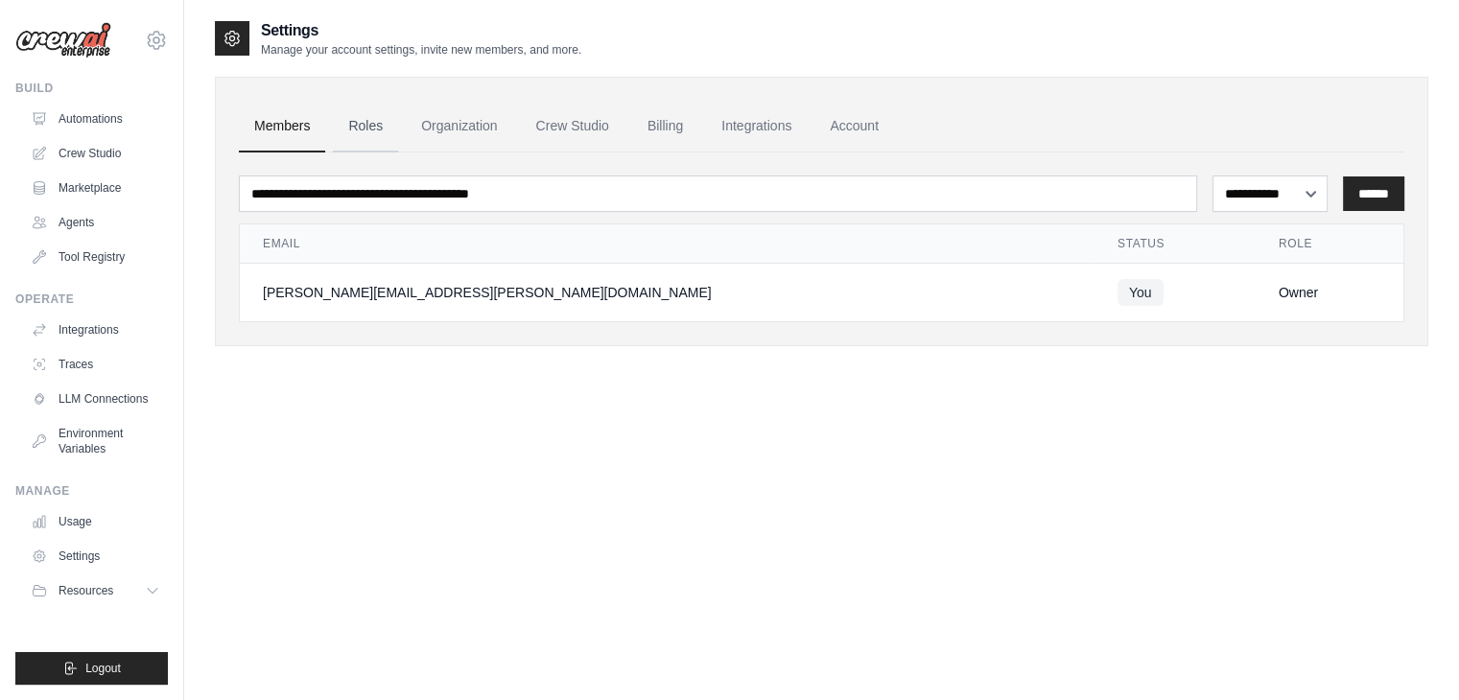
click at [363, 126] on link "Roles" at bounding box center [365, 127] width 65 height 52
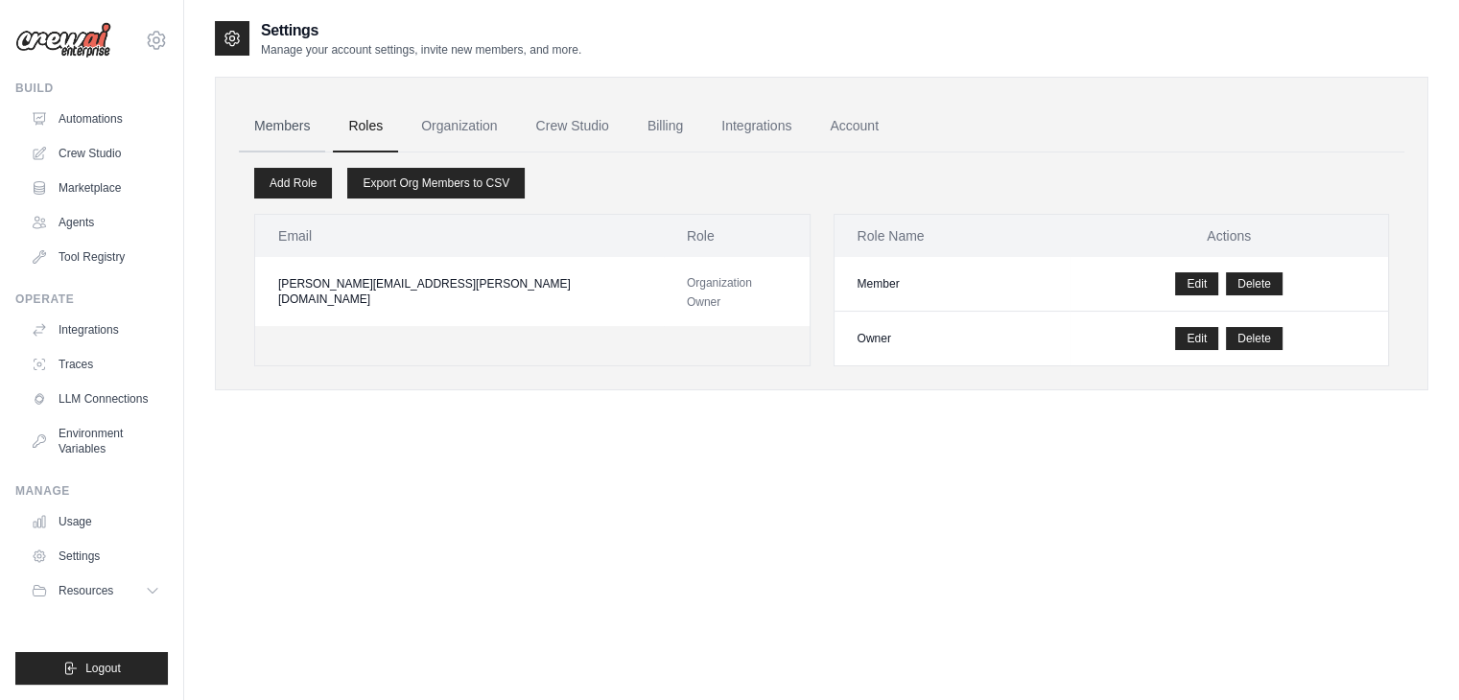
click at [288, 124] on link "Members" at bounding box center [282, 127] width 86 height 52
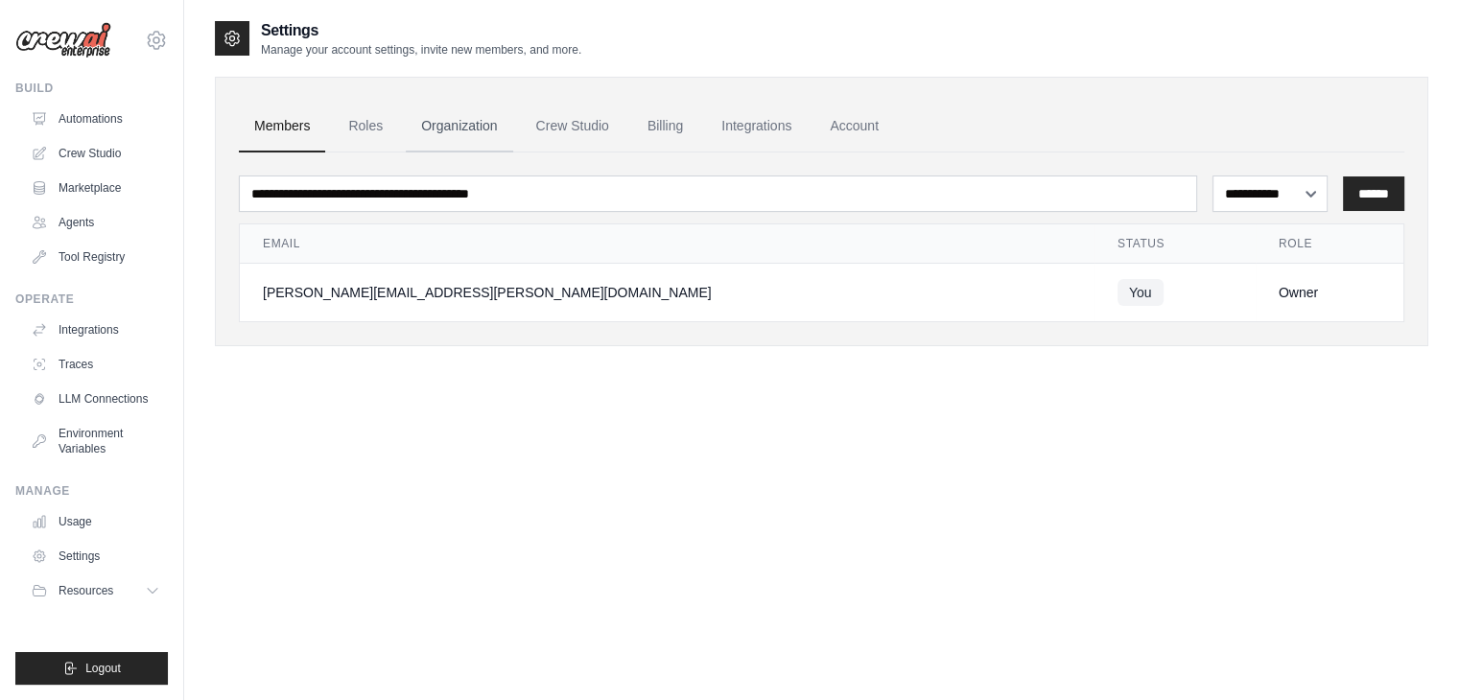
click at [428, 128] on link "Organization" at bounding box center [459, 127] width 107 height 52
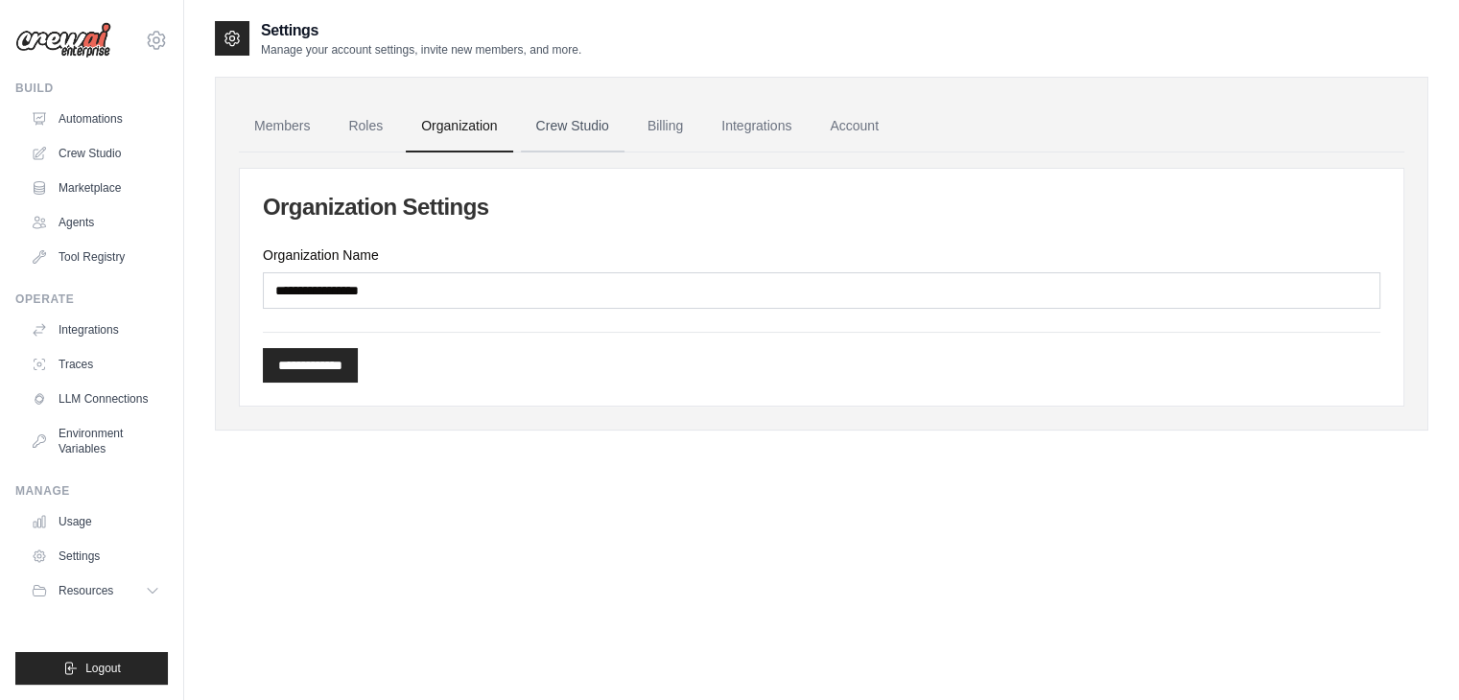
click at [598, 128] on link "Crew Studio" at bounding box center [573, 127] width 104 height 52
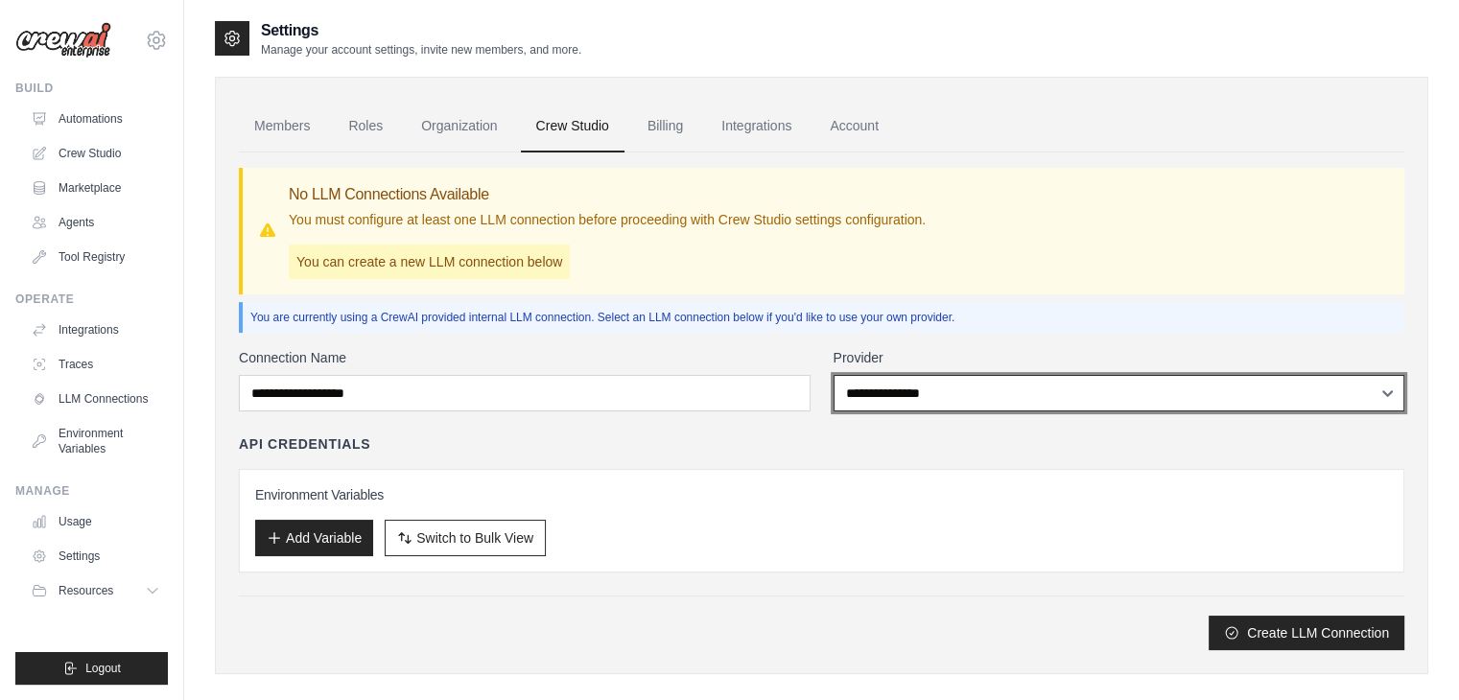
click at [1046, 404] on select "**********" at bounding box center [1120, 393] width 572 height 36
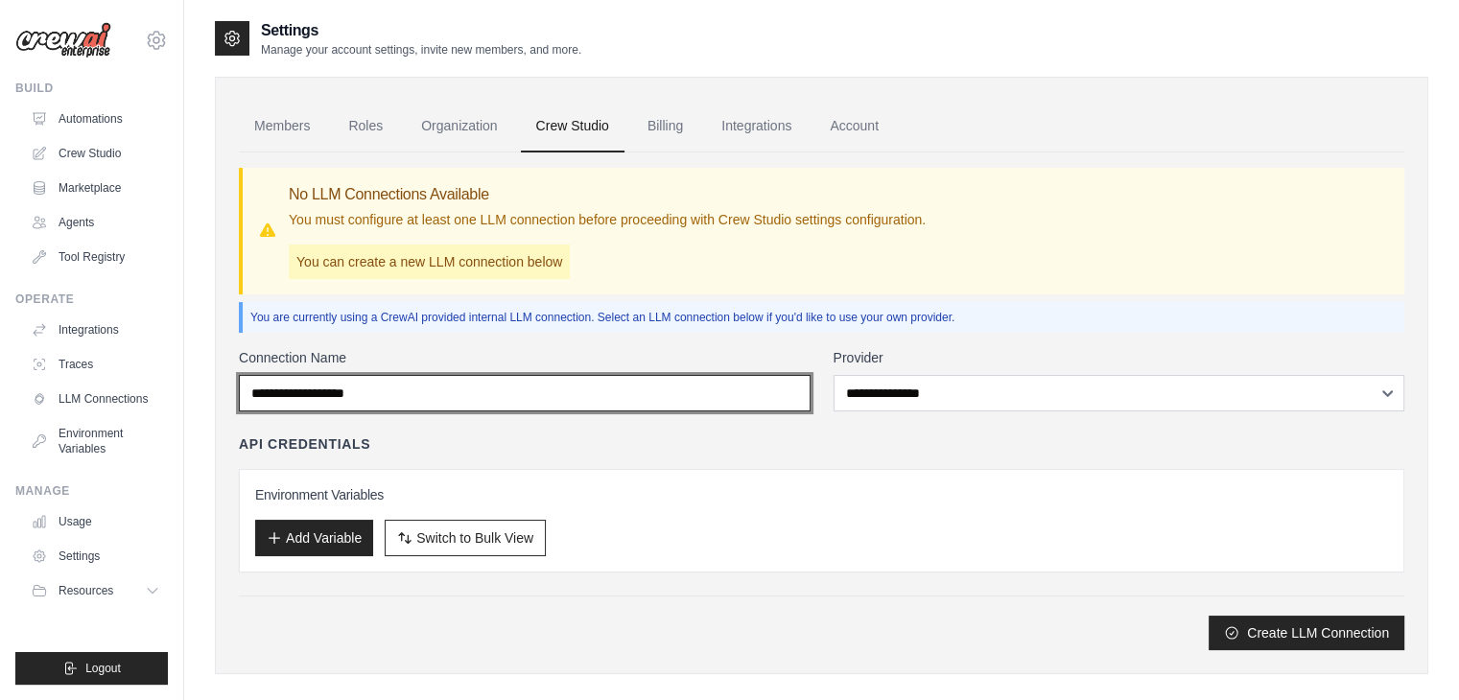
click at [650, 384] on input "Connection Name" at bounding box center [525, 393] width 572 height 36
click at [672, 392] on input "Connection Name" at bounding box center [525, 393] width 572 height 36
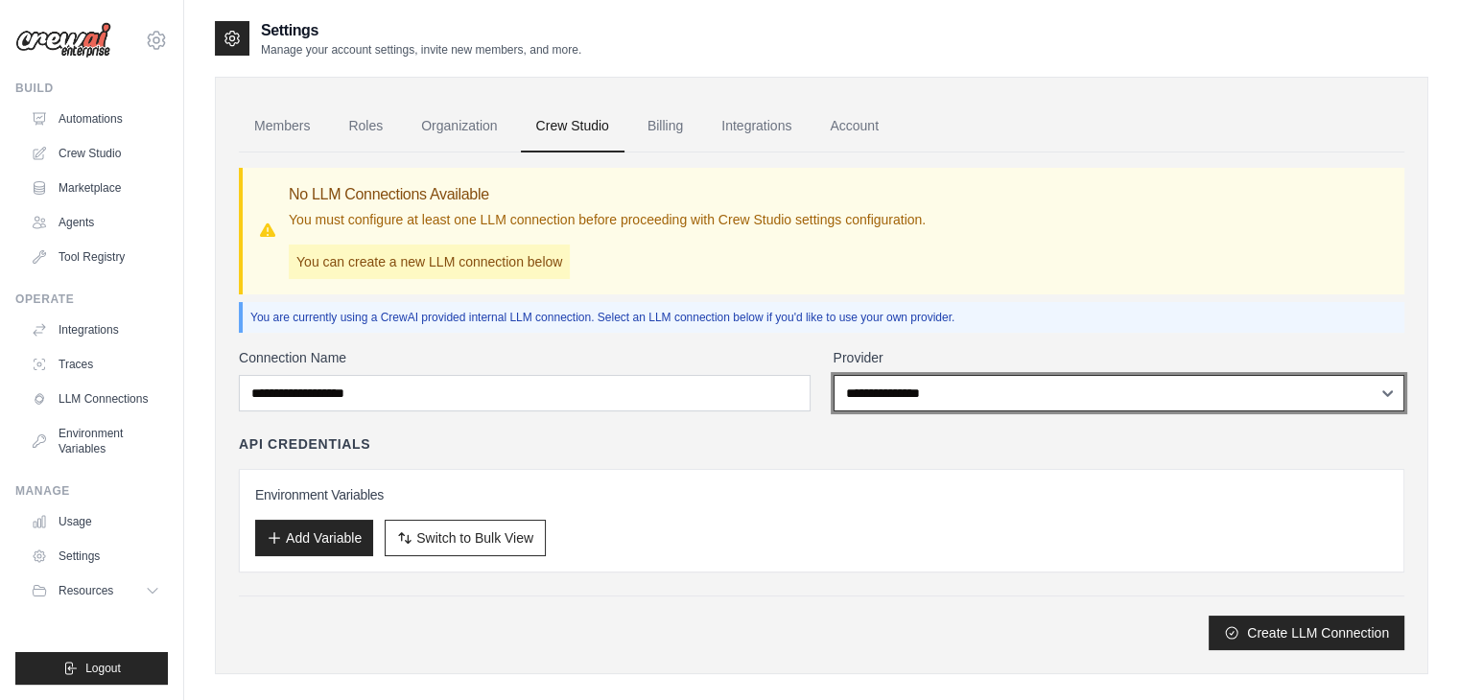
click at [935, 400] on select "**********" at bounding box center [1120, 393] width 572 height 36
select select "******"
click at [834, 375] on select "**********" at bounding box center [1120, 393] width 572 height 36
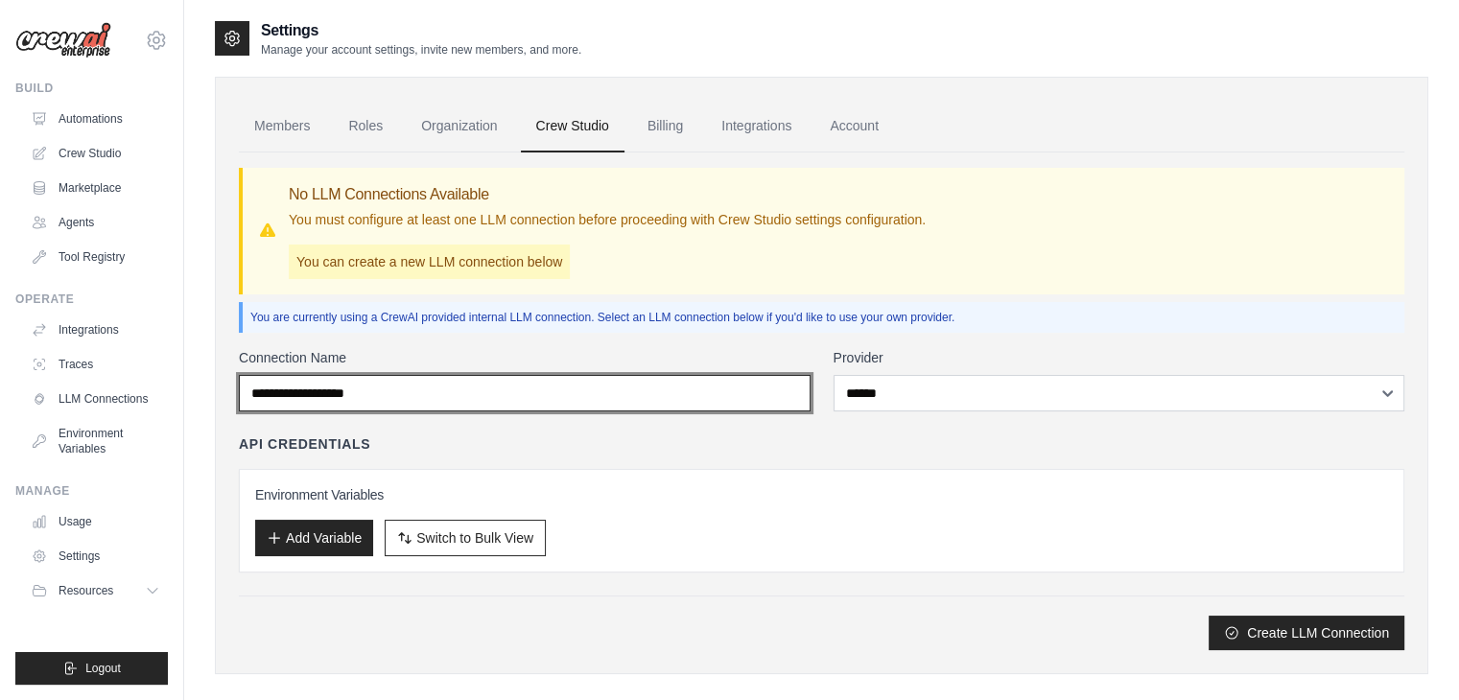
click at [576, 389] on input "Connection Name" at bounding box center [525, 393] width 572 height 36
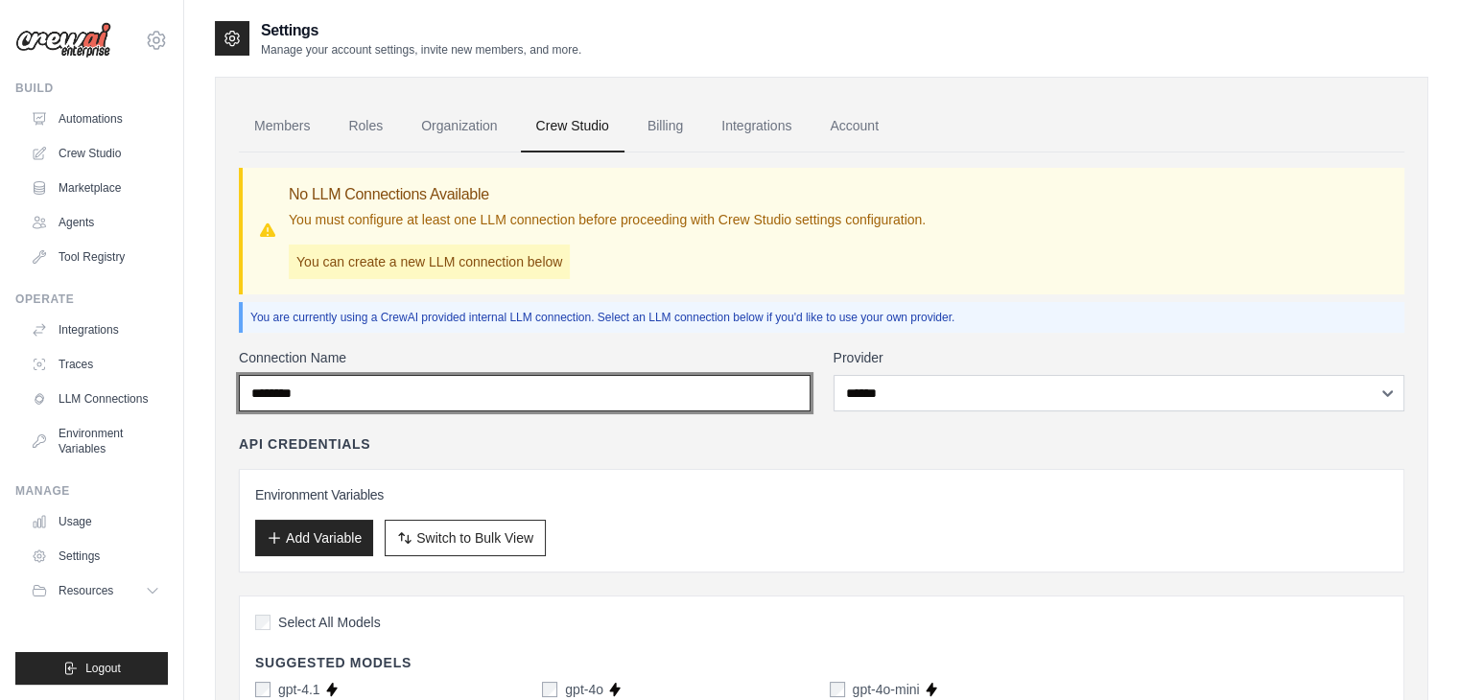
type input "*********"
type input "**********"
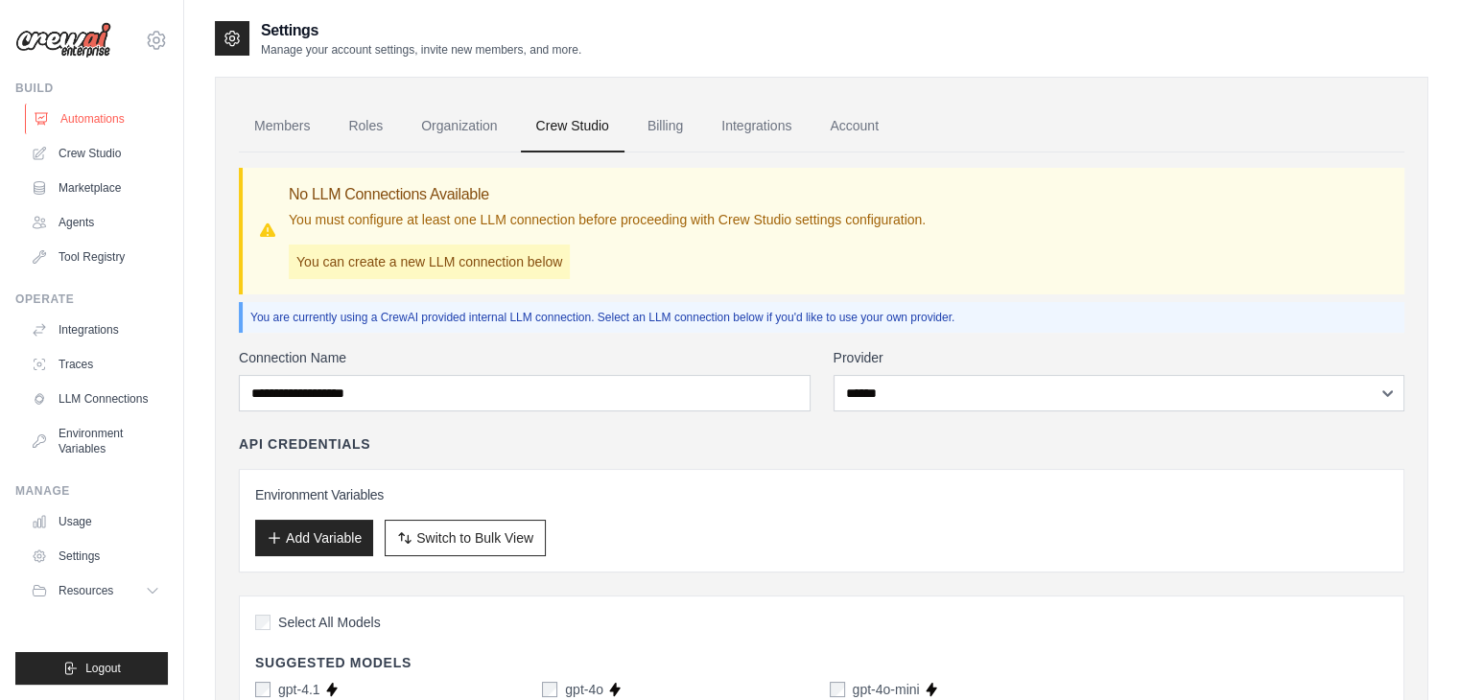
click at [85, 117] on link "Automations" at bounding box center [97, 119] width 145 height 31
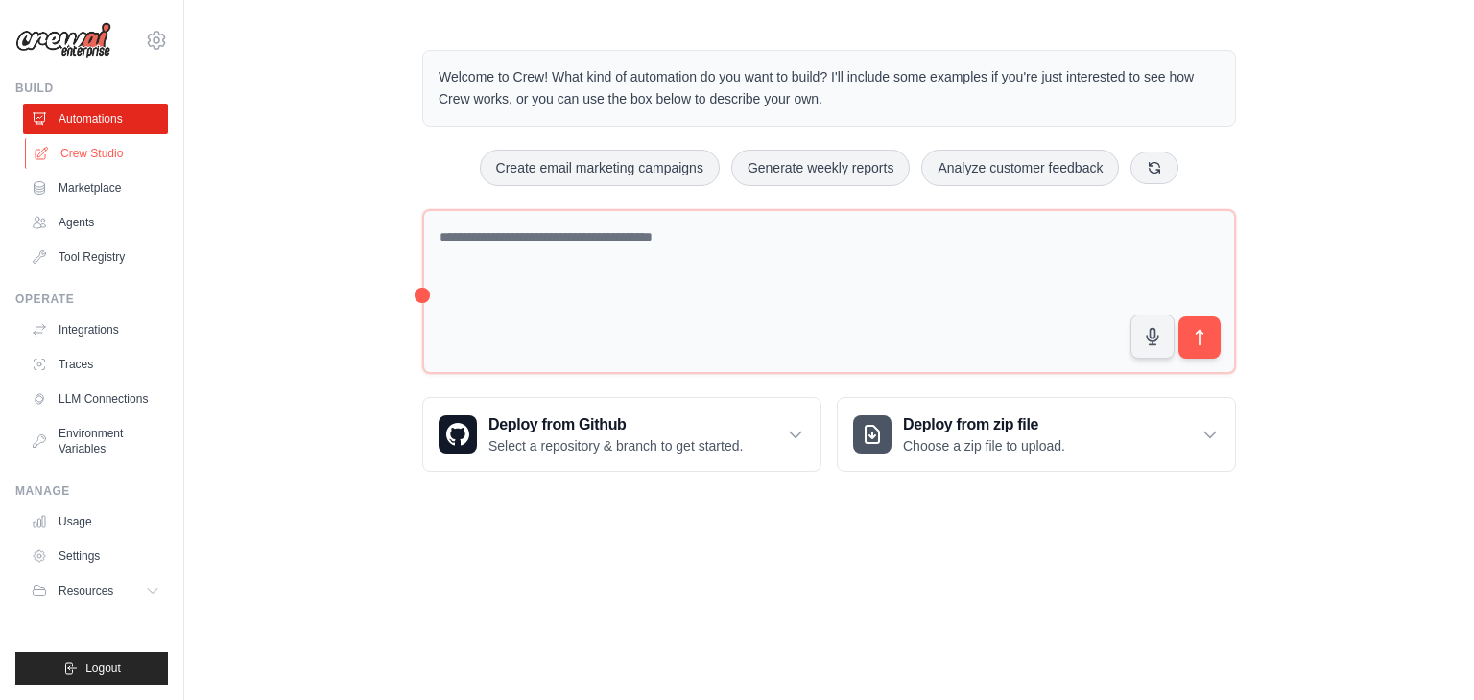
click at [99, 149] on link "Crew Studio" at bounding box center [97, 153] width 145 height 31
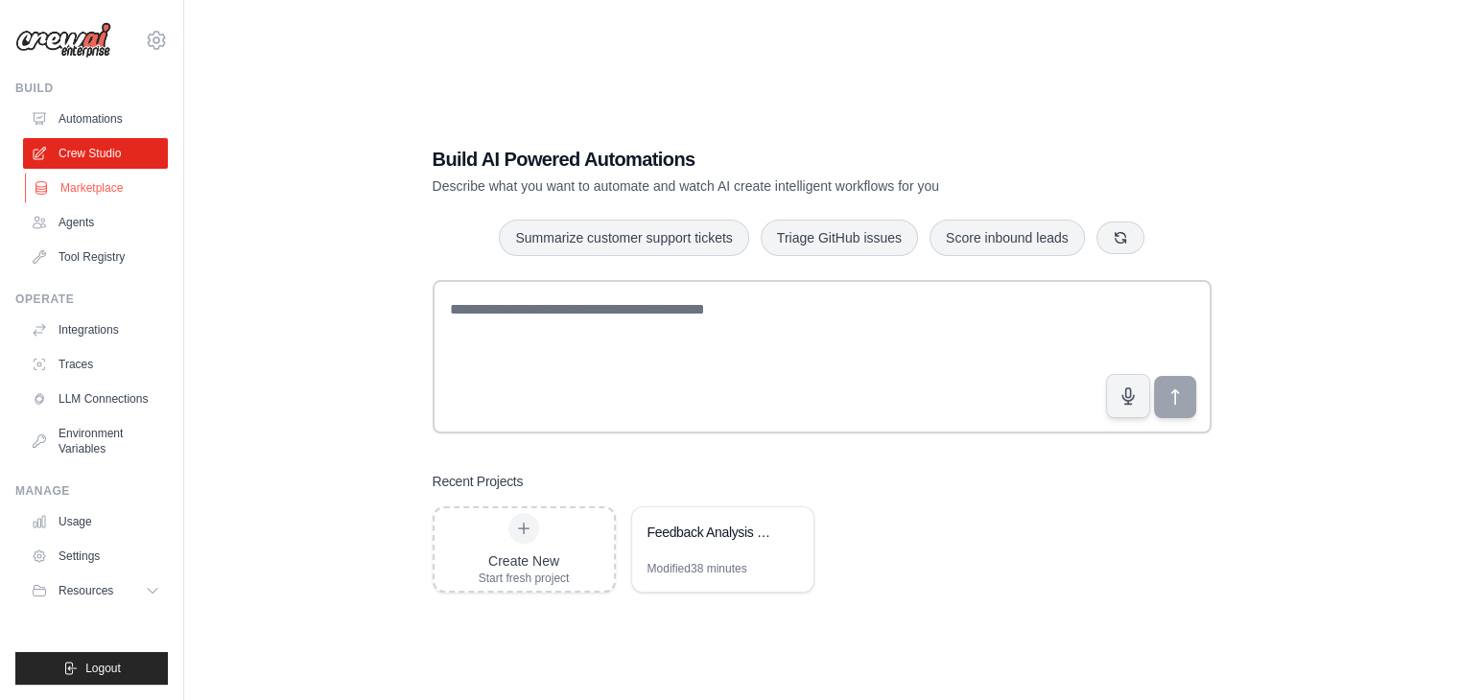
click at [65, 178] on link "Marketplace" at bounding box center [97, 188] width 145 height 31
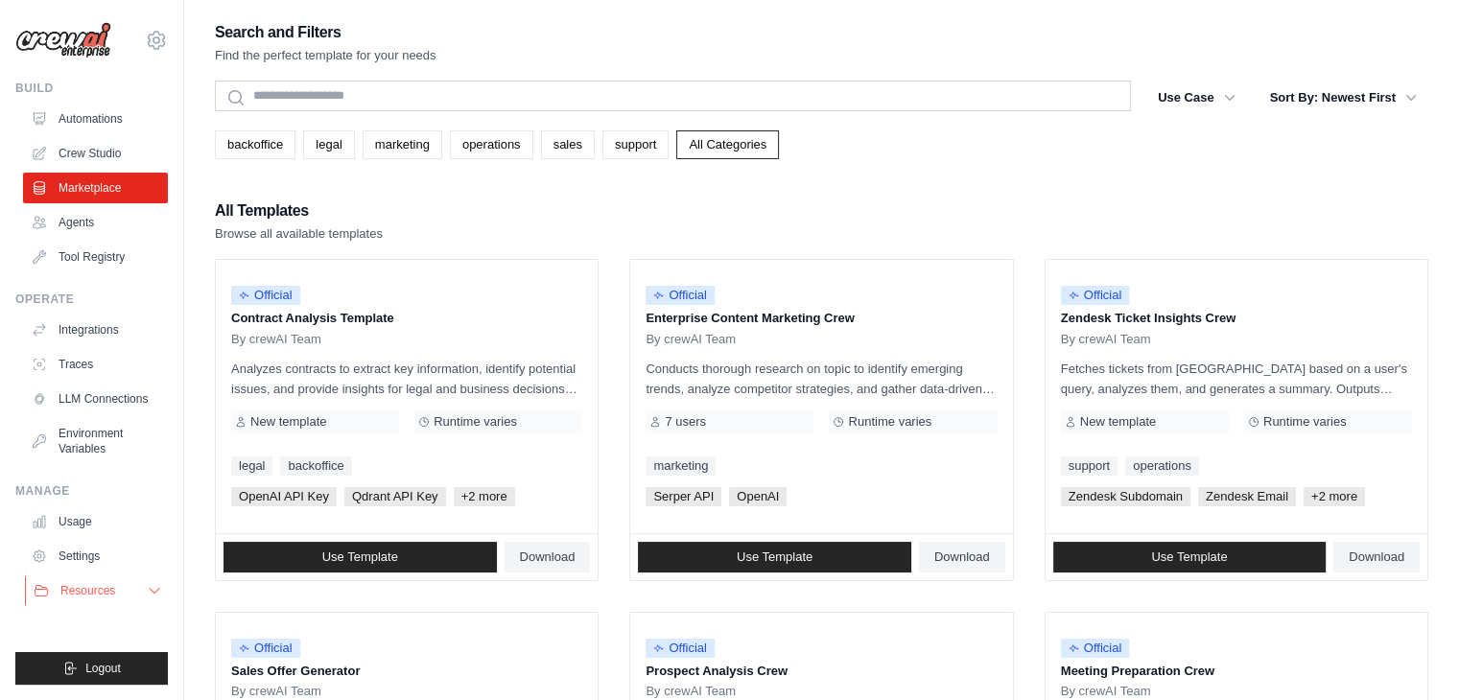
click at [136, 588] on button "Resources" at bounding box center [97, 591] width 145 height 31
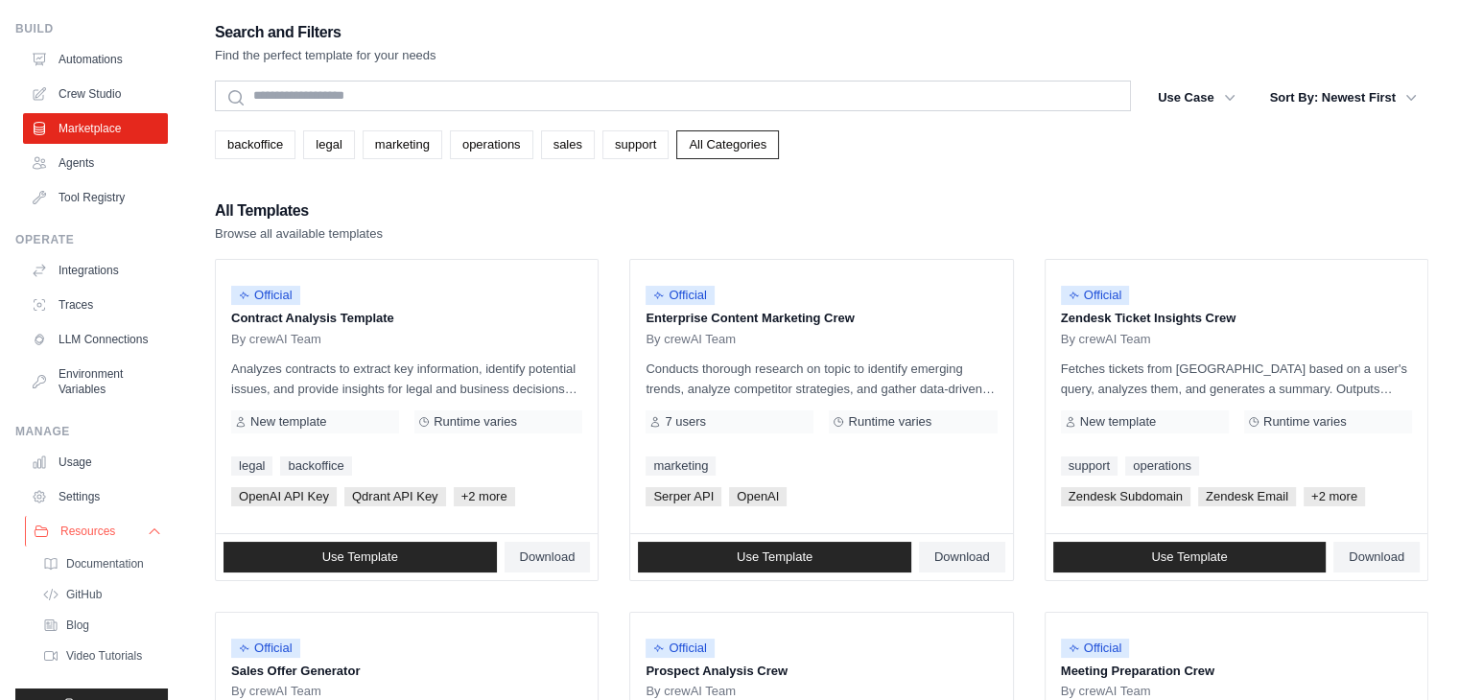
scroll to position [111, 0]
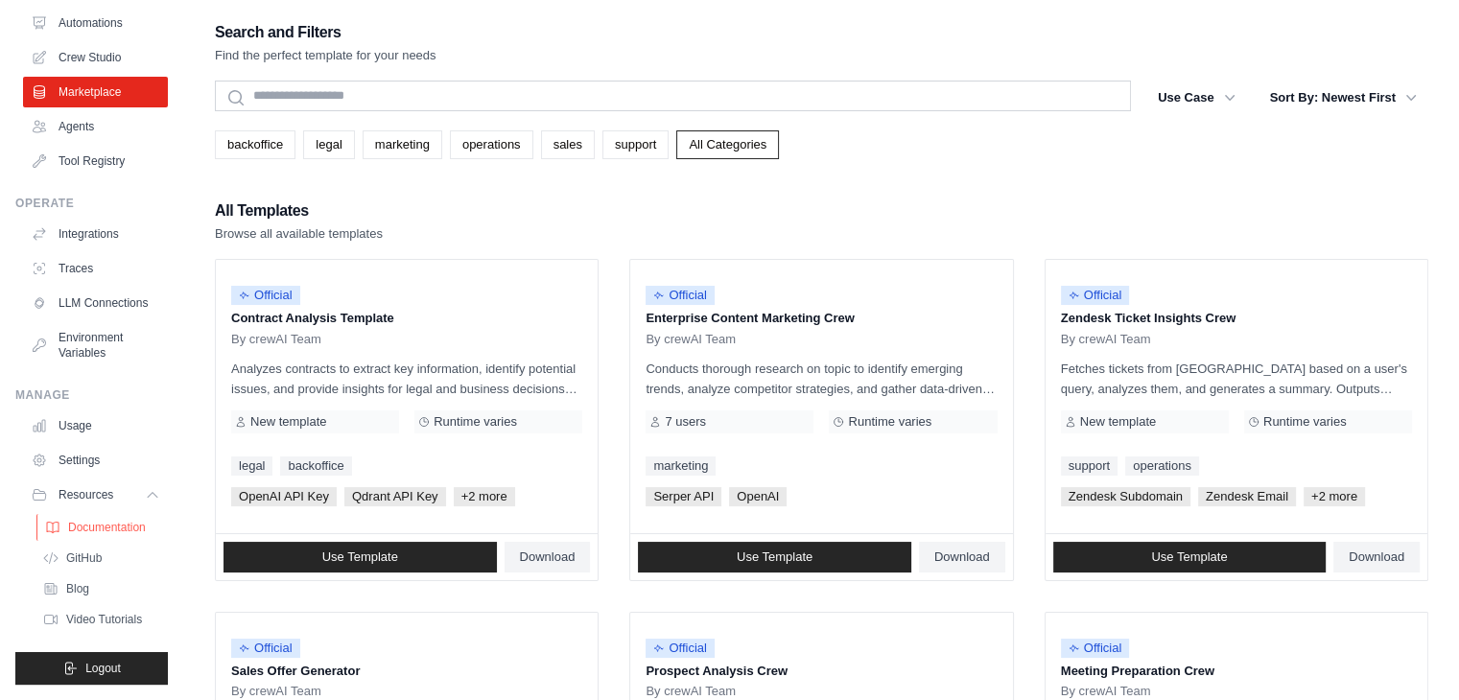
click at [126, 531] on span "Documentation" at bounding box center [107, 527] width 78 height 15
click at [93, 412] on link "Usage" at bounding box center [97, 426] width 145 height 31
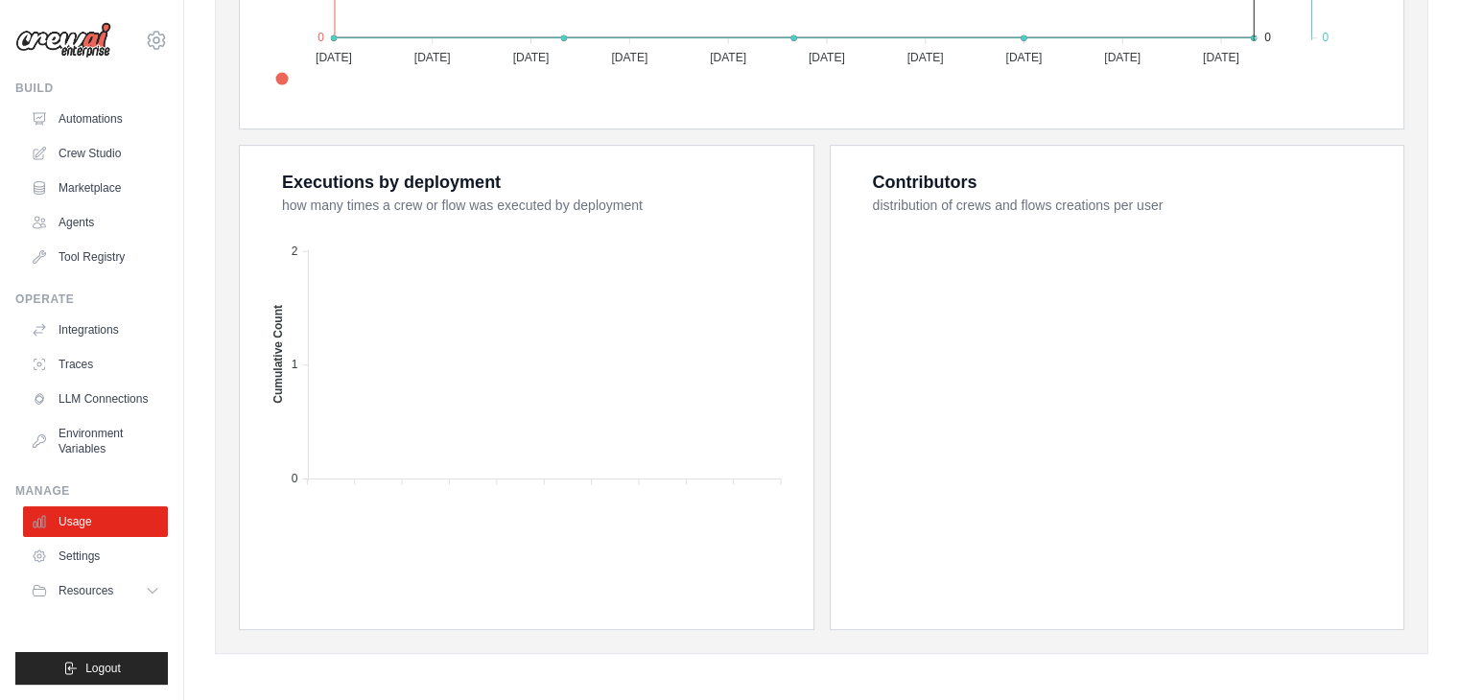
scroll to position [688, 0]
click at [109, 440] on link "Environment Variables" at bounding box center [97, 441] width 145 height 46
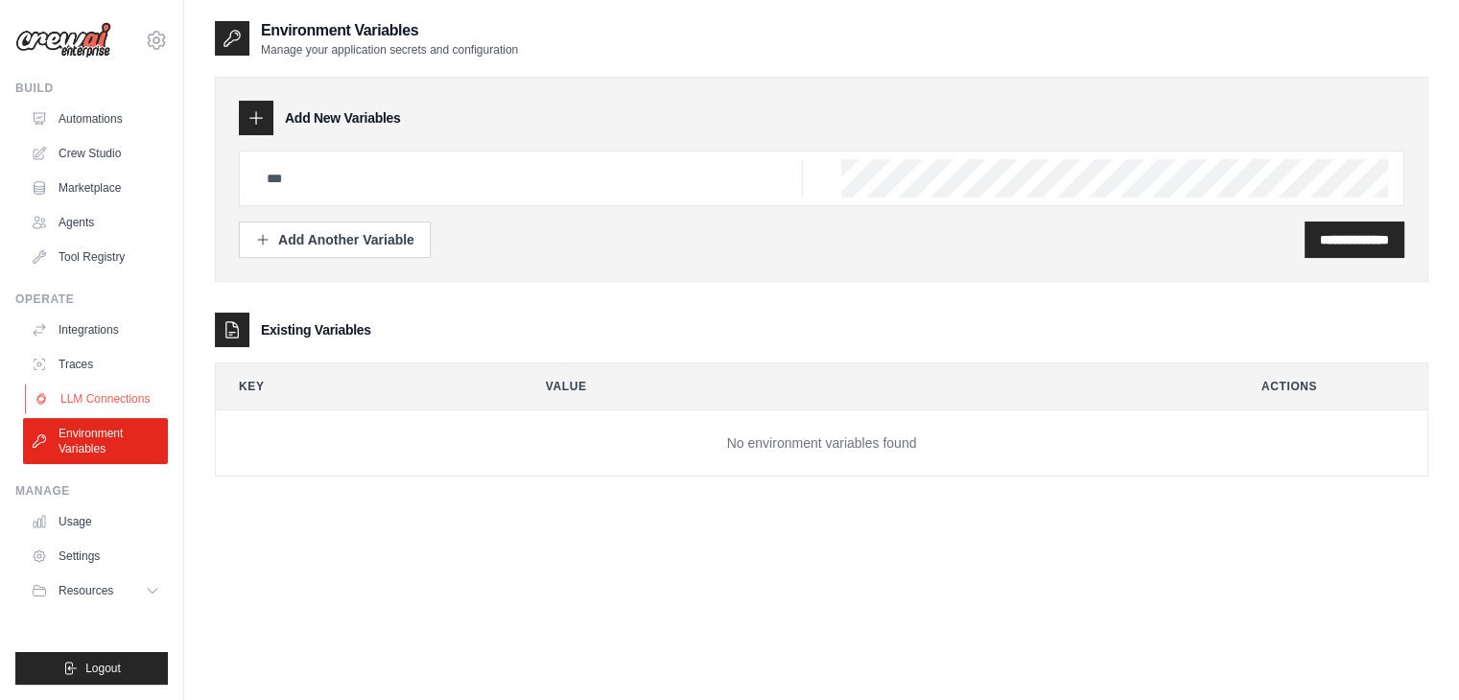
click at [86, 392] on link "LLM Connections" at bounding box center [97, 399] width 145 height 31
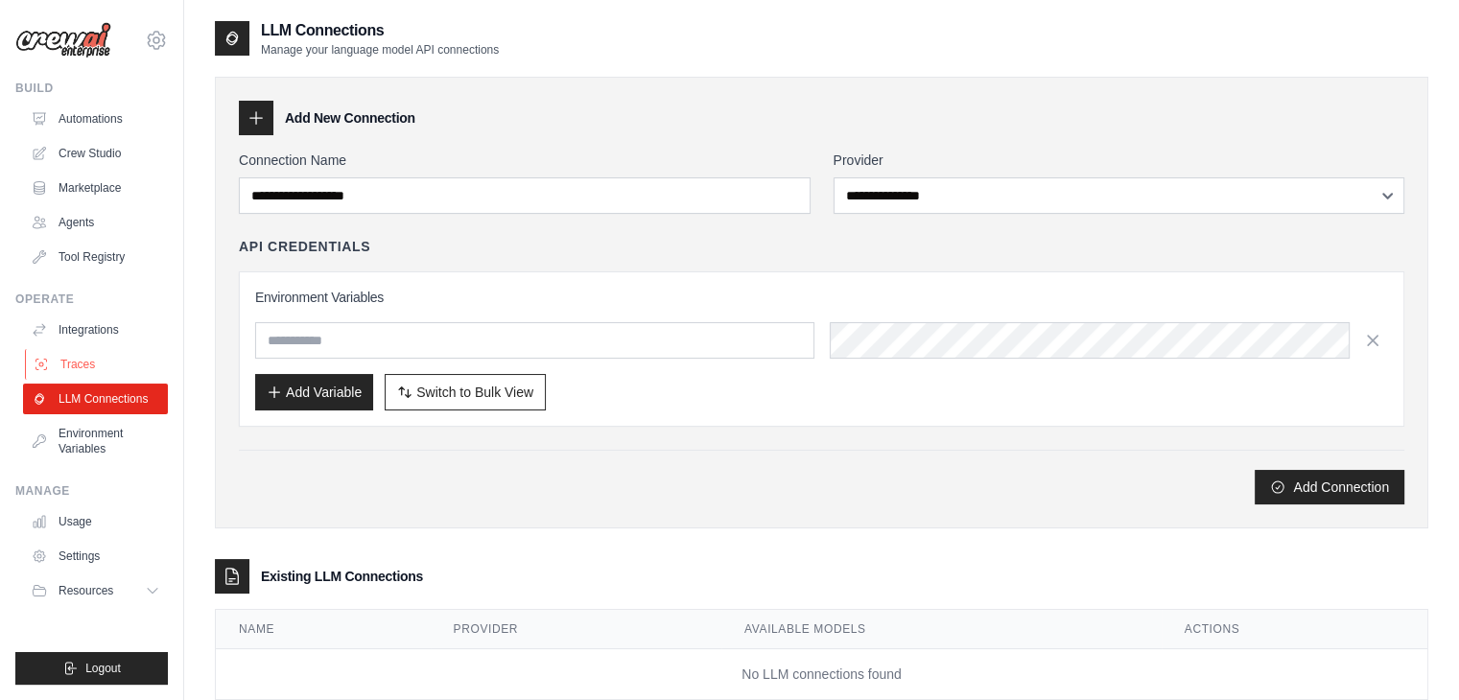
click at [102, 356] on link "Traces" at bounding box center [97, 364] width 145 height 31
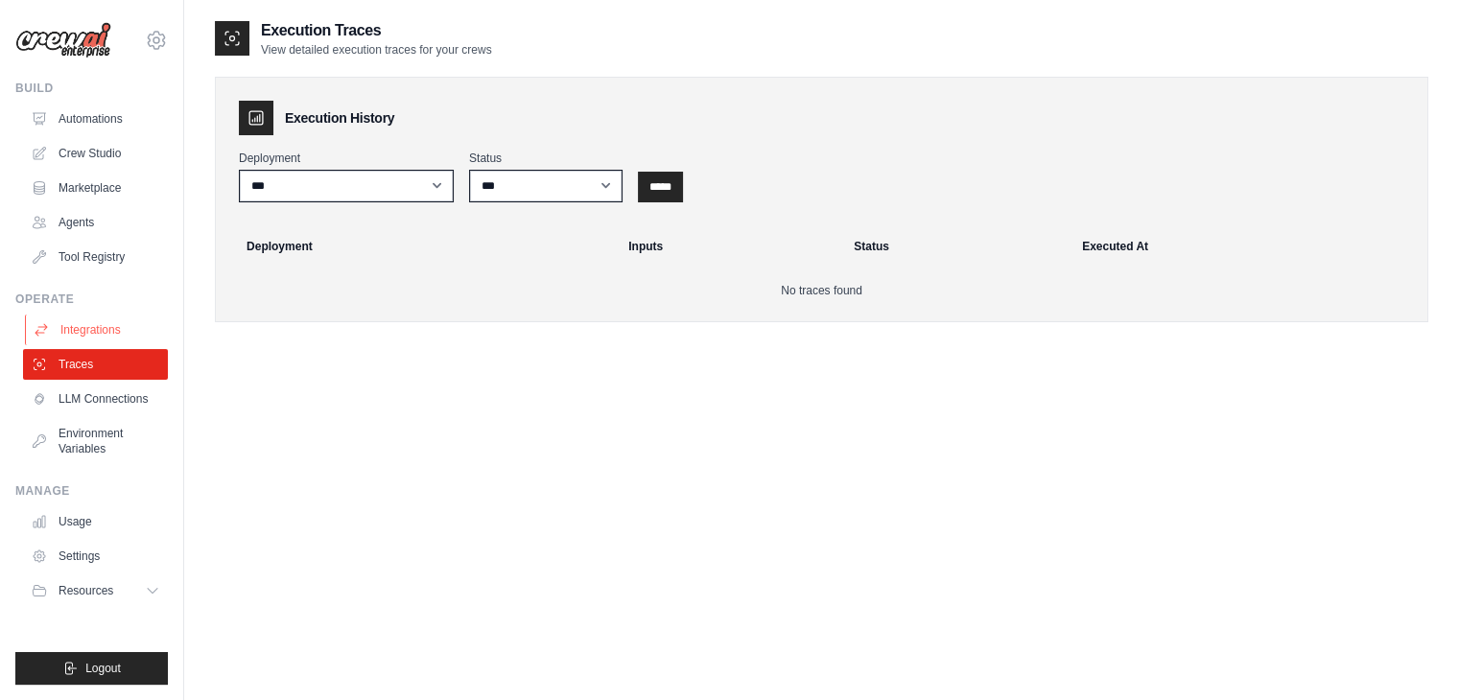
click at [117, 343] on link "Integrations" at bounding box center [97, 330] width 145 height 31
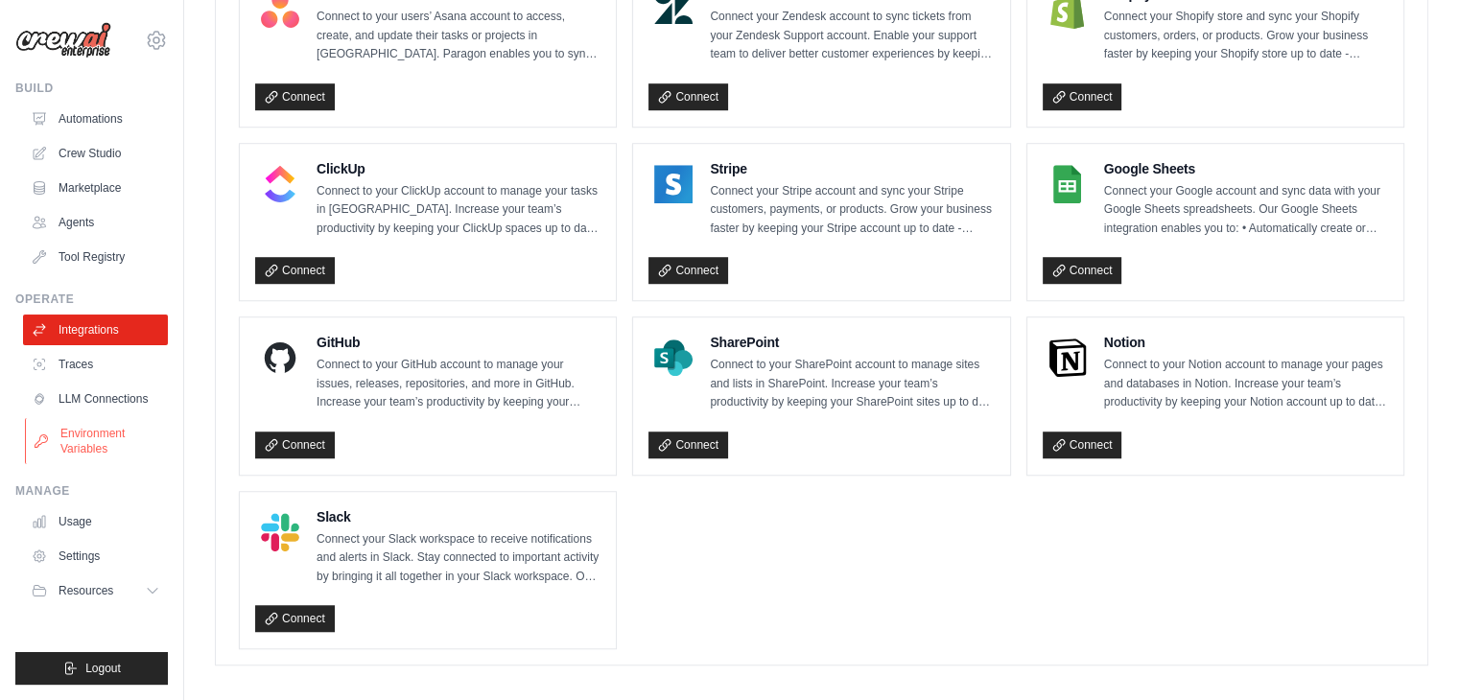
scroll to position [1328, 0]
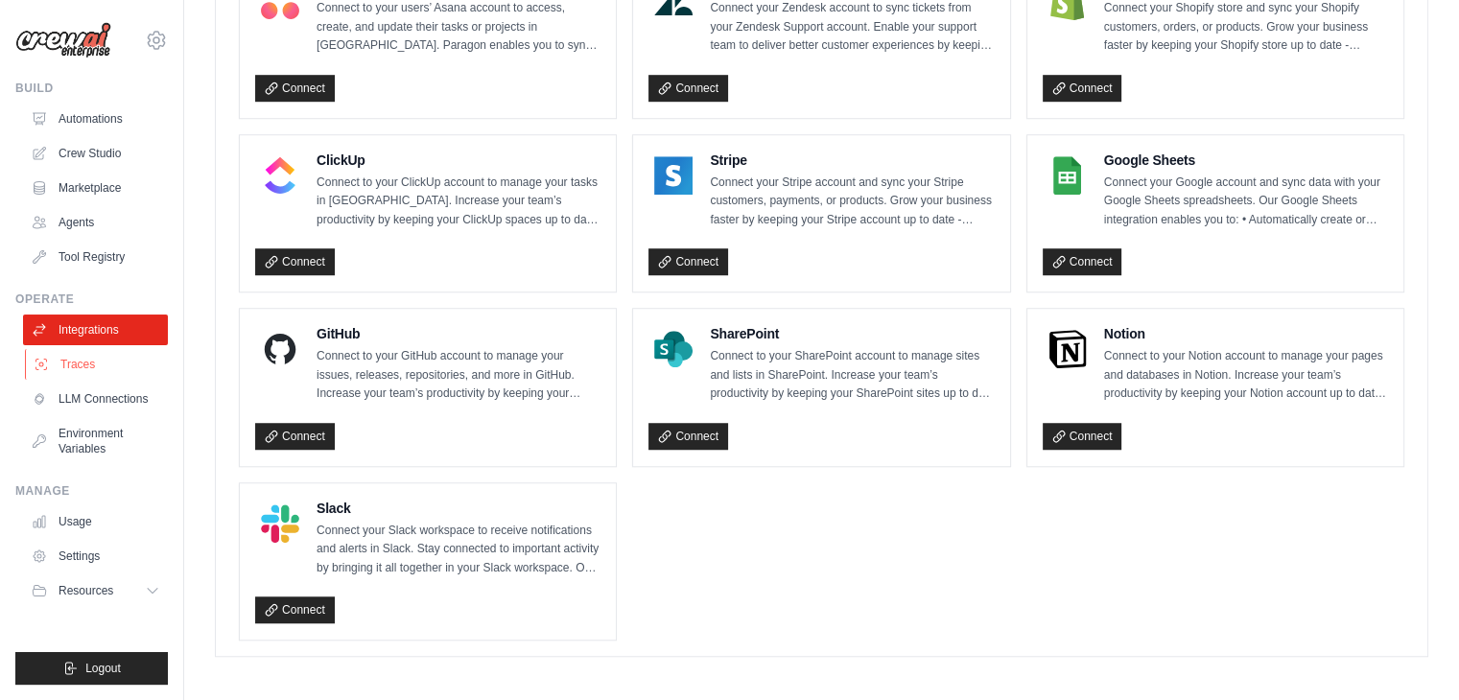
click at [65, 367] on link "Traces" at bounding box center [97, 364] width 145 height 31
